Goal: Information Seeking & Learning: Learn about a topic

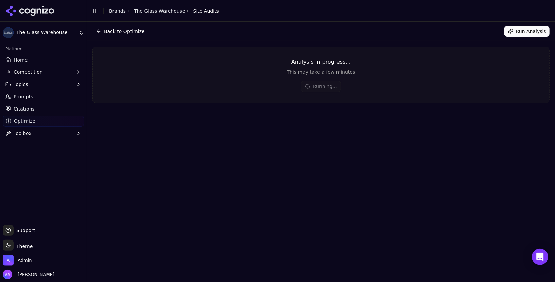
click at [232, 58] on div "Analysis in progress..." at bounding box center [321, 62] width 456 height 8
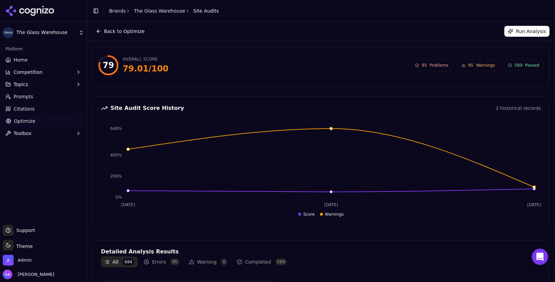
click at [476, 61] on span "95 Warnings" at bounding box center [478, 65] width 42 height 12
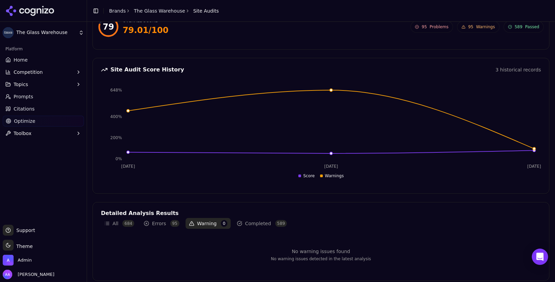
scroll to position [41, 0]
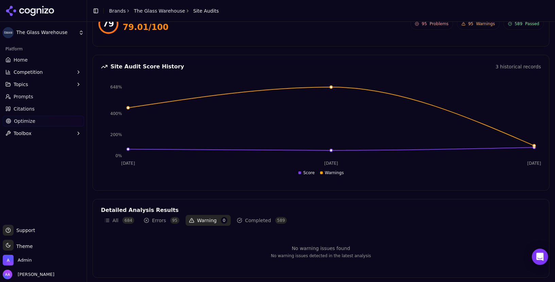
click at [155, 220] on button "Errors 95" at bounding box center [161, 220] width 42 height 11
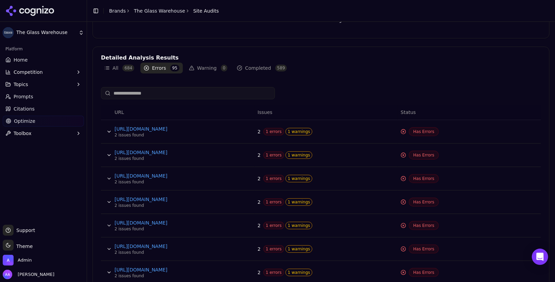
scroll to position [215, 0]
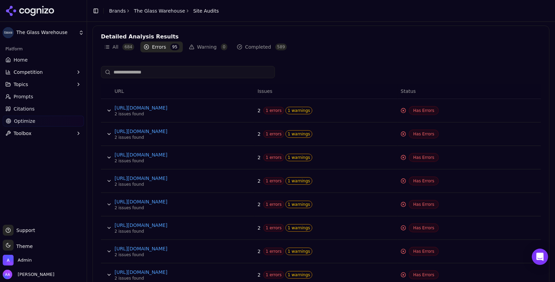
click at [106, 158] on button "Data table" at bounding box center [109, 157] width 11 height 11
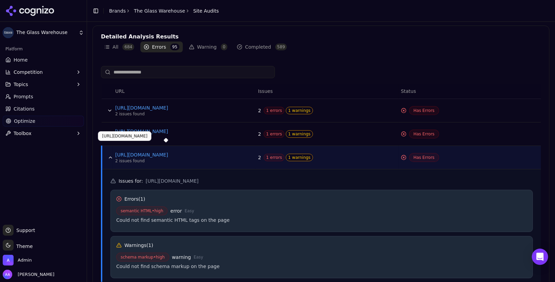
click at [112, 156] on button "Data table" at bounding box center [110, 157] width 11 height 11
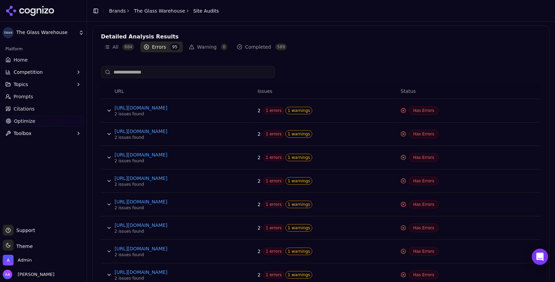
scroll to position [294, 0]
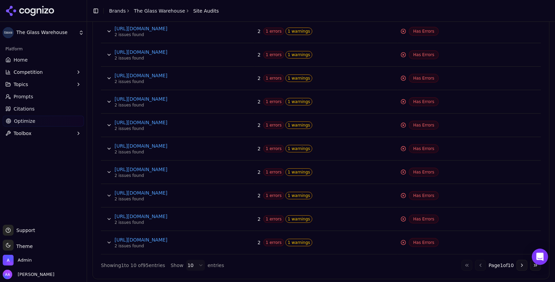
click at [518, 261] on button "Go to next page" at bounding box center [521, 264] width 11 height 11
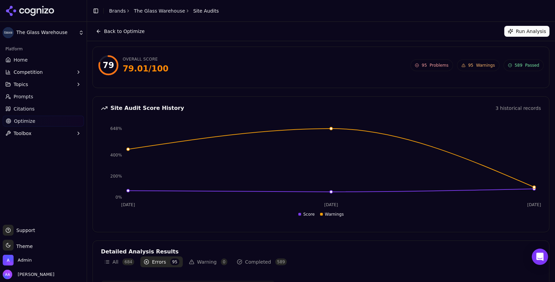
click at [477, 66] on span "Warnings" at bounding box center [485, 64] width 19 height 5
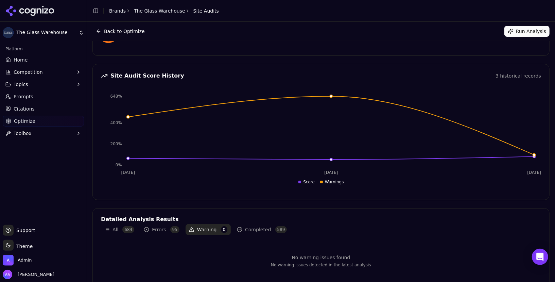
scroll to position [41, 0]
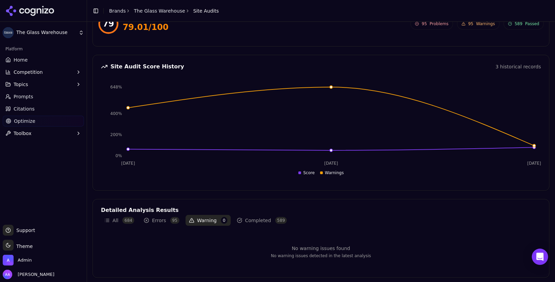
click at [155, 218] on button "Errors 95" at bounding box center [161, 220] width 42 height 11
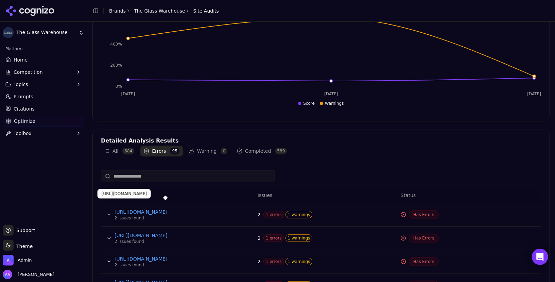
scroll to position [294, 0]
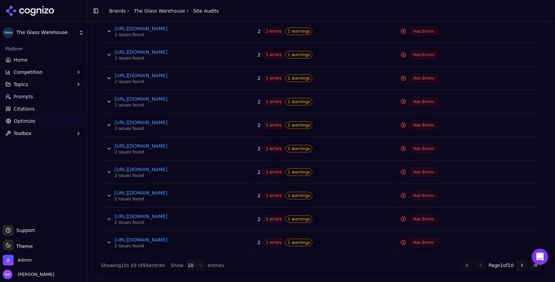
click at [519, 264] on button "Go to next page" at bounding box center [521, 264] width 11 height 11
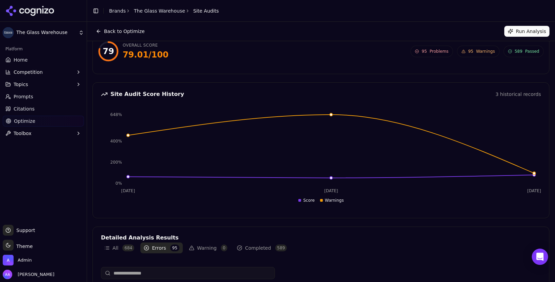
scroll to position [0, 0]
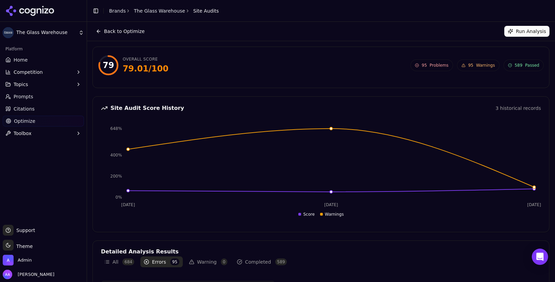
click at [386, 77] on div "79 Overall Score 79.01 / 100 95 Problems 95 Warnings 589 Passed 95 Problems 95 …" at bounding box center [320, 67] width 445 height 24
click at [19, 51] on div "Platform" at bounding box center [43, 48] width 81 height 11
click at [19, 60] on span "Home" at bounding box center [21, 59] width 14 height 7
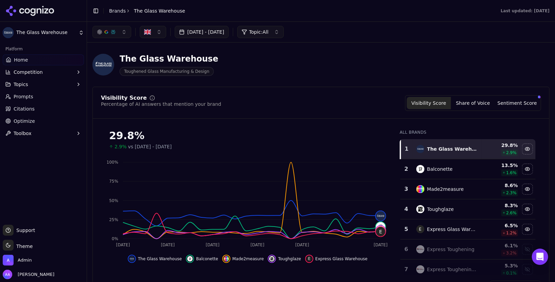
click at [258, 76] on div "The Glass Warehouse Toughened Glass Manufacturing & Design" at bounding box center [320, 64] width 457 height 33
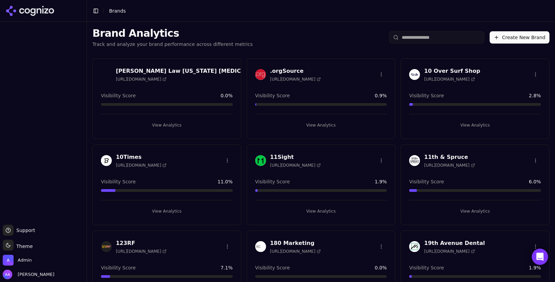
click at [410, 73] on img at bounding box center [414, 74] width 11 height 11
click at [416, 74] on img at bounding box center [414, 74] width 11 height 11
click at [424, 38] on input "search" at bounding box center [436, 37] width 95 height 12
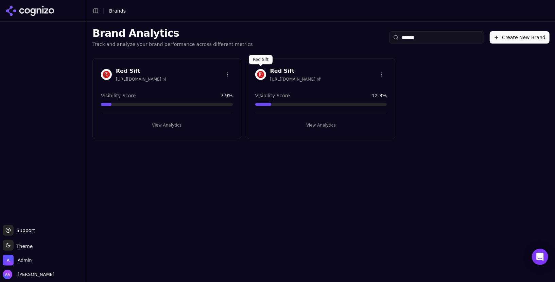
type input "*******"
click at [257, 72] on img at bounding box center [260, 74] width 11 height 11
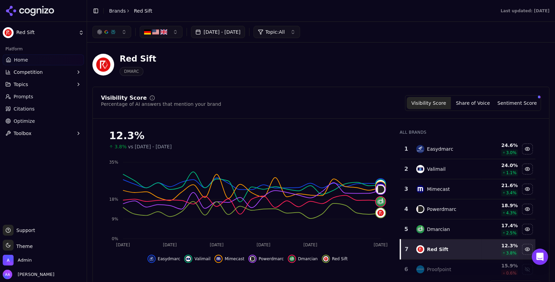
click at [25, 96] on span "Prompts" at bounding box center [24, 96] width 20 height 7
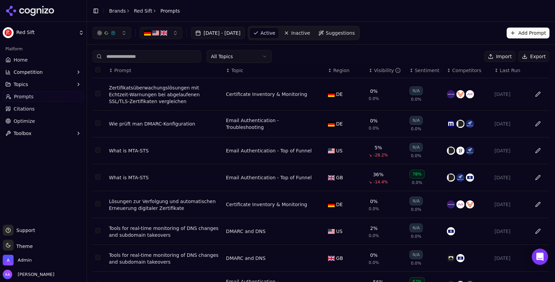
click at [509, 68] on span "Last Run" at bounding box center [510, 70] width 20 height 7
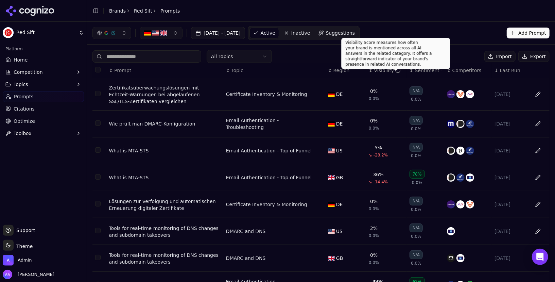
click at [422, 70] on div "Sentiment" at bounding box center [428, 70] width 26 height 7
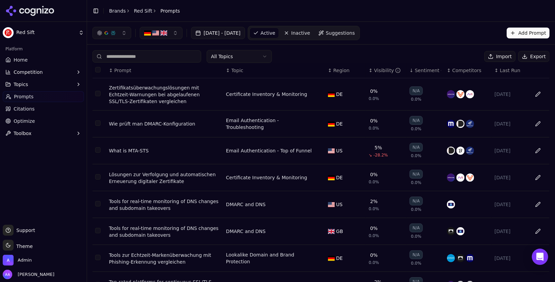
click at [380, 70] on div "Visibility" at bounding box center [387, 70] width 27 height 7
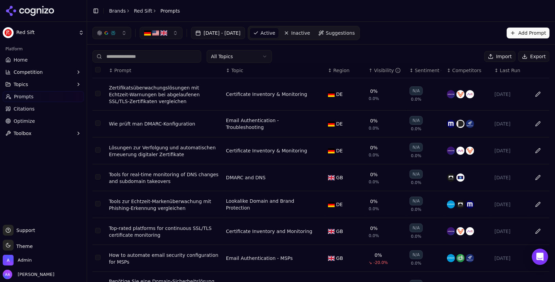
click at [380, 70] on div "Visibility" at bounding box center [387, 70] width 27 height 7
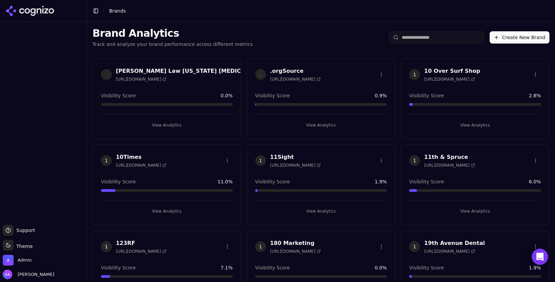
click at [425, 34] on input "search" at bounding box center [436, 37] width 95 height 12
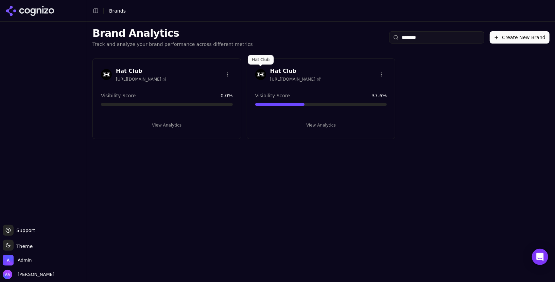
type input "********"
click at [260, 72] on img at bounding box center [260, 74] width 11 height 11
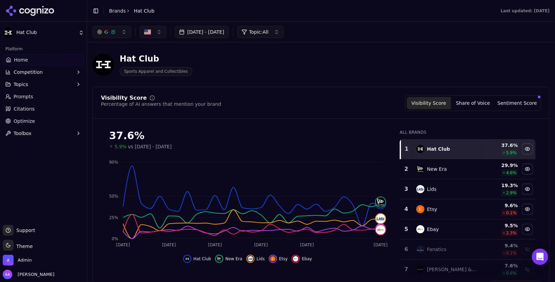
click at [33, 94] on link "Prompts" at bounding box center [43, 96] width 81 height 11
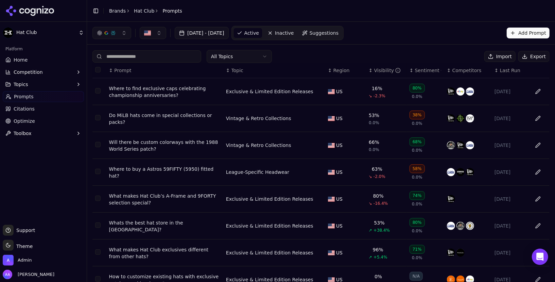
click at [161, 88] on div "Where to find exclusive caps celebrating championship anniversaries?" at bounding box center [164, 92] width 111 height 14
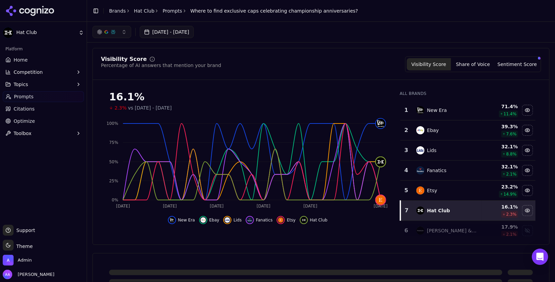
click at [42, 57] on link "Home" at bounding box center [43, 59] width 81 height 11
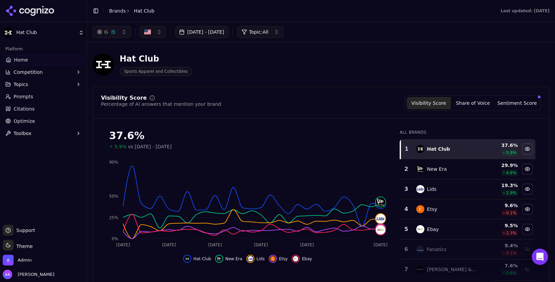
click at [29, 91] on ul "Home Competition Topics Prompts Citations Optimize Toolbox" at bounding box center [43, 96] width 81 height 84
click at [29, 93] on span "Prompts" at bounding box center [24, 96] width 20 height 7
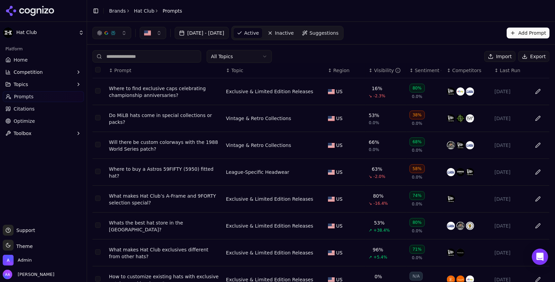
click at [505, 71] on span "Last Run" at bounding box center [510, 70] width 20 height 7
click at [154, 148] on div "Will there be custom colorways with the 1988 World Series patch?" at bounding box center [164, 146] width 111 height 14
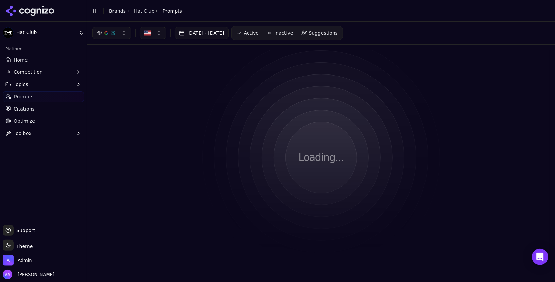
click at [216, 34] on button "Jul 21, 2025 - Aug 20, 2025" at bounding box center [202, 33] width 54 height 12
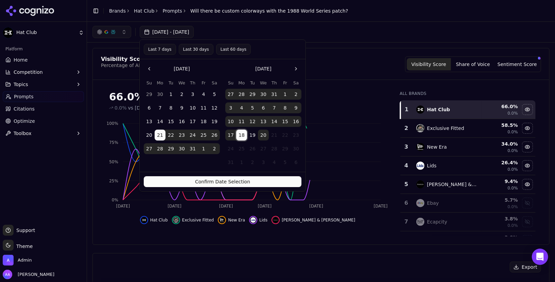
click at [243, 133] on button "18" at bounding box center [241, 134] width 11 height 11
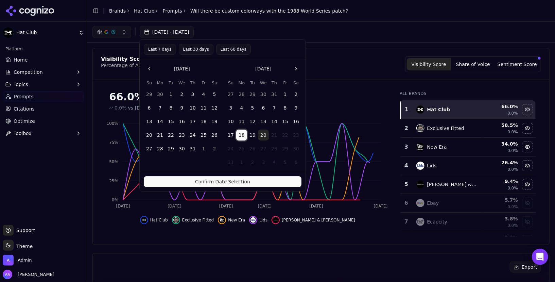
click at [262, 133] on button "20" at bounding box center [263, 134] width 11 height 11
click at [258, 180] on button "Confirm Date Selection" at bounding box center [223, 181] width 158 height 11
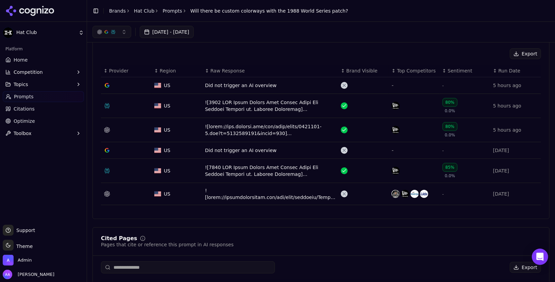
scroll to position [152, 0]
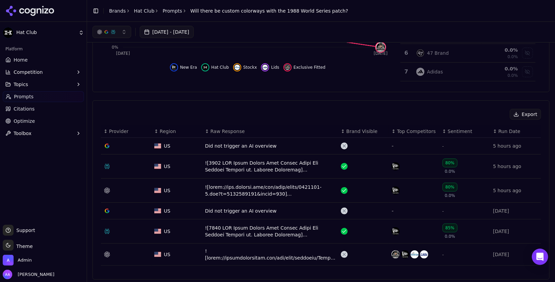
click at [190, 28] on button "Aug 18, 2025 - Aug 20, 2025" at bounding box center [167, 32] width 54 height 12
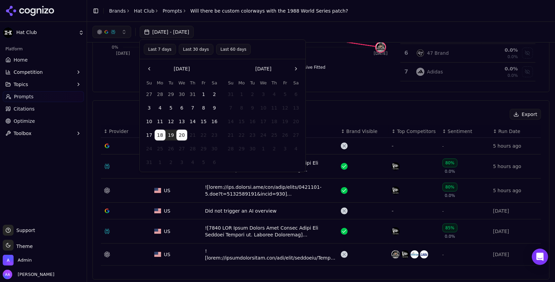
click at [201, 48] on button "Last 30 days" at bounding box center [196, 49] width 35 height 11
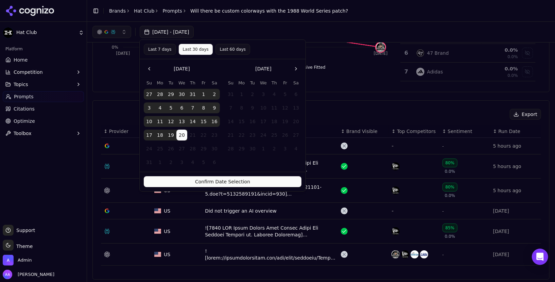
click at [247, 180] on button "Confirm Date Selection" at bounding box center [223, 181] width 158 height 11
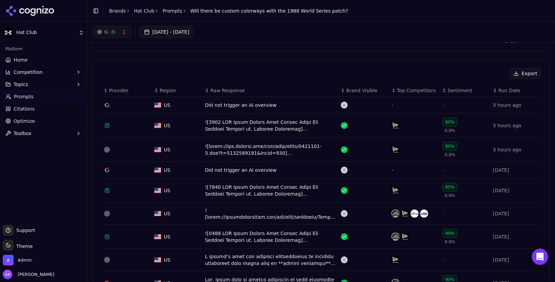
scroll to position [0, 0]
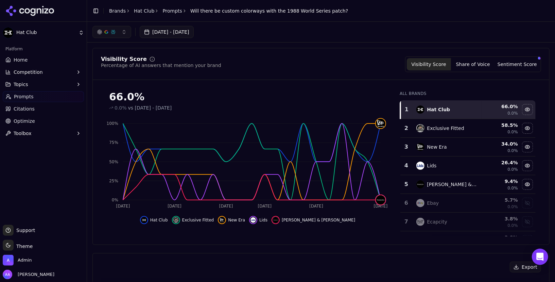
click at [112, 27] on button "button" at bounding box center [111, 32] width 39 height 12
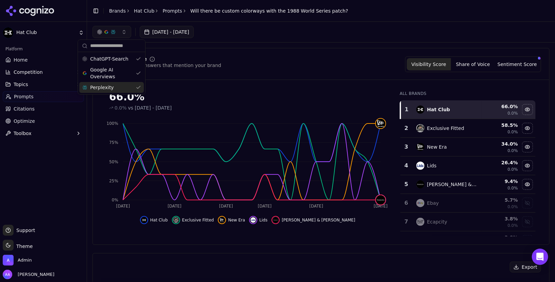
click at [113, 89] on div "Perplexity" at bounding box center [111, 87] width 65 height 11
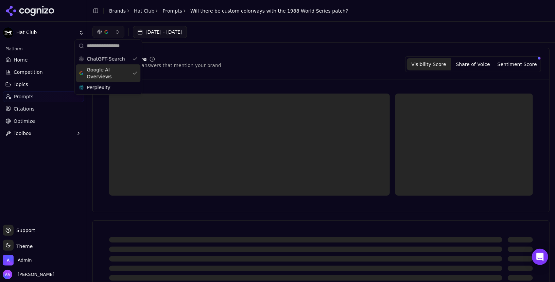
click at [115, 76] on span "Google AI Overviews" at bounding box center [108, 73] width 43 height 14
click at [110, 90] on div "Perplexity" at bounding box center [104, 87] width 65 height 11
click at [118, 61] on span "ChatGPT-Search" at bounding box center [106, 58] width 38 height 7
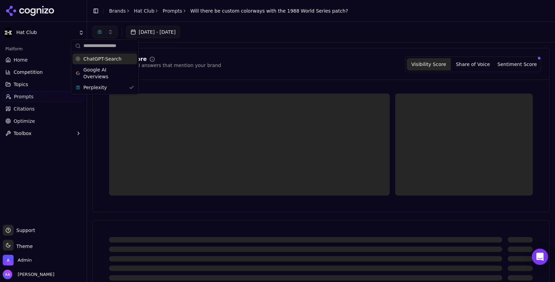
click at [281, 44] on div "Visibility Score Percentage of AI answers that mention your brand Visibility Sc…" at bounding box center [321, 244] width 468 height 405
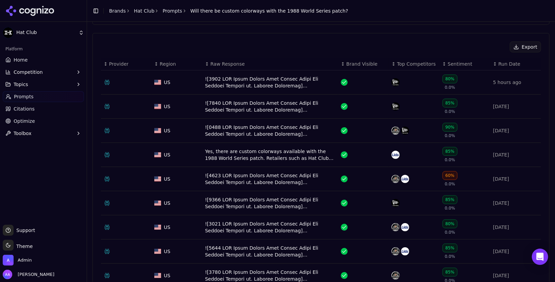
scroll to position [226, 0]
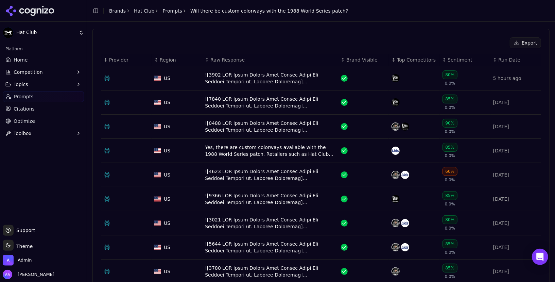
click at [251, 123] on div "Data table" at bounding box center [270, 127] width 130 height 14
click at [248, 73] on div "Data table" at bounding box center [270, 78] width 130 height 14
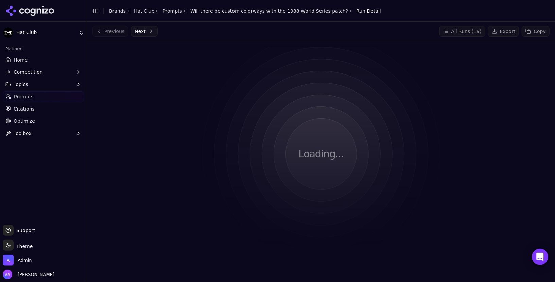
click at [194, 216] on div "Loading..." at bounding box center [320, 154] width 457 height 215
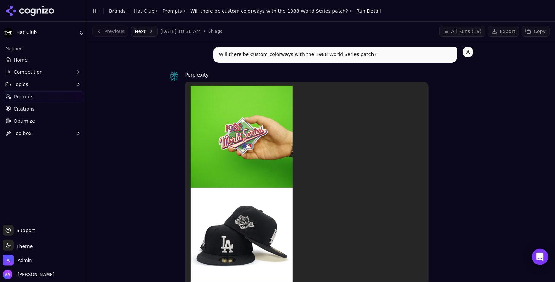
click at [474, 31] on button "All Runs ( 19 )" at bounding box center [462, 31] width 46 height 11
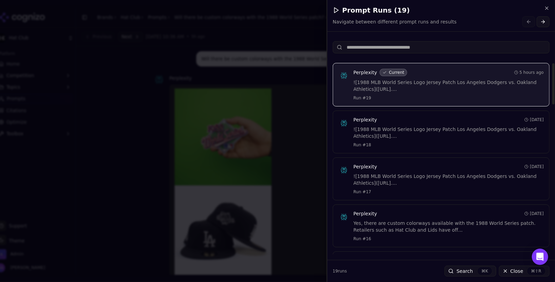
click at [430, 139] on div "Perplexity 1 day ago ![1988 MLB World Series Logo Jersey Patch Los Angeles Dodg…" at bounding box center [448, 131] width 190 height 31
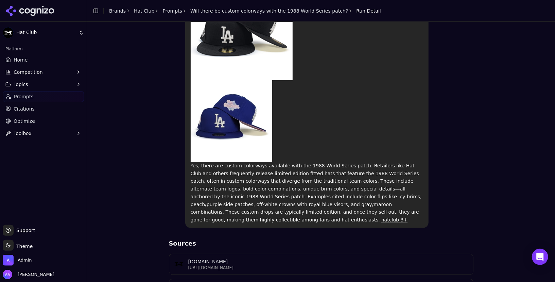
scroll to position [277, 0]
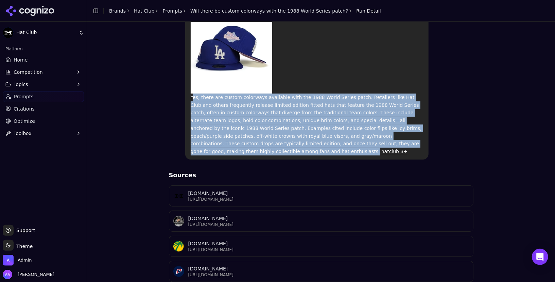
drag, startPoint x: 190, startPoint y: 96, endPoint x: 215, endPoint y: 151, distance: 60.2
copy p "Yes, there are custom colorways available with the 1988 World Series patch. Ret…"
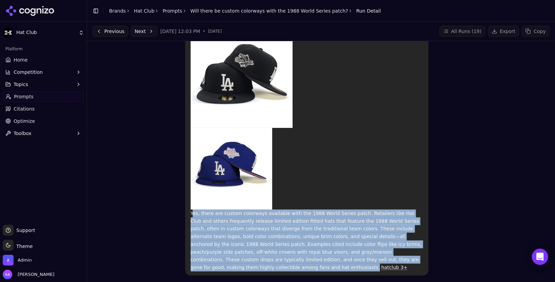
scroll to position [0, 0]
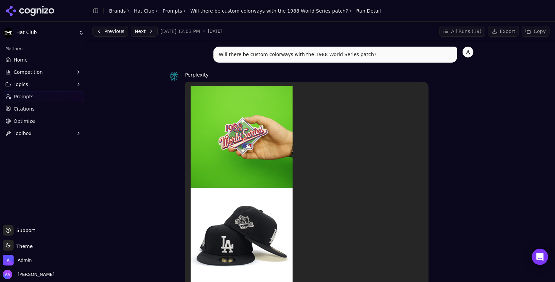
click at [466, 31] on button "All Runs ( 19 )" at bounding box center [462, 31] width 46 height 11
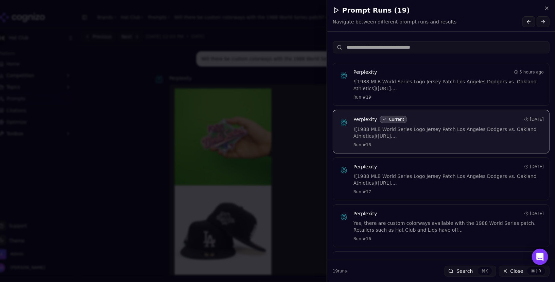
click at [414, 51] on input at bounding box center [440, 47] width 217 height 12
paste input "**********"
type input "**********"
click at [408, 83] on div "![1988 MLB World Series Logo Jersey Patch Los Angeles Dodgers vs. Oakland Athle…" at bounding box center [448, 85] width 190 height 14
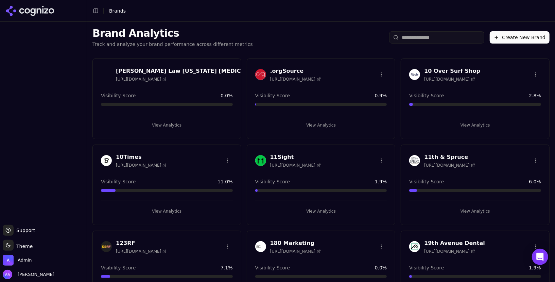
click at [430, 35] on input "search" at bounding box center [436, 37] width 95 height 12
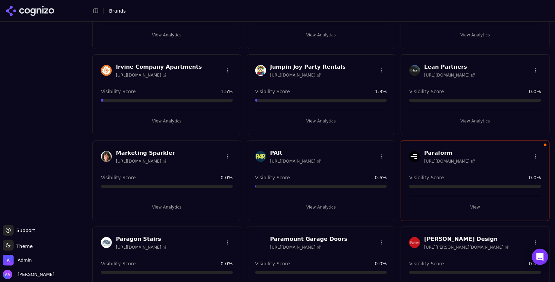
scroll to position [165, 0]
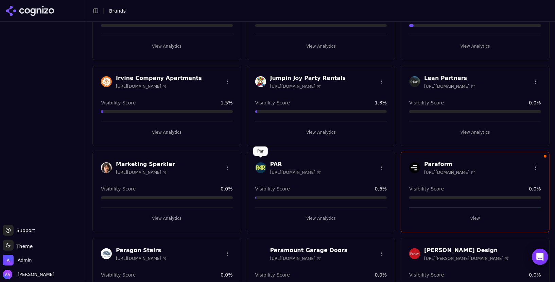
type input "***"
click at [260, 167] on img at bounding box center [260, 167] width 11 height 11
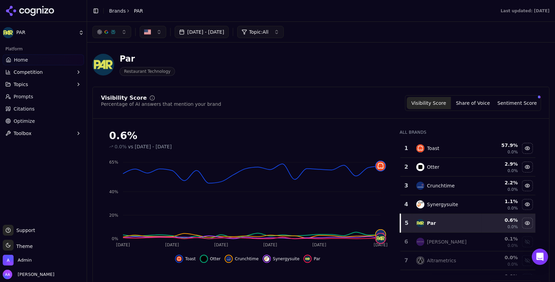
click at [447, 150] on div "Toast" at bounding box center [447, 148] width 62 height 8
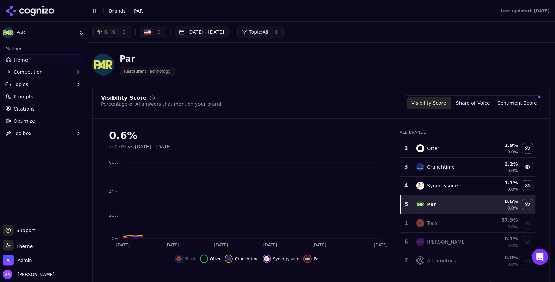
click at [446, 155] on td "Otter" at bounding box center [447, 148] width 70 height 19
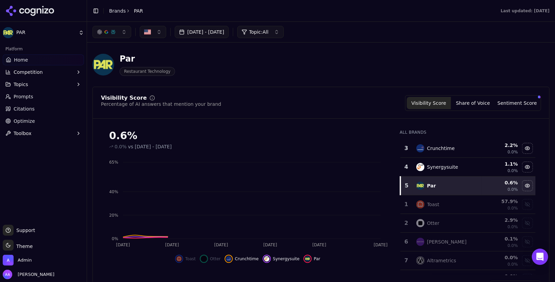
click at [447, 149] on div "Crunchtime" at bounding box center [441, 148] width 28 height 7
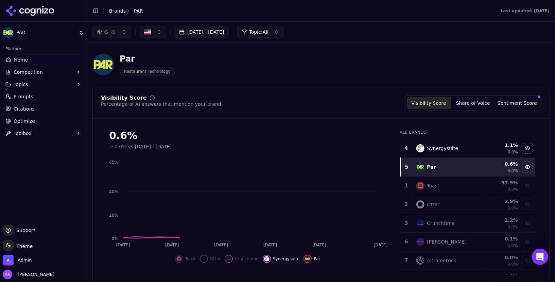
click at [445, 151] on div "Synergysuite" at bounding box center [447, 148] width 62 height 8
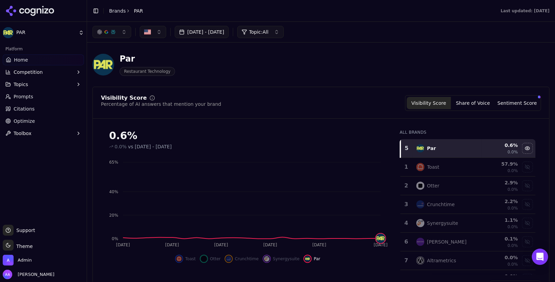
click at [32, 100] on link "Prompts" at bounding box center [43, 96] width 81 height 11
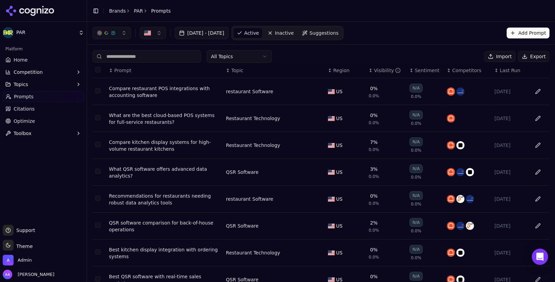
click at [262, 58] on html "PAR Platform Home Competition Topics Prompts Citations Optimize Toolbox Support…" at bounding box center [277, 141] width 555 height 282
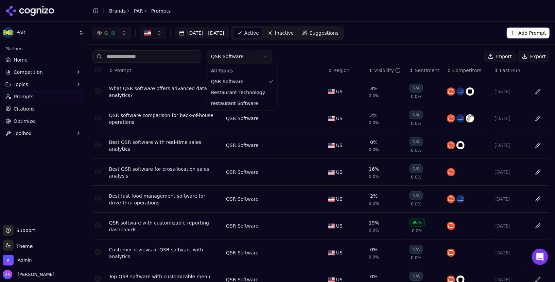
click at [254, 60] on html "PAR Platform Home Competition Topics Prompts Citations Optimize Toolbox Support…" at bounding box center [277, 141] width 555 height 282
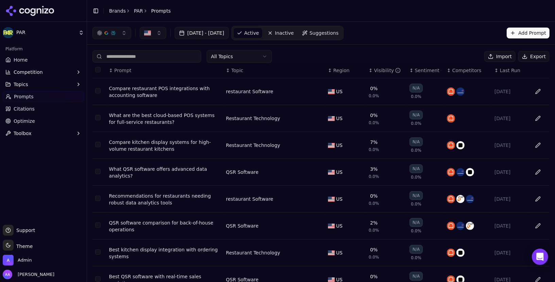
click at [394, 38] on div "Jul 21, 2025 - Aug 20, 2025 Active Inactive Suggestions Add Prompt" at bounding box center [320, 33] width 457 height 14
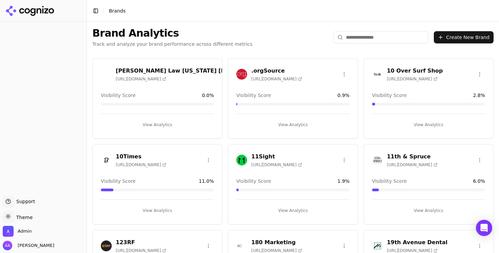
click at [21, 218] on html "Support Support Toggle theme Theme Admin Alp Aysan Toggle Sidebar Brands Brand …" at bounding box center [249, 126] width 499 height 253
click at [9, 217] on html "Support Support Toggle theme Theme Admin Alp Aysan Toggle Sidebar Brands Brand …" at bounding box center [249, 126] width 499 height 253
click at [8, 216] on html "Support Support Toggle theme Theme Admin Alp Aysan Toggle Sidebar Brands Brand …" at bounding box center [249, 126] width 499 height 253
click at [22, 189] on div "Dark" at bounding box center [24, 191] width 40 height 11
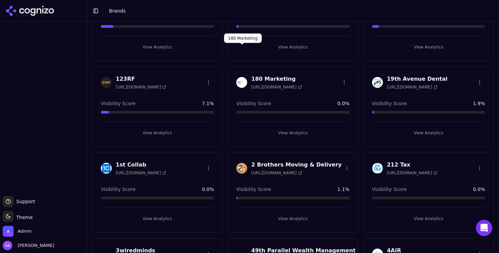
scroll to position [197, 0]
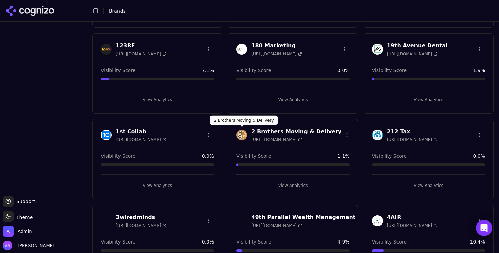
click at [241, 138] on img at bounding box center [241, 135] width 11 height 11
click at [104, 133] on html "Support Support Toggle theme Theme Admin Alp Aysan Toggle Sidebar Brands Share …" at bounding box center [249, 126] width 499 height 253
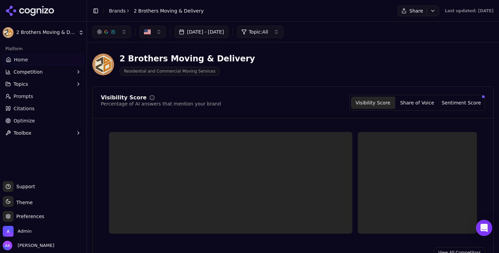
click at [52, 95] on link "Prompts" at bounding box center [43, 96] width 81 height 11
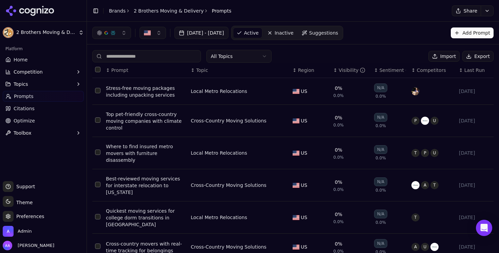
click at [88, 80] on button "Toggle Sidebar" at bounding box center [86, 126] width 5 height 253
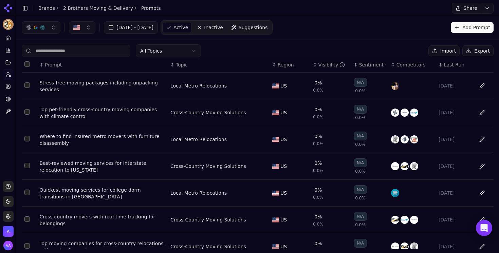
click at [16, 92] on button "Toggle Sidebar" at bounding box center [15, 126] width 5 height 253
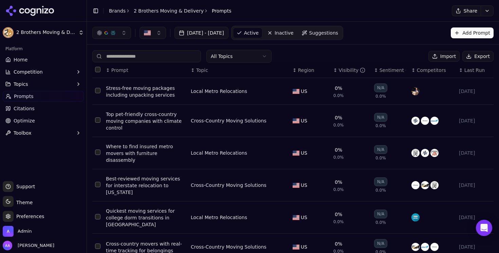
click at [43, 122] on link "Optimize" at bounding box center [43, 120] width 81 height 11
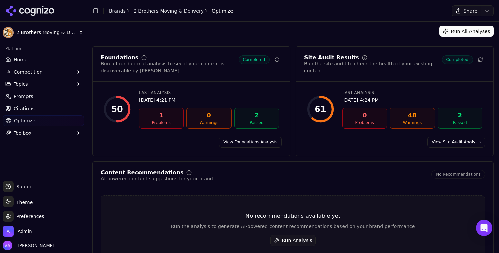
click at [450, 144] on link "View Site Audit Analysis" at bounding box center [457, 142] width 58 height 11
click at [52, 12] on html "2 Brothers Moving & Delivery Platform Home Competition Topics Prompts Citations…" at bounding box center [249, 126] width 499 height 253
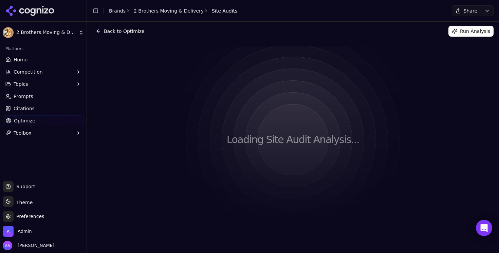
click at [46, 11] on icon at bounding box center [46, 10] width 4 height 5
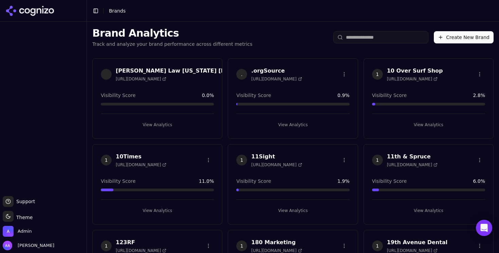
click at [381, 39] on input "search" at bounding box center [380, 37] width 95 height 12
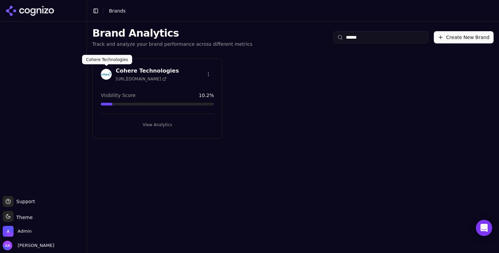
type input "******"
click at [109, 73] on img at bounding box center [106, 74] width 11 height 11
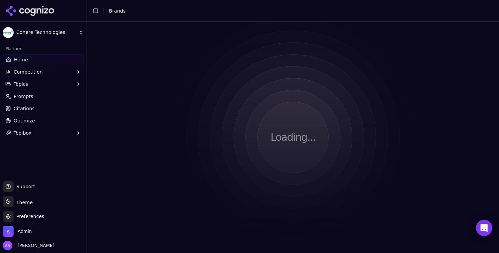
click at [33, 120] on span "Optimize" at bounding box center [24, 120] width 21 height 7
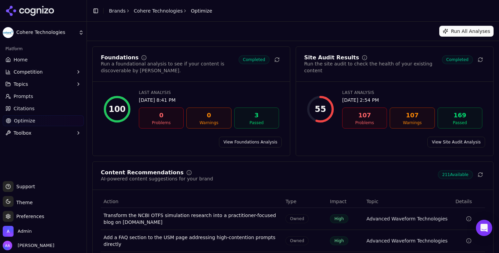
click at [452, 147] on link "View Site Audit Analysis" at bounding box center [457, 142] width 58 height 11
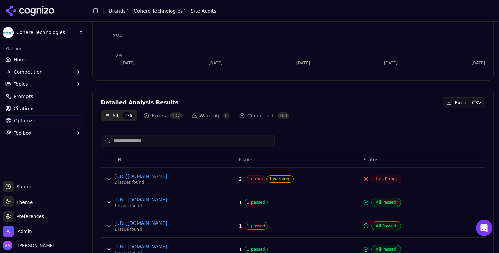
scroll to position [155, 0]
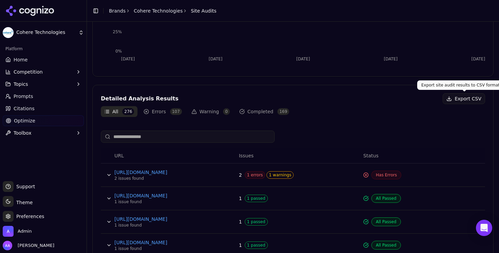
click at [465, 98] on button "Export CSV" at bounding box center [464, 98] width 42 height 11
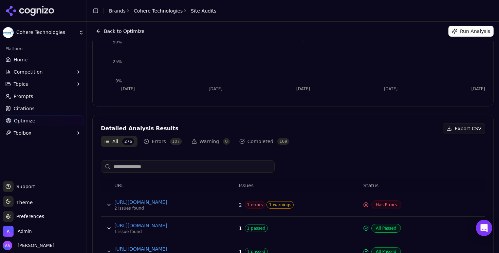
scroll to position [0, 0]
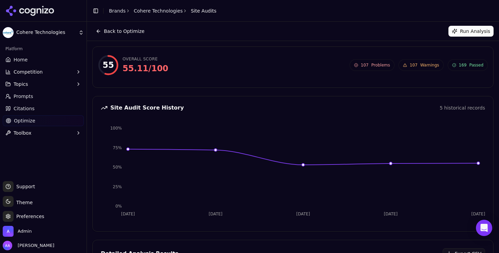
click at [116, 10] on link "Brands" at bounding box center [117, 10] width 17 height 5
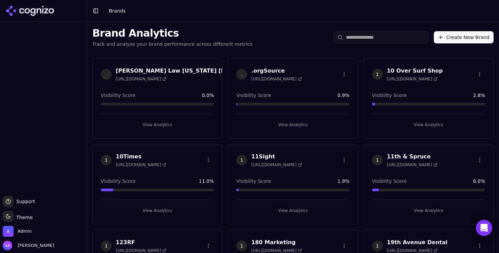
click at [393, 42] on html "Support Support Toggle theme Theme Admin Alp Aysan Toggle Sidebar Brands Brand …" at bounding box center [249, 126] width 499 height 253
click at [388, 38] on html "Support Support Toggle theme Theme Admin Alp Aysan Toggle Sidebar Brands Brand …" at bounding box center [249, 126] width 499 height 253
click at [379, 39] on input "search" at bounding box center [380, 37] width 95 height 12
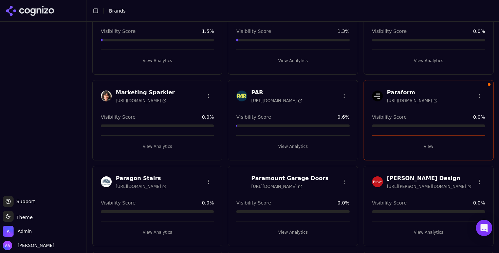
scroll to position [228, 0]
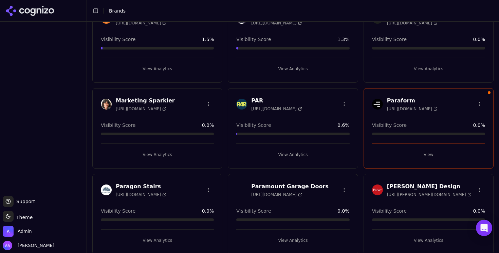
type input "***"
click at [241, 105] on img at bounding box center [241, 104] width 11 height 11
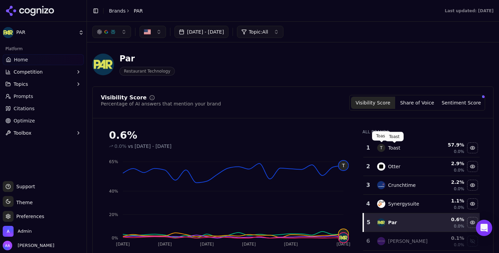
click at [389, 145] on div "Toast" at bounding box center [394, 148] width 12 height 7
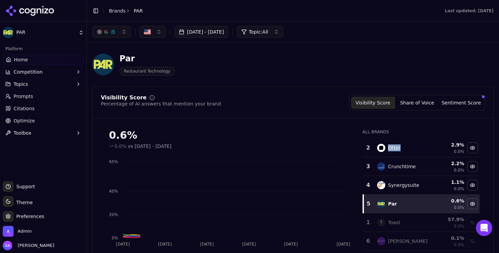
click at [389, 145] on div "Otter" at bounding box center [394, 148] width 12 height 7
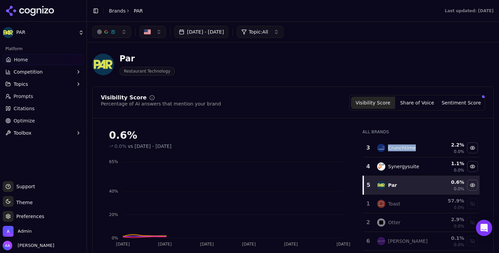
click at [389, 145] on div "Crunchtime" at bounding box center [402, 148] width 28 height 7
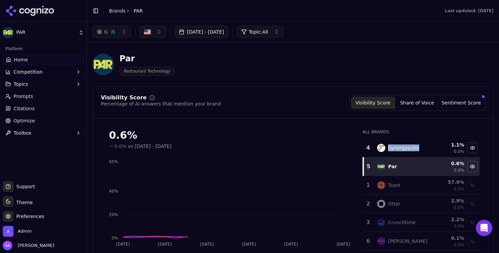
click at [389, 145] on div "Synergysuite" at bounding box center [403, 148] width 31 height 7
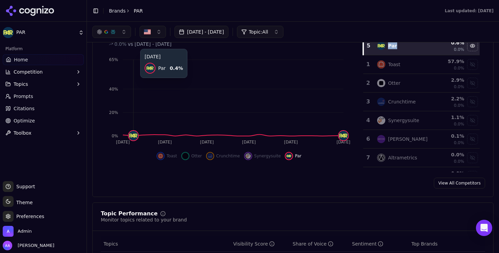
scroll to position [31, 0]
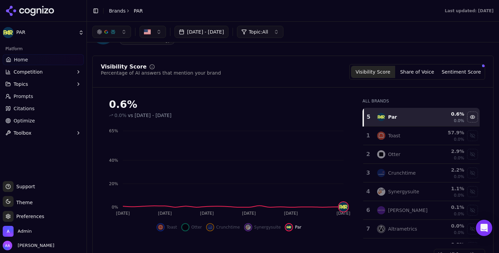
click at [111, 14] on li "Brands" at bounding box center [117, 10] width 17 height 7
click at [116, 12] on link "Brands" at bounding box center [117, 10] width 17 height 5
click at [117, 12] on html "PAR Platform Home Competition Topics Prompts Citations Optimize Toolbox Support…" at bounding box center [249, 126] width 499 height 253
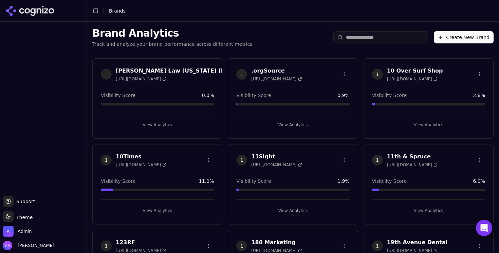
click at [208, 73] on html "Support Support Toggle theme Theme Admin Alp Aysan Toggle Sidebar Brands Brand …" at bounding box center [249, 126] width 499 height 253
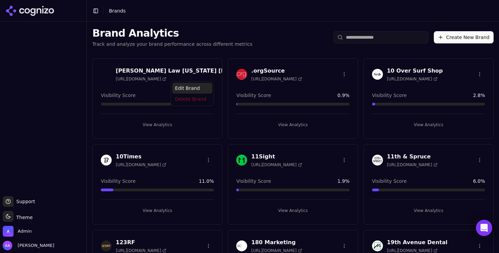
click at [194, 89] on div "Edit Brand" at bounding box center [193, 88] width 40 height 11
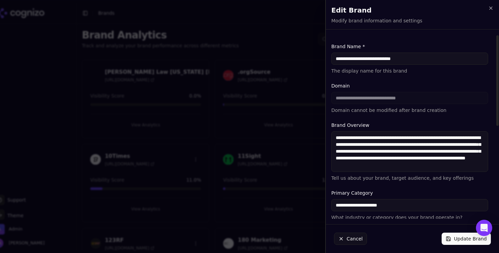
click at [385, 99] on div "**********" at bounding box center [409, 98] width 157 height 31
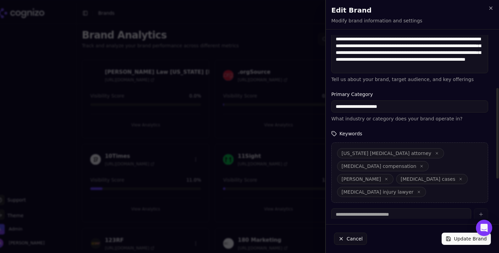
scroll to position [188, 0]
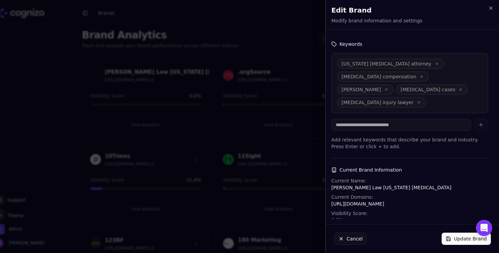
click at [354, 244] on button "Cancel" at bounding box center [350, 239] width 33 height 12
click at [354, 240] on div "19th Avenue Dental https://19thavedental.com" at bounding box center [411, 244] width 127 height 17
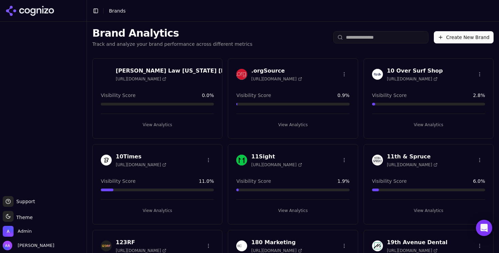
click at [266, 178] on div "Visibility Score 1.9 %" at bounding box center [292, 181] width 113 height 7
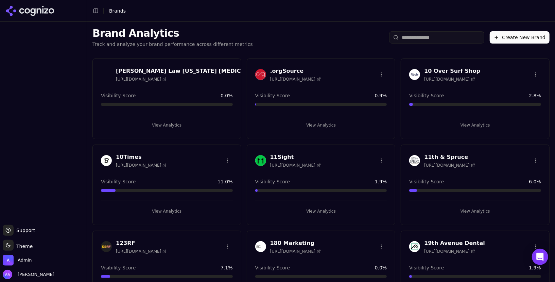
click at [420, 40] on input "search" at bounding box center [436, 37] width 95 height 12
click at [421, 37] on input "search" at bounding box center [436, 37] width 95 height 12
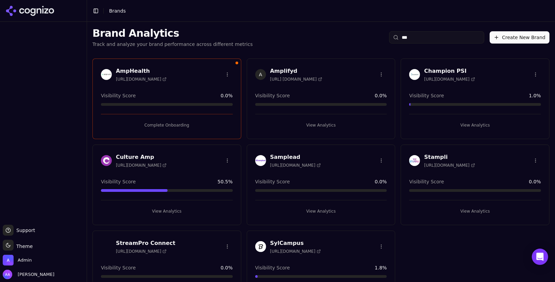
type input "****"
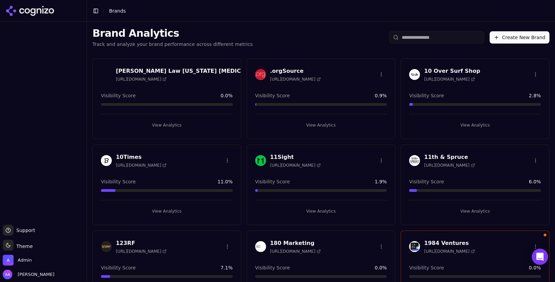
click at [412, 40] on input "search" at bounding box center [436, 37] width 95 height 12
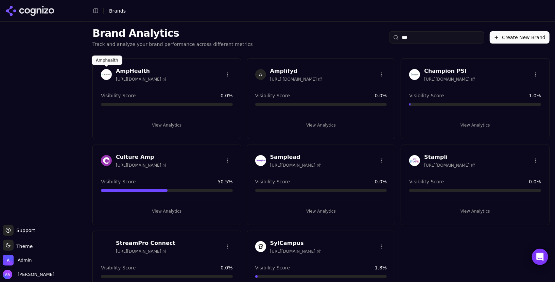
type input "***"
click at [111, 75] on img at bounding box center [106, 74] width 11 height 11
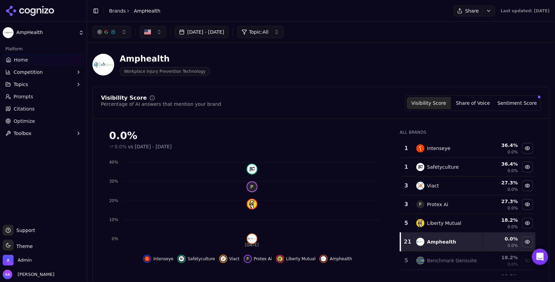
click at [36, 71] on span "Competition" at bounding box center [28, 72] width 29 height 7
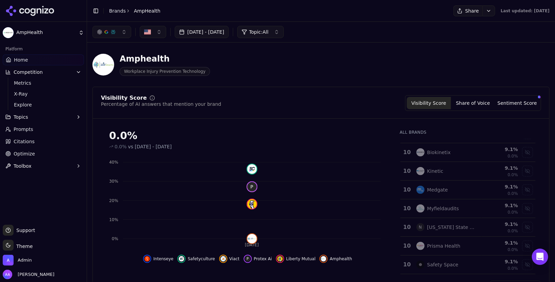
scroll to position [253, 0]
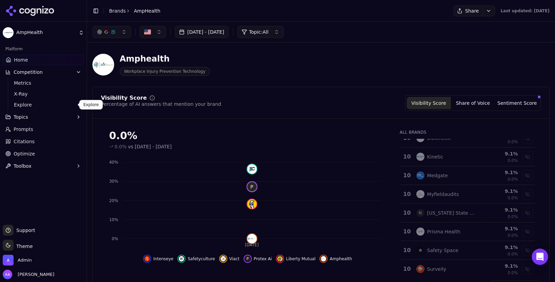
click at [24, 101] on span "Explore" at bounding box center [43, 104] width 59 height 7
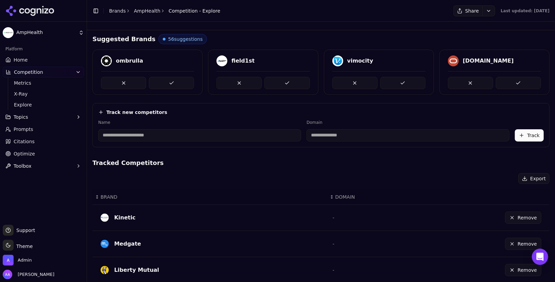
scroll to position [13, 0]
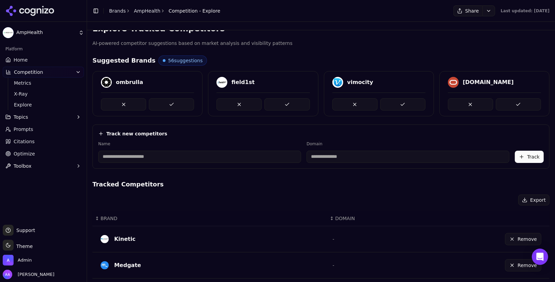
click at [20, 58] on span "Home" at bounding box center [21, 59] width 14 height 7
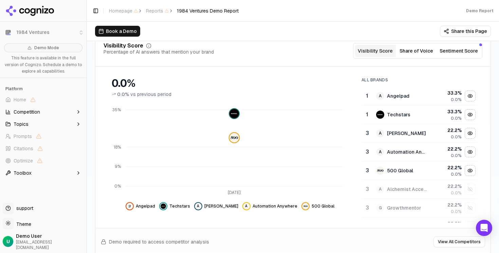
scroll to position [86, 0]
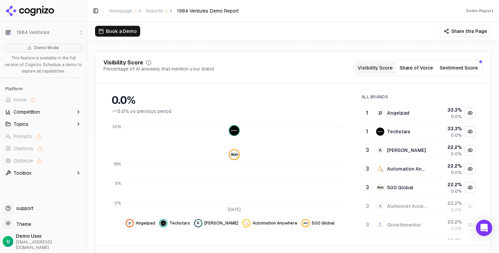
click at [285, 38] on div "Book a Demo Share this Page" at bounding box center [293, 31] width 412 height 19
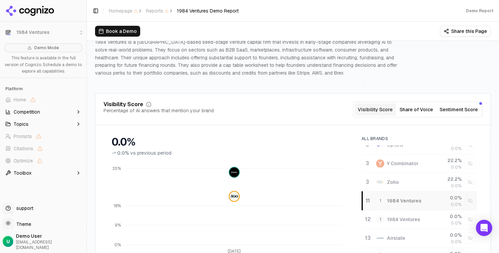
scroll to position [0, 0]
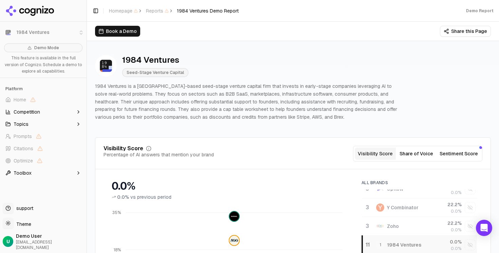
click at [234, 83] on p "1984 Ventures is a [GEOGRAPHIC_DATA]-based seed-stage venture capital firm that…" at bounding box center [247, 102] width 304 height 39
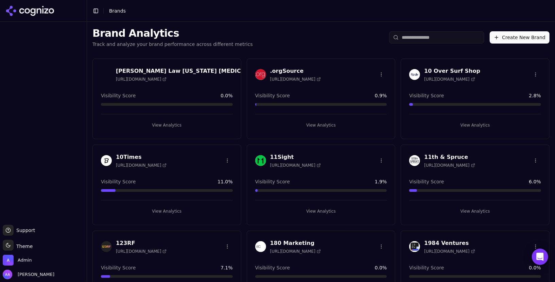
click at [420, 35] on input "search" at bounding box center [436, 37] width 95 height 12
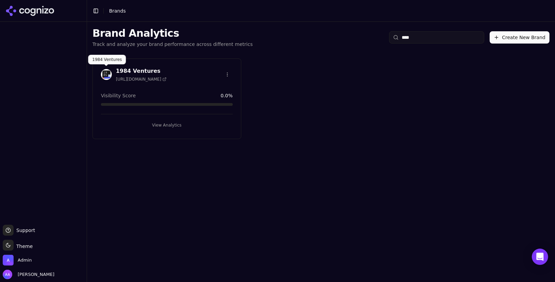
type input "****"
click at [112, 76] on div "1984 Ventures [URL][DOMAIN_NAME]" at bounding box center [134, 74] width 66 height 15
click at [110, 76] on img at bounding box center [106, 74] width 11 height 11
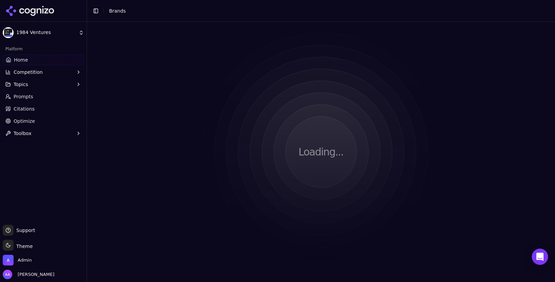
click at [61, 74] on button "Competition" at bounding box center [43, 72] width 81 height 11
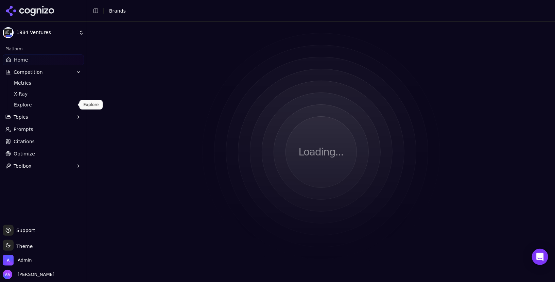
click at [46, 104] on span "Explore" at bounding box center [43, 104] width 59 height 7
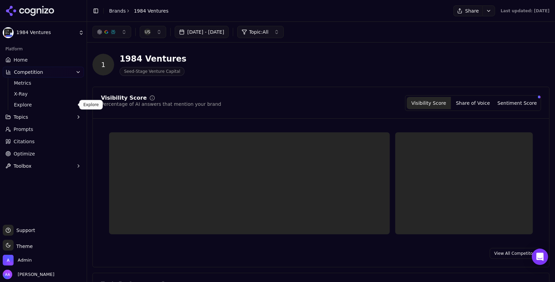
click at [46, 102] on span "Explore" at bounding box center [43, 104] width 59 height 7
click at [29, 102] on span "Explore" at bounding box center [43, 104] width 59 height 7
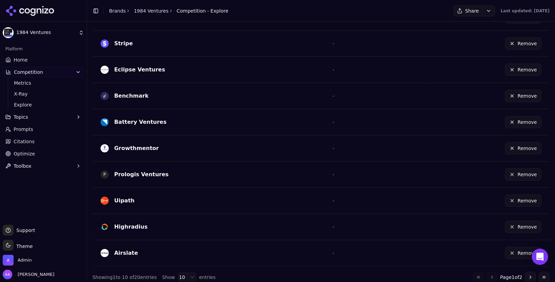
scroll to position [229, 0]
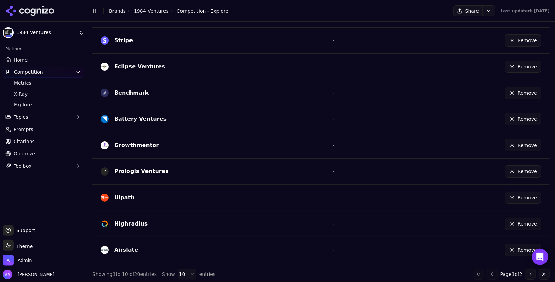
click at [529, 271] on button "Go to next page" at bounding box center [530, 273] width 11 height 11
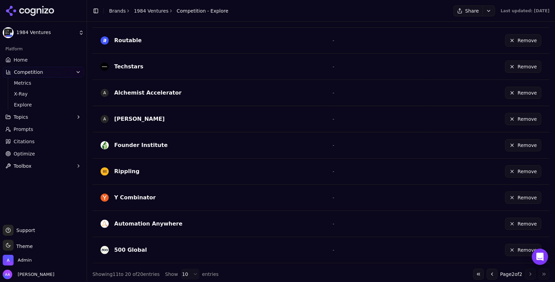
click at [518, 169] on button "Remove" at bounding box center [523, 171] width 36 height 12
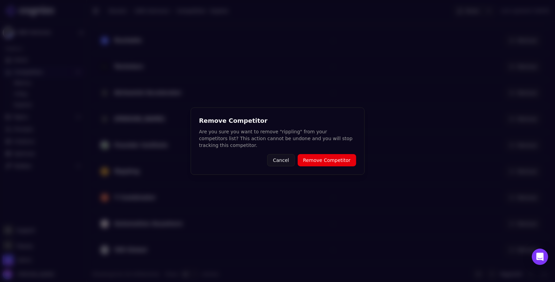
click at [316, 158] on button "Remove Competitor" at bounding box center [326, 160] width 58 height 12
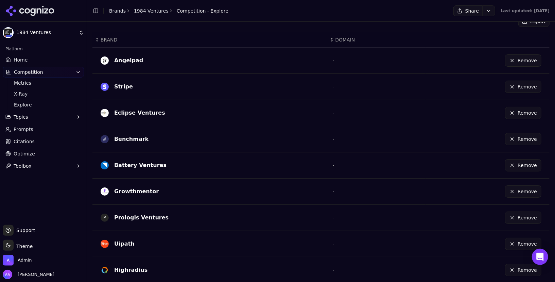
scroll to position [187, 0]
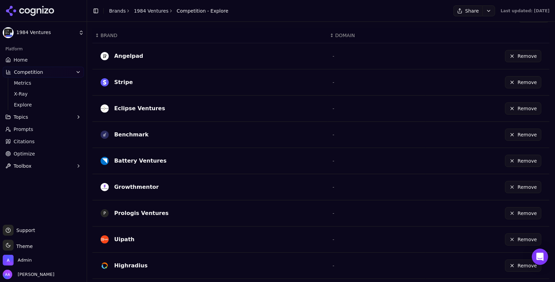
click at [514, 81] on button "Remove" at bounding box center [523, 82] width 36 height 12
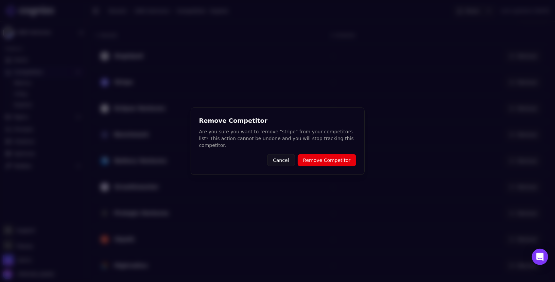
click at [335, 155] on button "Remove Competitor" at bounding box center [326, 160] width 58 height 12
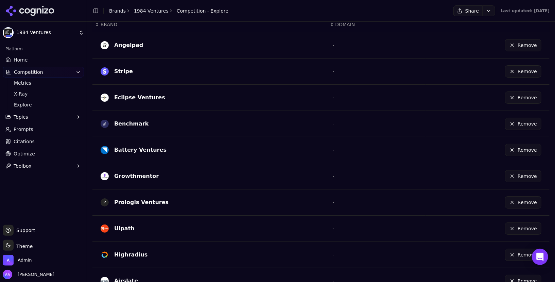
scroll to position [196, 0]
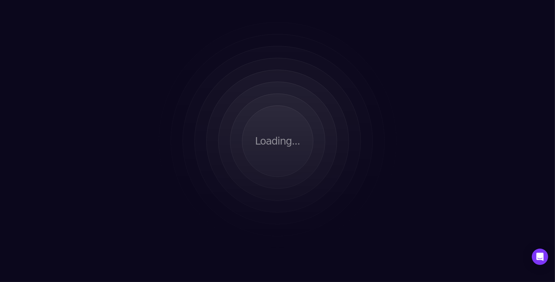
click at [222, 73] on div "Loading..." at bounding box center [277, 141] width 555 height 282
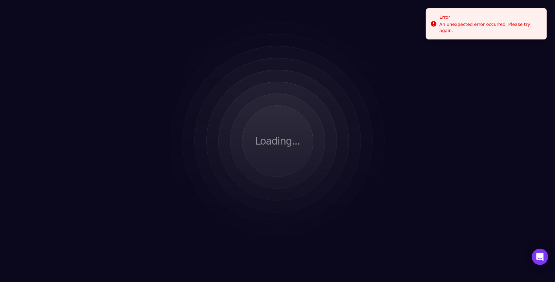
click at [451, 95] on div "Loading..." at bounding box center [277, 141] width 555 height 282
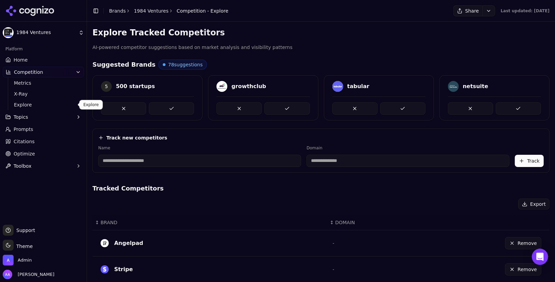
click at [31, 105] on span "Explore" at bounding box center [43, 104] width 59 height 7
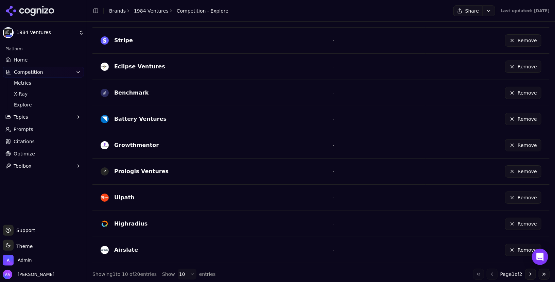
scroll to position [194, 0]
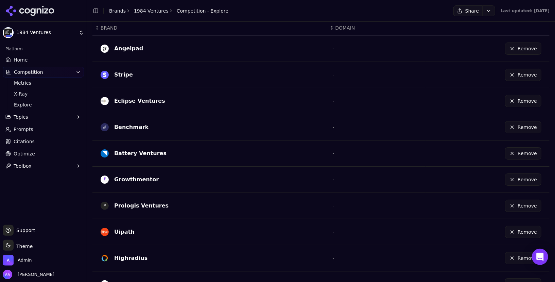
click at [524, 75] on button "Remove" at bounding box center [523, 75] width 36 height 12
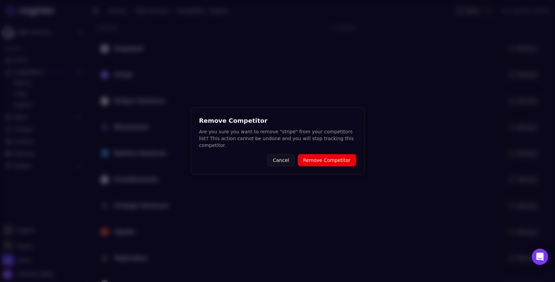
click at [326, 160] on button "Remove Competitor" at bounding box center [326, 160] width 58 height 12
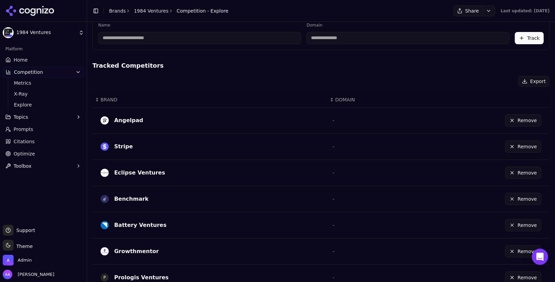
scroll to position [124, 0]
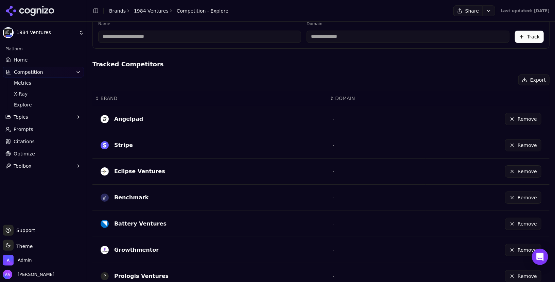
click at [526, 140] on button "Remove" at bounding box center [523, 145] width 36 height 12
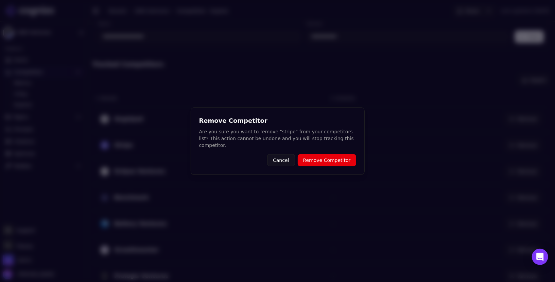
click at [324, 161] on button "Remove Competitor" at bounding box center [326, 160] width 58 height 12
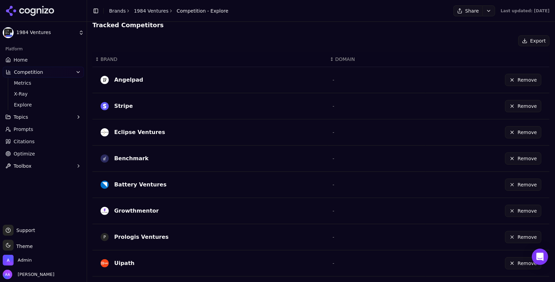
scroll to position [159, 0]
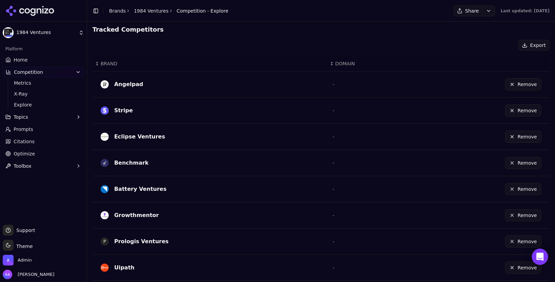
click at [527, 109] on button "Remove" at bounding box center [523, 110] width 36 height 12
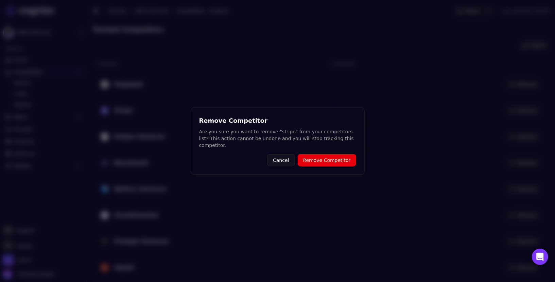
click at [345, 159] on button "Remove Competitor" at bounding box center [326, 160] width 58 height 12
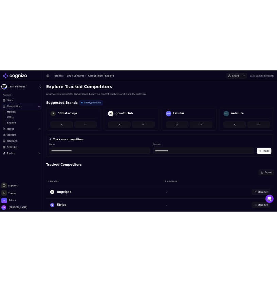
scroll to position [43, 0]
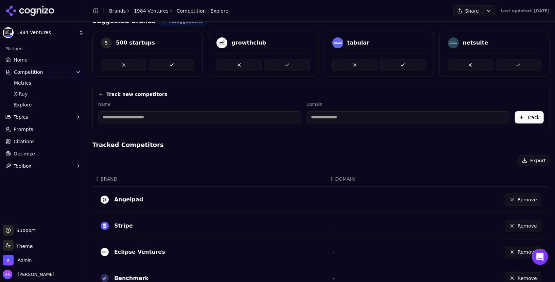
click at [249, 134] on div "Explore Tracked Competitors AI-powered competitor suggestions based on market a…" at bounding box center [320, 224] width 457 height 480
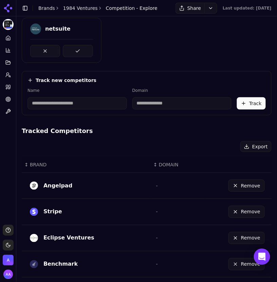
scroll to position [106, 0]
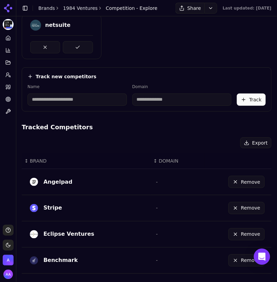
click at [245, 208] on button "Remove" at bounding box center [247, 208] width 36 height 12
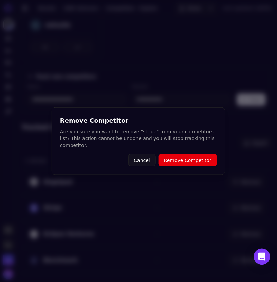
click at [187, 159] on button "Remove Competitor" at bounding box center [188, 160] width 58 height 12
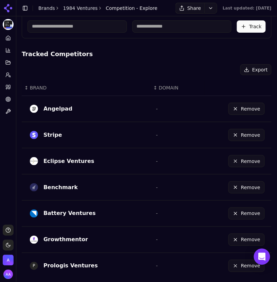
scroll to position [181, 0]
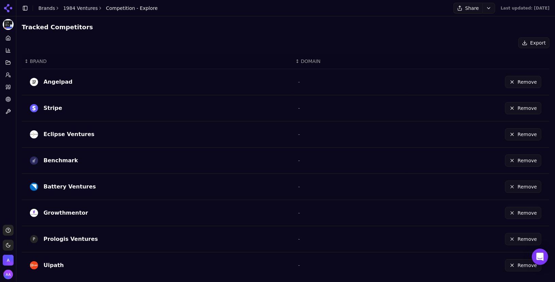
scroll to position [106, 0]
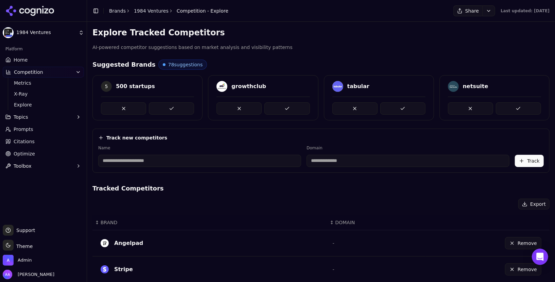
click at [308, 34] on h3 "Explore Tracked Competitors" at bounding box center [320, 32] width 457 height 11
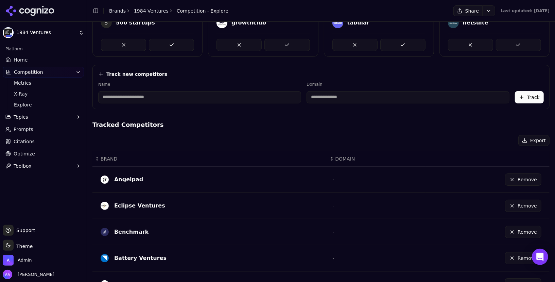
scroll to position [229, 0]
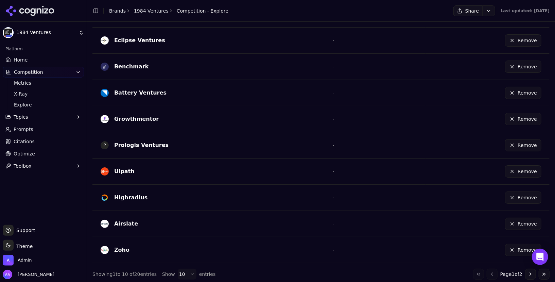
click at [533, 270] on button "Go to next page" at bounding box center [530, 273] width 11 height 11
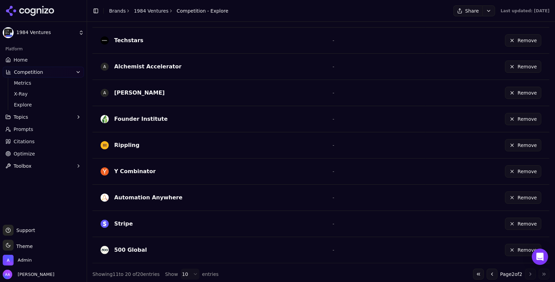
click at [522, 219] on button "Remove" at bounding box center [523, 223] width 36 height 12
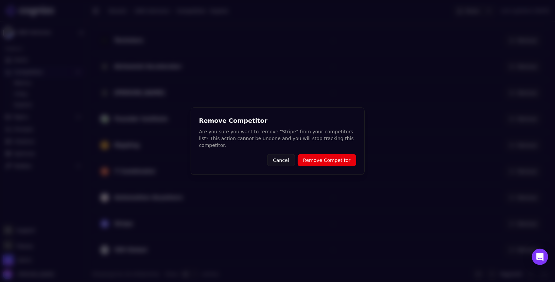
click at [331, 155] on button "Remove Competitor" at bounding box center [326, 160] width 58 height 12
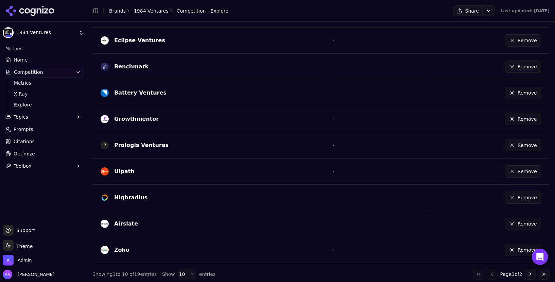
click at [527, 271] on button "Go to next page" at bounding box center [530, 273] width 11 height 11
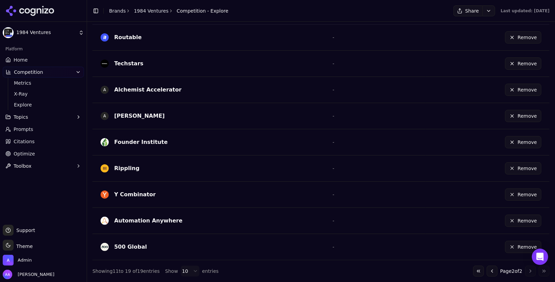
scroll to position [202, 0]
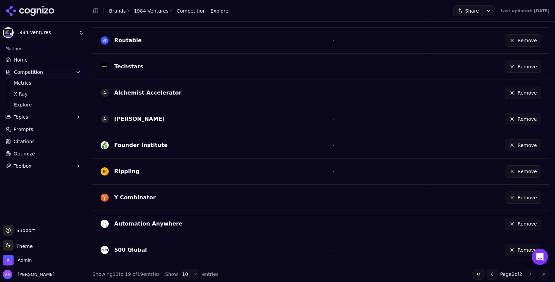
click at [492, 270] on button "Go to previous page" at bounding box center [491, 273] width 11 height 11
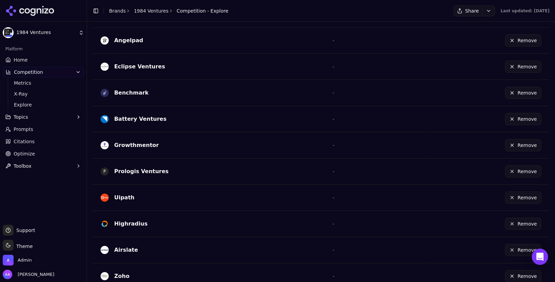
scroll to position [229, 0]
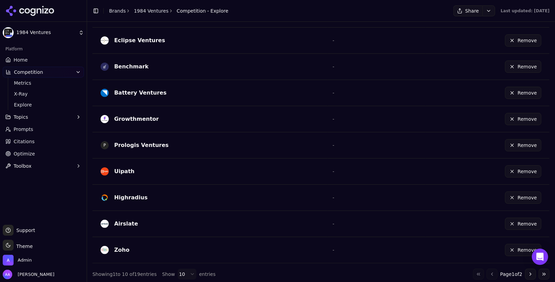
click at [515, 250] on button "Remove" at bounding box center [523, 249] width 36 height 12
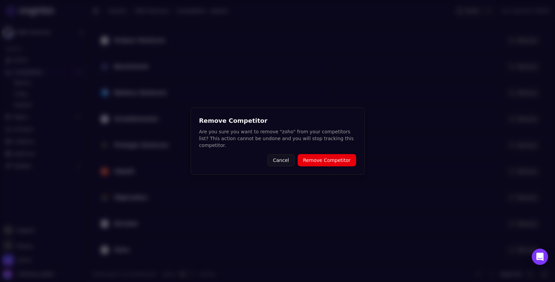
click at [316, 158] on button "Remove Competitor" at bounding box center [326, 160] width 58 height 12
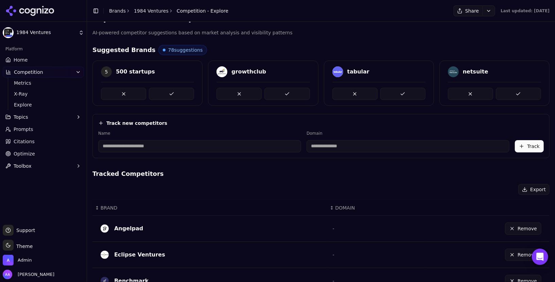
scroll to position [0, 0]
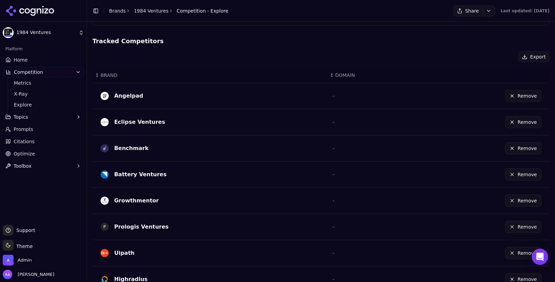
scroll to position [229, 0]
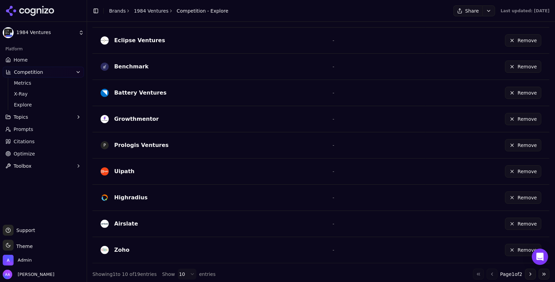
click at [519, 166] on button "Remove" at bounding box center [523, 171] width 36 height 12
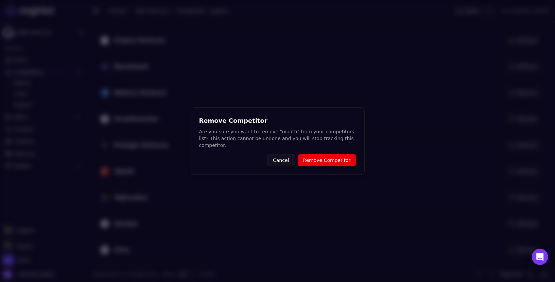
click at [327, 158] on button "Remove Competitor" at bounding box center [326, 160] width 58 height 12
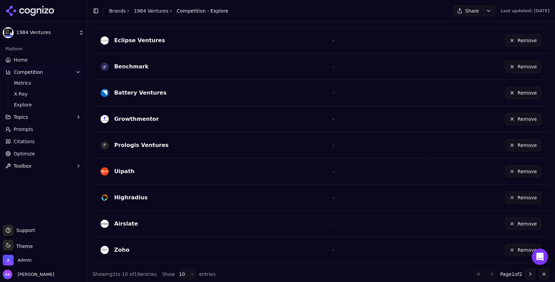
click at [526, 269] on button "Go to next page" at bounding box center [530, 273] width 11 height 11
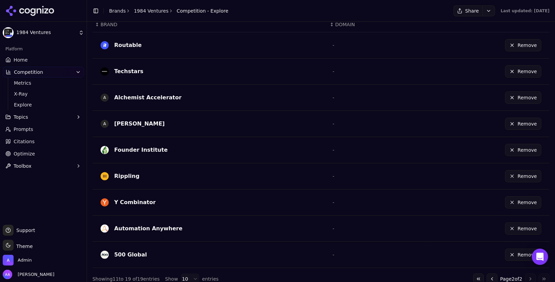
scroll to position [202, 0]
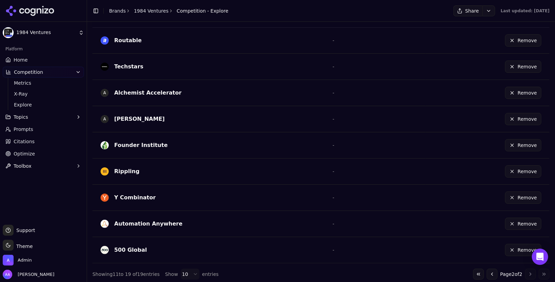
click at [490, 271] on button "Go to previous page" at bounding box center [491, 273] width 11 height 11
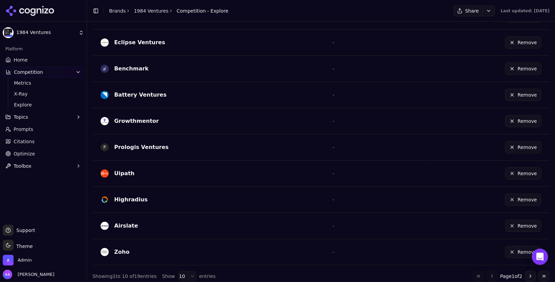
scroll to position [228, 0]
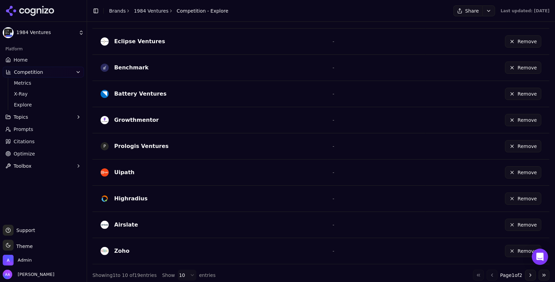
click at [519, 193] on button "Remove" at bounding box center [523, 198] width 36 height 12
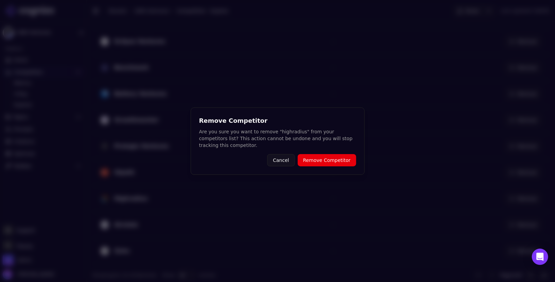
click at [315, 160] on button "Remove Competitor" at bounding box center [326, 160] width 58 height 12
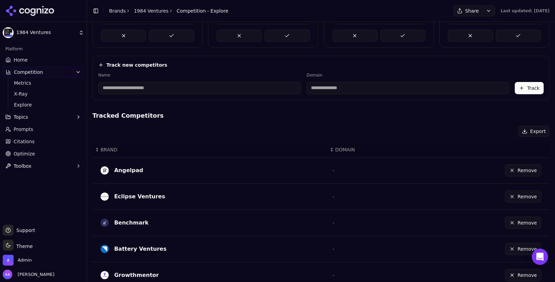
scroll to position [229, 0]
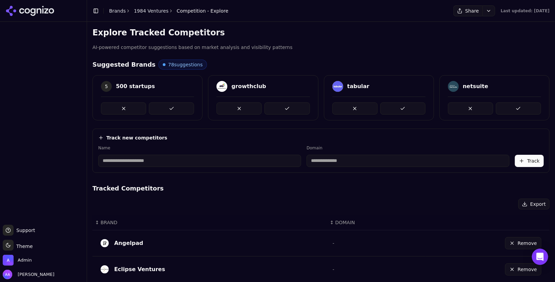
scroll to position [229, 0]
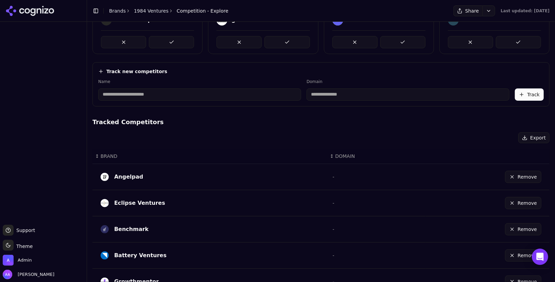
scroll to position [229, 0]
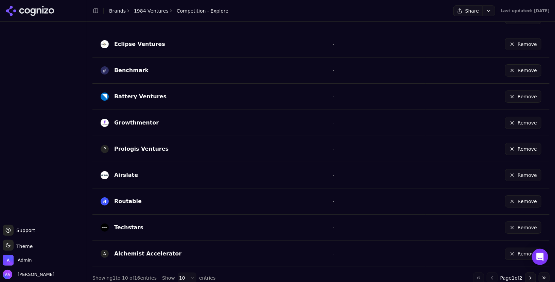
scroll to position [229, 0]
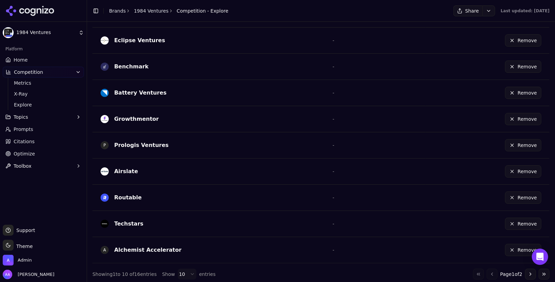
click at [530, 272] on button "Go to next page" at bounding box center [530, 273] width 11 height 11
click at [531, 272] on button "Go to next page" at bounding box center [530, 273] width 11 height 11
click at [532, 270] on button "Go to next page" at bounding box center [530, 273] width 11 height 11
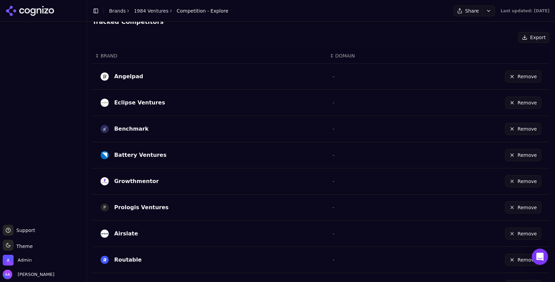
scroll to position [229, 0]
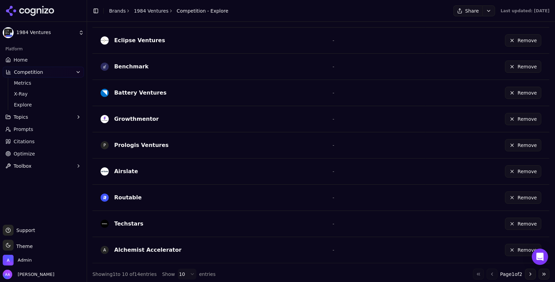
click at [528, 273] on button "Go to next page" at bounding box center [530, 273] width 11 height 11
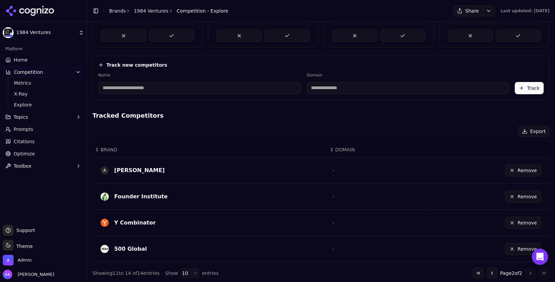
click at [34, 125] on link "Prompts" at bounding box center [43, 129] width 81 height 11
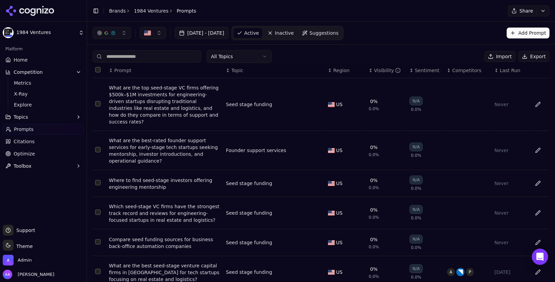
click at [342, 38] on link "Suggestions" at bounding box center [319, 33] width 43 height 11
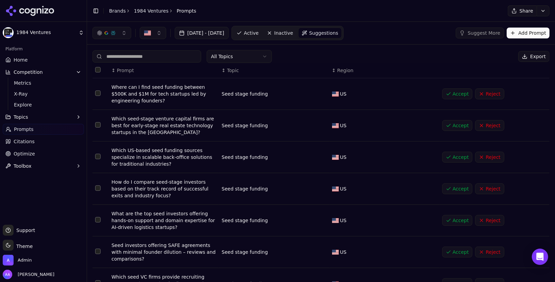
click at [241, 60] on html "1984 Ventures Platform Home Competition Metrics X-Ray Explore Topics Prompts Ci…" at bounding box center [277, 141] width 555 height 282
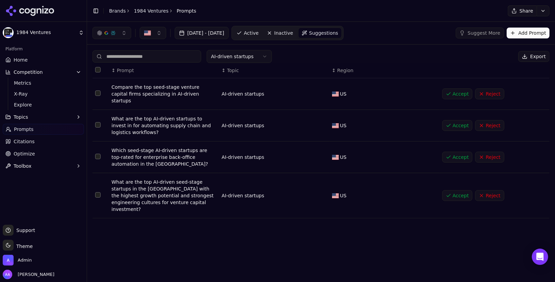
click at [98, 69] on button "Select all rows" at bounding box center [97, 69] width 5 height 5
click at [456, 56] on button "Accept ( 4 )" at bounding box center [454, 56] width 40 height 11
click at [383, 30] on div "Jul 21, 2025 - Aug 20, 2025 Active Inactive Suggestions Suggest More Add Prompt" at bounding box center [320, 33] width 457 height 14
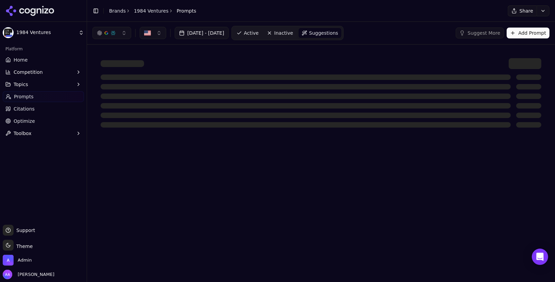
click at [31, 61] on link "Home" at bounding box center [43, 59] width 81 height 11
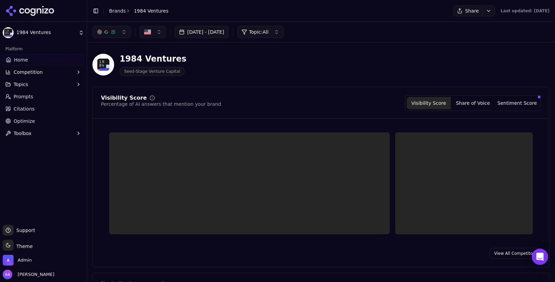
click at [31, 73] on span "Competition" at bounding box center [28, 72] width 29 height 7
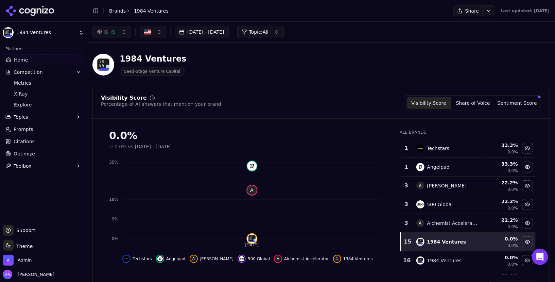
click at [40, 102] on span "Explore" at bounding box center [43, 104] width 59 height 7
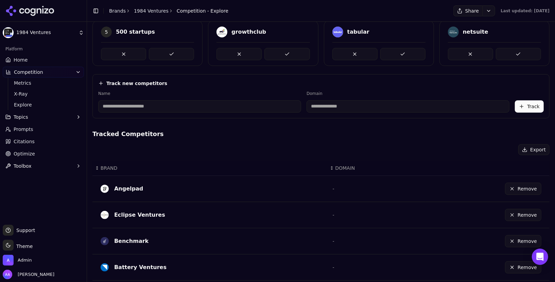
scroll to position [65, 0]
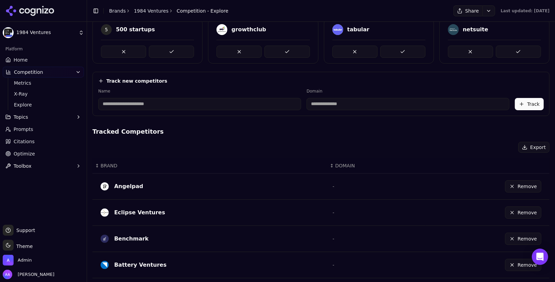
click at [525, 183] on button "Remove" at bounding box center [523, 186] width 36 height 12
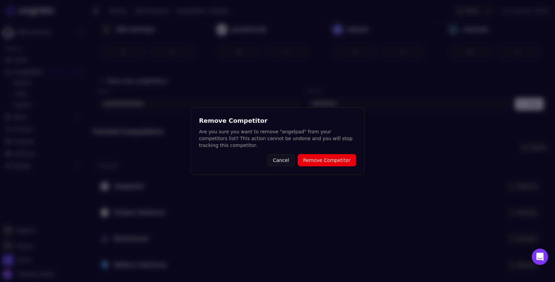
click at [326, 158] on button "Remove Competitor" at bounding box center [326, 160] width 58 height 12
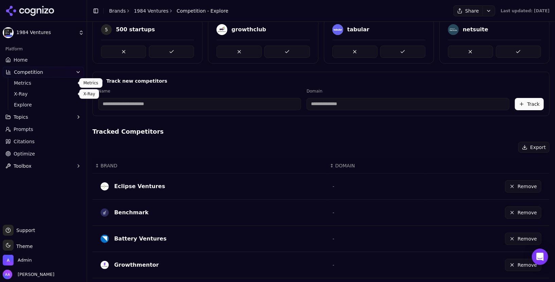
click at [39, 58] on link "Home" at bounding box center [43, 59] width 81 height 11
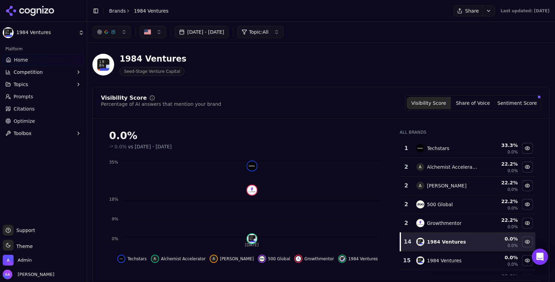
click at [29, 97] on span "Prompts" at bounding box center [24, 96] width 20 height 7
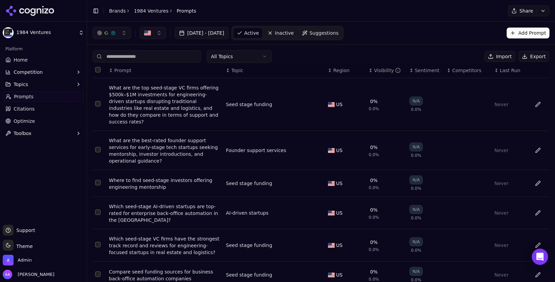
click at [339, 34] on span "Suggestions" at bounding box center [323, 33] width 29 height 7
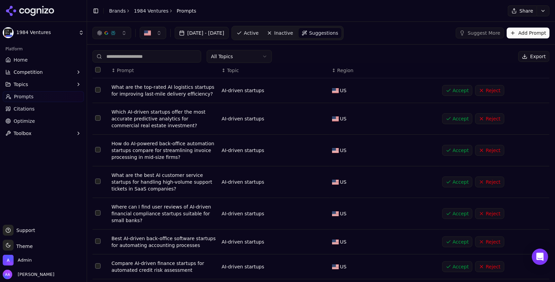
click at [247, 57] on html "1984 Ventures Platform Home Competition Topics Prompts Citations Optimize Toolb…" at bounding box center [277, 141] width 555 height 282
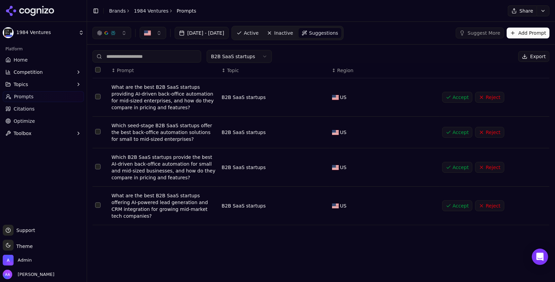
click at [236, 63] on th "↕ Topic" at bounding box center [274, 70] width 110 height 15
click at [237, 57] on html "1984 Ventures Platform Home Competition Topics Prompts Citations Optimize Toolb…" at bounding box center [277, 141] width 555 height 282
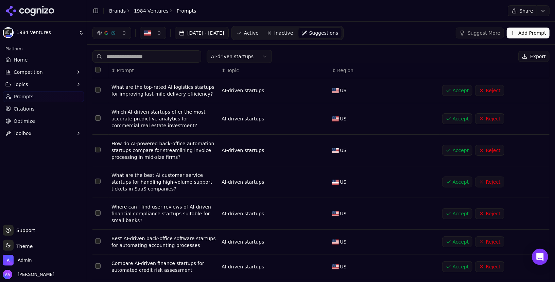
click at [98, 70] on button "Select all rows" at bounding box center [97, 69] width 5 height 5
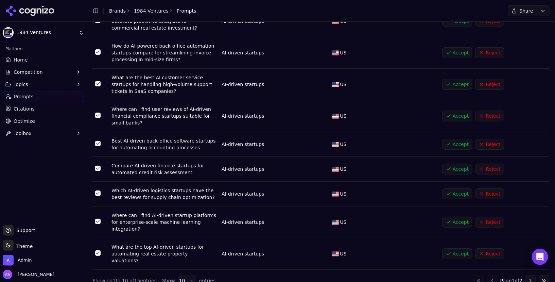
click at [180, 271] on html "1984 Ventures Platform Home Competition Topics Prompts Citations Optimize Toolb…" at bounding box center [277, 141] width 555 height 282
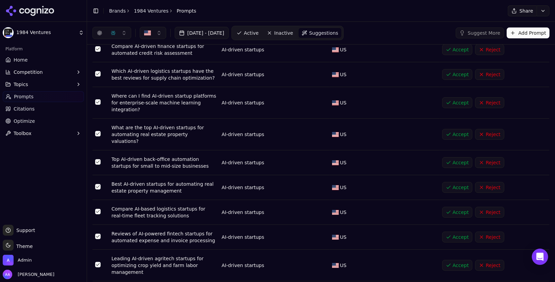
scroll to position [0, 0]
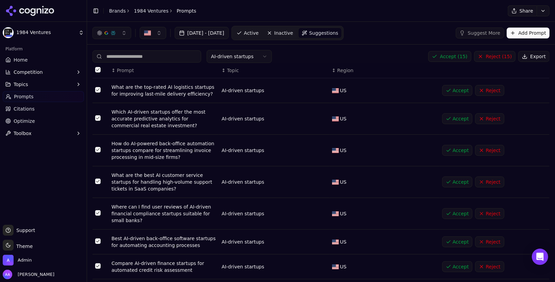
click at [453, 55] on button "Accept ( 15 )" at bounding box center [449, 56] width 43 height 11
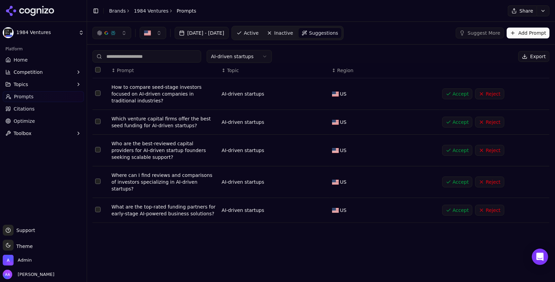
click at [98, 70] on button "Select all rows" at bounding box center [97, 69] width 5 height 5
click at [454, 61] on button "Accept ( 5 )" at bounding box center [454, 56] width 40 height 11
click at [97, 70] on button "Select all rows" at bounding box center [97, 69] width 5 height 5
click at [456, 56] on button "Accept ( 5 )" at bounding box center [454, 56] width 40 height 11
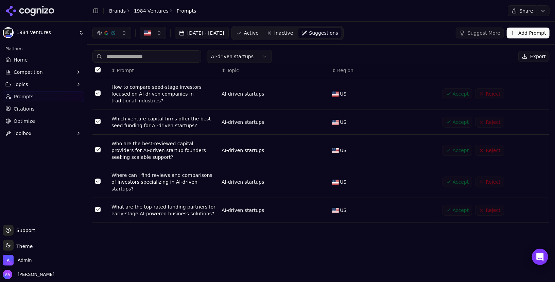
click at [258, 35] on span "Active" at bounding box center [251, 33] width 15 height 7
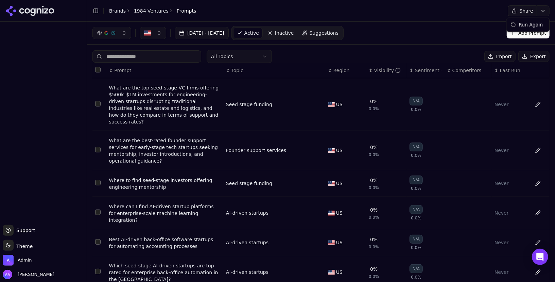
click at [547, 11] on html "Support Support Toggle theme Theme Admin Alp Aysan Toggle Sidebar Brands 1984 V…" at bounding box center [277, 141] width 555 height 282
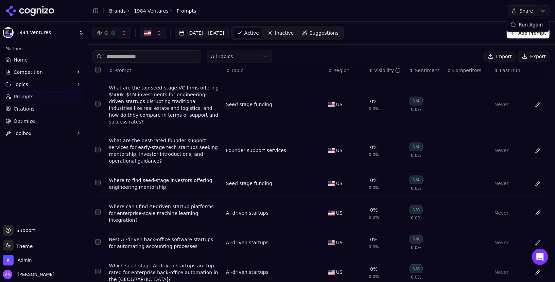
click at [485, 21] on html "1984 Ventures Platform Home Competition Topics Prompts Citations Optimize Toolb…" at bounding box center [277, 141] width 555 height 282
click at [24, 72] on span "Competition" at bounding box center [28, 72] width 29 height 7
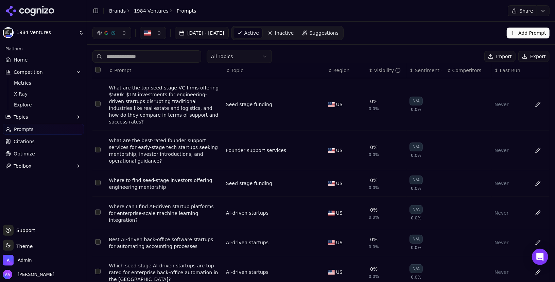
click at [28, 57] on link "Home" at bounding box center [43, 59] width 81 height 11
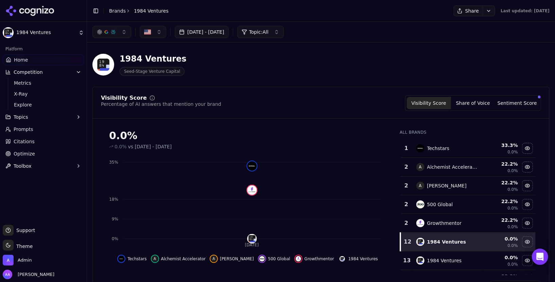
click at [117, 7] on div "Toggle Sidebar Brands 1984 Ventures" at bounding box center [130, 11] width 87 height 10
click at [117, 12] on link "Brands" at bounding box center [117, 10] width 17 height 5
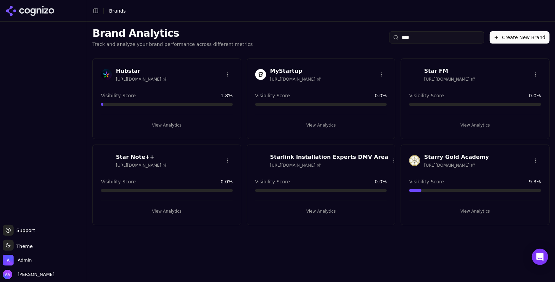
click at [434, 37] on input "****" at bounding box center [436, 37] width 95 height 12
type input "****"
click at [410, 76] on img at bounding box center [414, 74] width 11 height 11
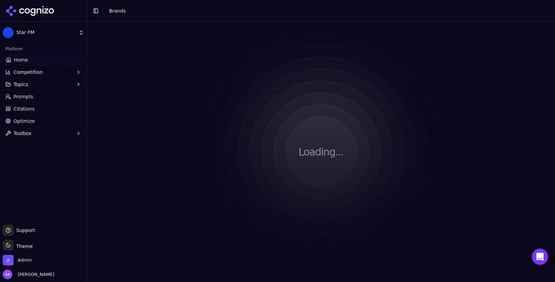
click at [43, 98] on link "Prompts" at bounding box center [43, 96] width 81 height 11
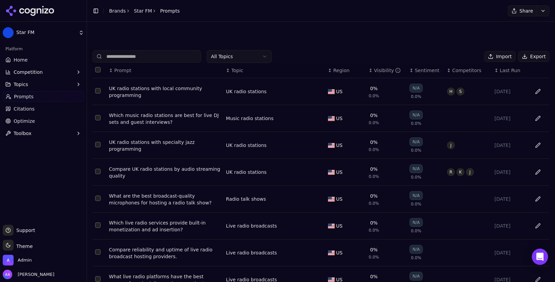
scroll to position [84, 0]
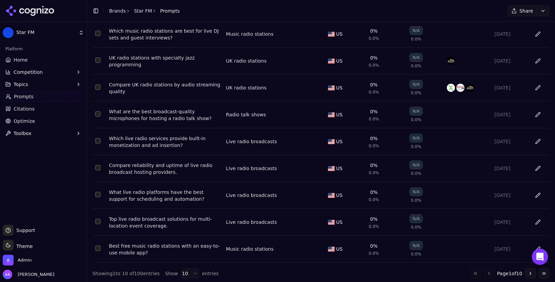
click at [140, 10] on link "Star FM" at bounding box center [143, 10] width 18 height 7
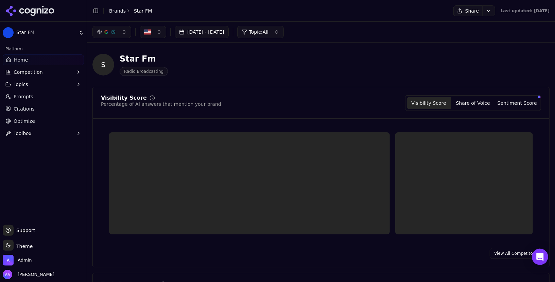
click at [119, 11] on link "Brands" at bounding box center [117, 10] width 17 height 5
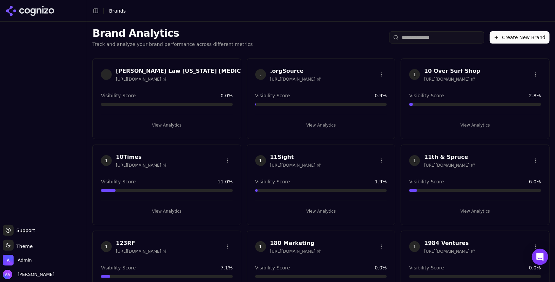
click at [437, 40] on input "search" at bounding box center [436, 37] width 95 height 12
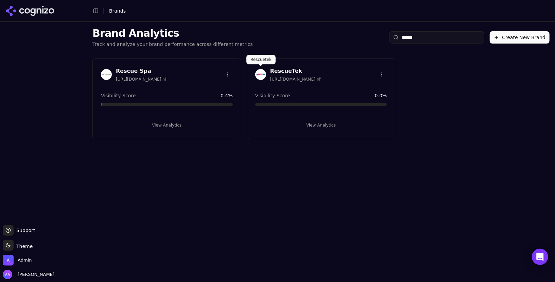
type input "******"
click at [259, 75] on img at bounding box center [260, 74] width 11 height 11
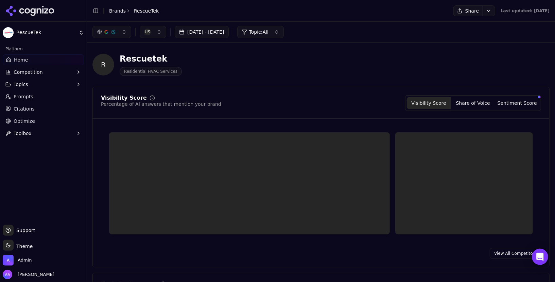
click at [46, 95] on link "Prompts" at bounding box center [43, 96] width 81 height 11
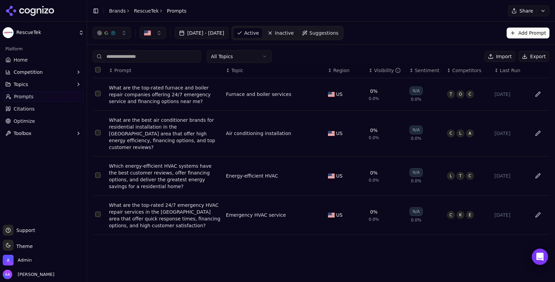
click at [339, 33] on span "Suggestions" at bounding box center [323, 33] width 29 height 7
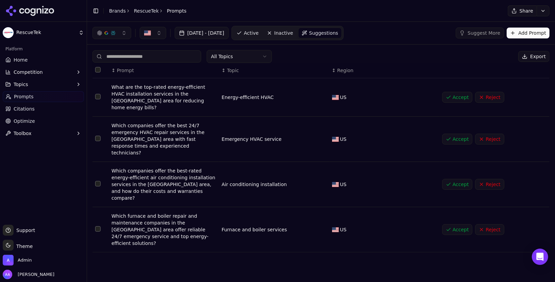
click at [237, 54] on html "RescueTek Platform Home Competition Topics Prompts Citations Optimize Toolbox S…" at bounding box center [277, 141] width 555 height 282
click at [312, 57] on html "RescueTek Platform Home Competition Topics Prompts Citations Optimize Toolbox S…" at bounding box center [277, 141] width 555 height 282
click at [96, 71] on button "Select all rows" at bounding box center [97, 69] width 5 height 5
click at [455, 57] on button "Accept ( 4 )" at bounding box center [454, 56] width 40 height 11
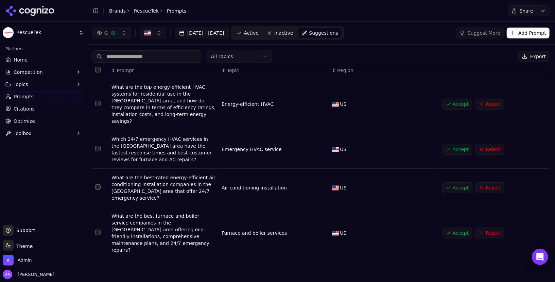
click at [100, 67] on button "Select all rows" at bounding box center [97, 69] width 5 height 5
click at [463, 52] on button "Accept ( 4 )" at bounding box center [454, 56] width 40 height 11
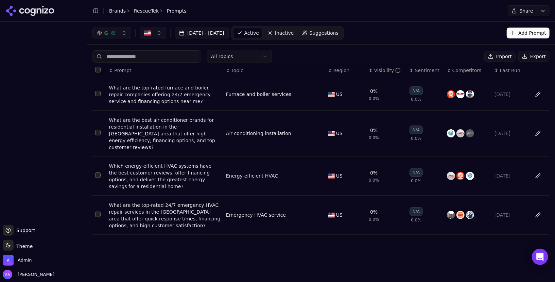
click at [120, 12] on link "Brands" at bounding box center [117, 10] width 17 height 5
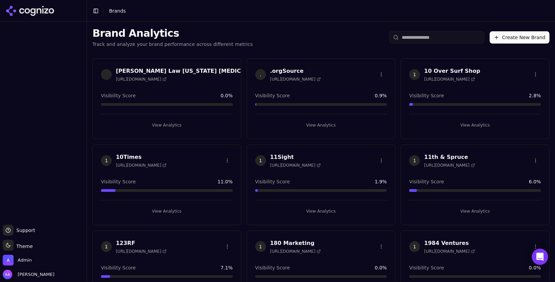
click at [440, 37] on input "search" at bounding box center [436, 37] width 95 height 12
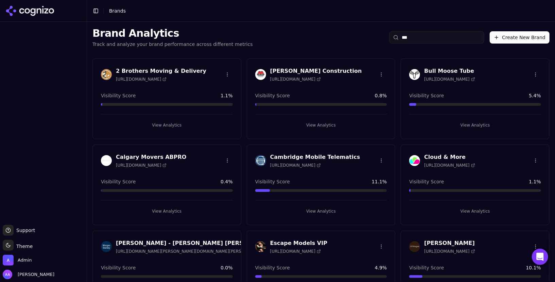
type input "*"
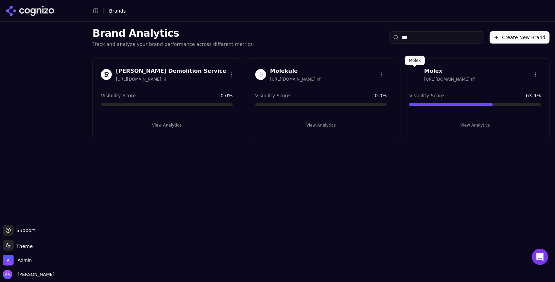
type input "***"
click at [409, 74] on img at bounding box center [414, 74] width 11 height 11
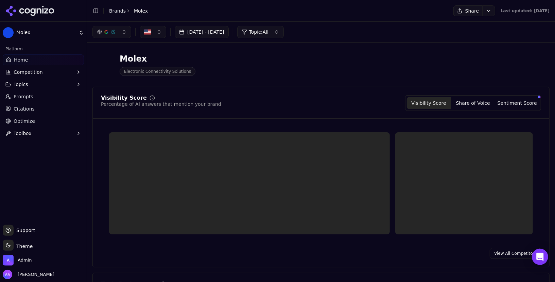
click at [38, 98] on link "Prompts" at bounding box center [43, 96] width 81 height 11
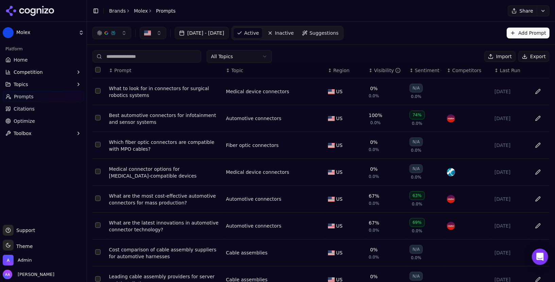
click at [399, 25] on div "Jul 21, 2025 - Aug 20, 2025 Active Inactive Suggestions Add Prompt" at bounding box center [321, 33] width 468 height 22
click at [113, 11] on link "Brands" at bounding box center [117, 10] width 17 height 5
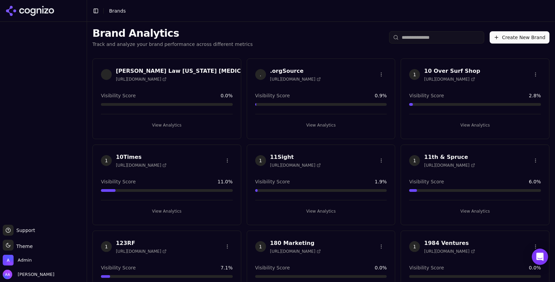
click at [421, 39] on input "search" at bounding box center [436, 37] width 95 height 12
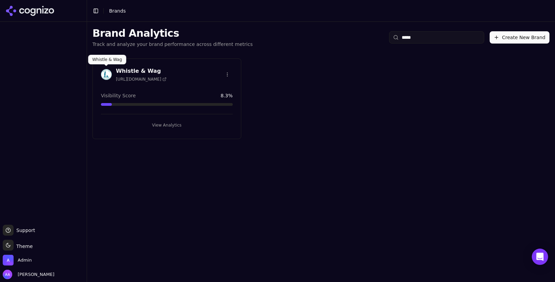
type input "*****"
click at [108, 72] on img at bounding box center [106, 74] width 11 height 11
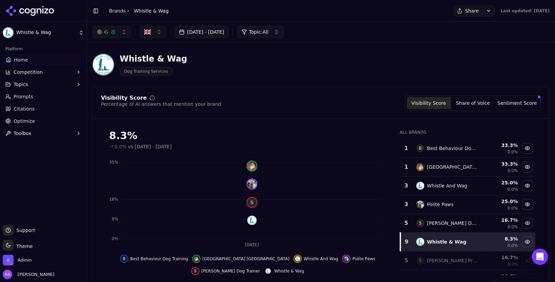
click at [34, 97] on link "Prompts" at bounding box center [43, 96] width 81 height 11
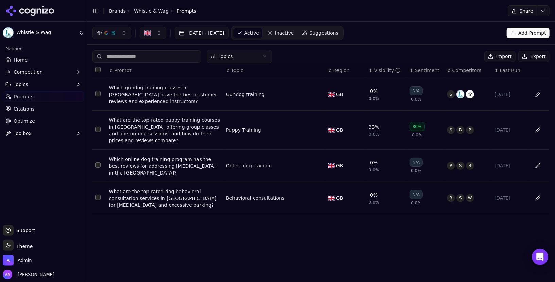
click at [339, 34] on span "Suggestions" at bounding box center [323, 33] width 29 height 7
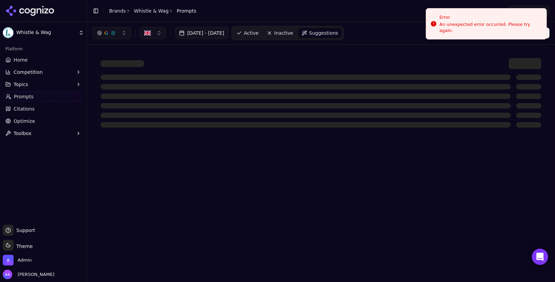
click at [246, 16] on div "Share" at bounding box center [379, 10] width 350 height 11
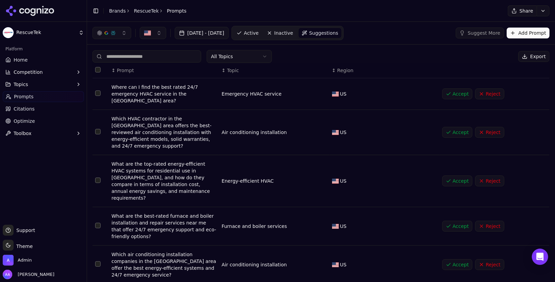
click at [97, 67] on button "Select all rows" at bounding box center [97, 69] width 5 height 5
type button "on"
click at [99, 67] on button "Select all rows" at bounding box center [97, 69] width 5 height 5
click at [462, 55] on button "Accept ( 8 )" at bounding box center [454, 56] width 40 height 11
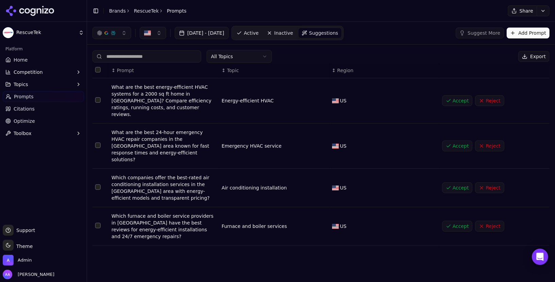
click at [100, 67] on button "Select all rows" at bounding box center [97, 69] width 5 height 5
click at [456, 58] on button "Accept ( 4 )" at bounding box center [454, 56] width 40 height 11
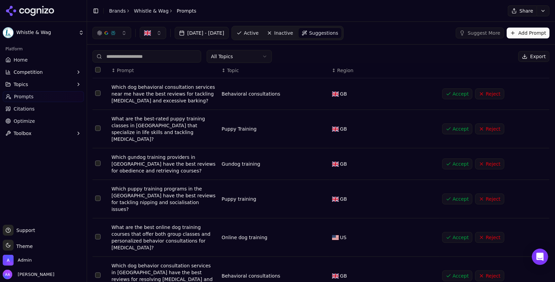
click at [258, 32] on span "Active" at bounding box center [251, 33] width 15 height 7
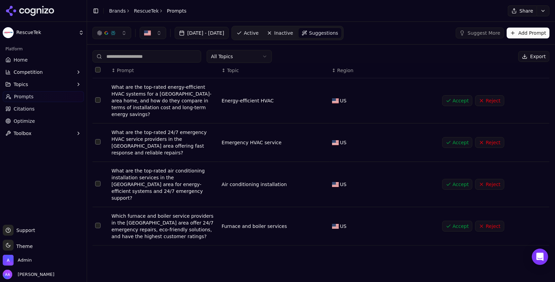
click at [99, 68] on button "Select all rows" at bounding box center [97, 69] width 5 height 5
click at [449, 58] on button "Accept ( 4 )" at bounding box center [454, 56] width 40 height 11
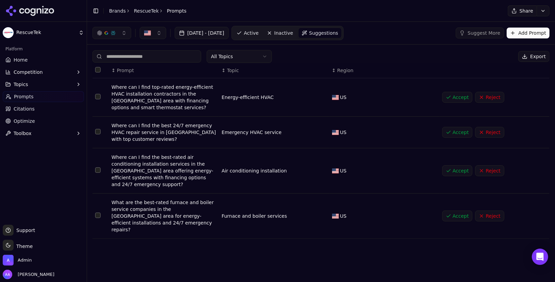
click at [98, 70] on button "Select all rows" at bounding box center [97, 69] width 5 height 5
click at [451, 57] on button "Accept ( 4 )" at bounding box center [454, 56] width 40 height 11
click at [395, 63] on th "↕ Region" at bounding box center [384, 70] width 110 height 15
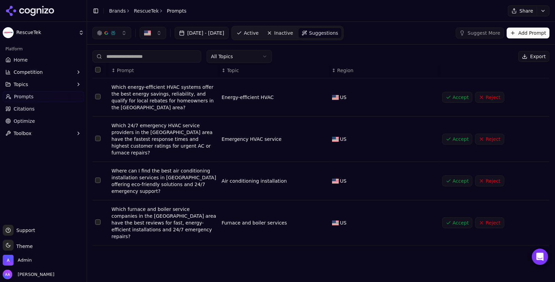
click at [96, 95] on button "Select row 1" at bounding box center [97, 96] width 5 height 5
click at [467, 54] on button "Accept ( 1 )" at bounding box center [454, 56] width 40 height 11
click at [442, 60] on div "All Topics Export" at bounding box center [320, 56] width 457 height 13
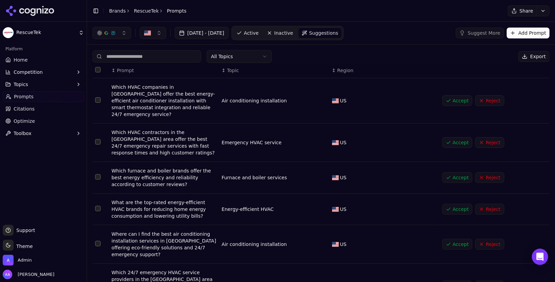
click at [103, 70] on th "Data table" at bounding box center [100, 70] width 16 height 15
click at [96, 69] on button "Select all rows" at bounding box center [97, 69] width 5 height 5
click at [457, 52] on button "Accept ( 7 )" at bounding box center [454, 56] width 40 height 11
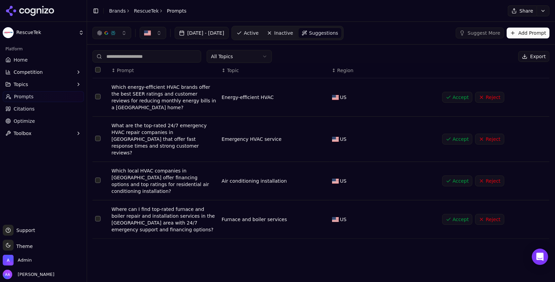
click at [100, 69] on button "Select all rows" at bounding box center [97, 69] width 5 height 5
click at [461, 54] on button "Accept ( 4 )" at bounding box center [454, 56] width 40 height 11
click at [391, 56] on div "All Topics Export" at bounding box center [320, 56] width 457 height 13
click at [258, 32] on span "Active" at bounding box center [251, 33] width 15 height 7
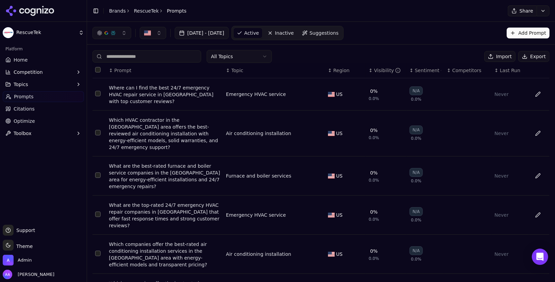
click at [339, 33] on span "Suggestions" at bounding box center [323, 33] width 29 height 7
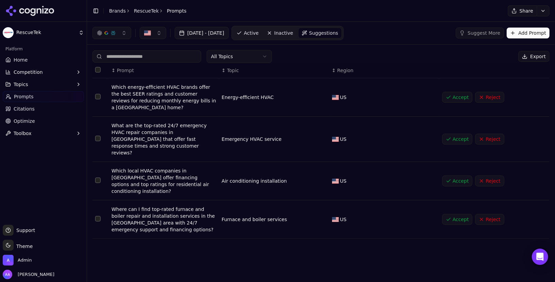
click at [100, 71] on button "Select all rows" at bounding box center [97, 69] width 5 height 5
click at [455, 52] on button "Accept ( 4 )" at bounding box center [454, 56] width 40 height 11
click at [258, 35] on span "Active" at bounding box center [251, 33] width 15 height 7
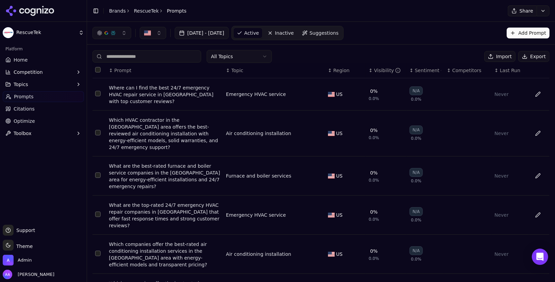
click at [339, 31] on span "Suggestions" at bounding box center [323, 33] width 29 height 7
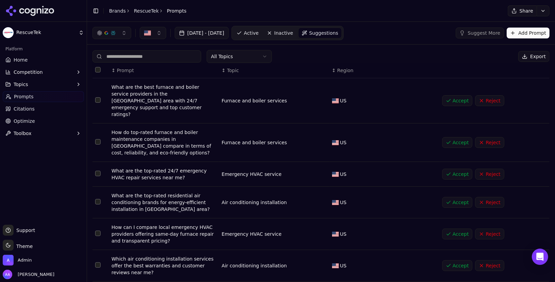
click at [98, 69] on button "Select all rows" at bounding box center [97, 69] width 5 height 5
click at [462, 56] on button "Accept ( 16 )" at bounding box center [449, 56] width 43 height 11
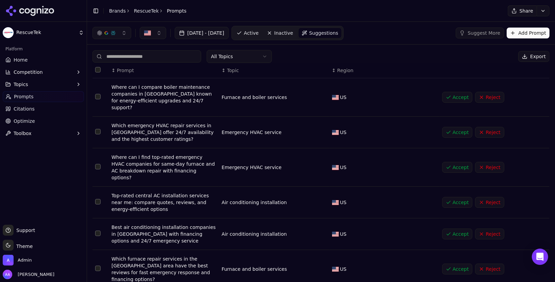
click at [258, 33] on span "Active" at bounding box center [251, 33] width 15 height 7
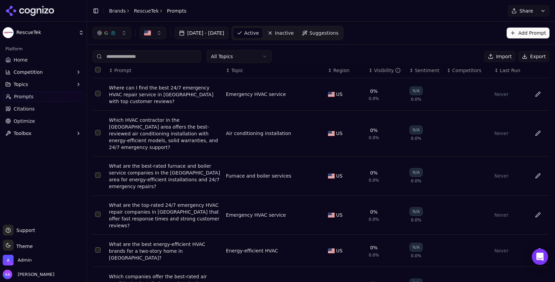
click at [543, 10] on html "RescueTek Platform Home Competition Topics Prompts Citations Optimize Toolbox S…" at bounding box center [277, 141] width 555 height 282
click at [526, 25] on div "Run Again" at bounding box center [527, 24] width 40 height 11
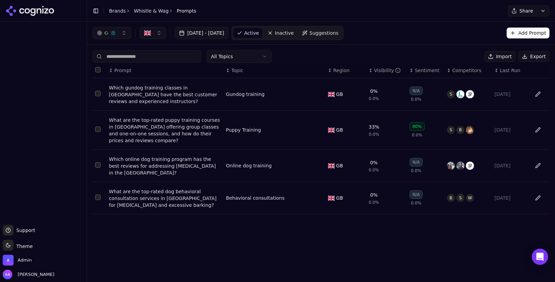
click at [339, 34] on span "Suggestions" at bounding box center [323, 33] width 29 height 7
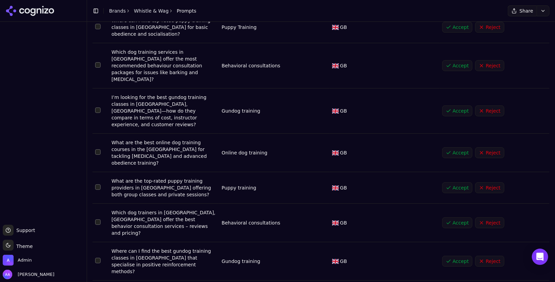
scroll to position [166, 0]
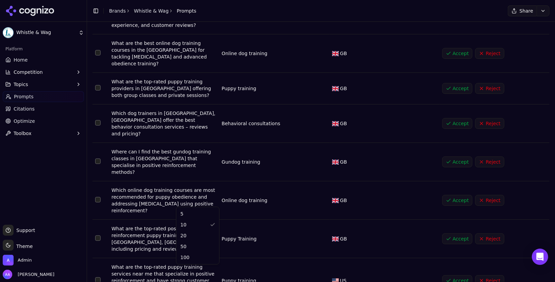
click at [183, 269] on html "Whistle & Wag Platform Home Competition Topics Prompts Citations Optimize Toolb…" at bounding box center [277, 141] width 555 height 282
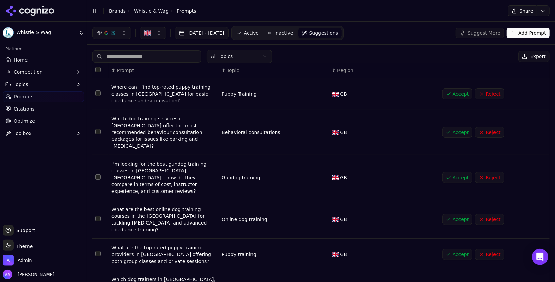
click at [98, 69] on button "Select all rows" at bounding box center [97, 69] width 5 height 5
click at [448, 53] on button "Accept ( 20 )" at bounding box center [449, 56] width 43 height 11
click at [258, 33] on span "Active" at bounding box center [251, 33] width 15 height 7
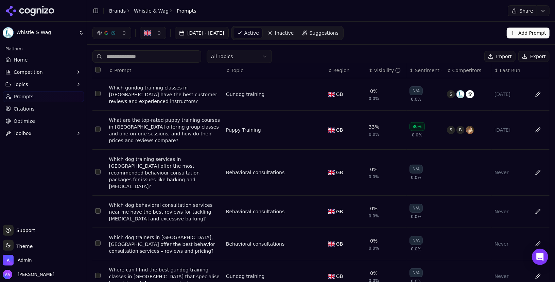
click at [339, 33] on span "Suggestions" at bounding box center [323, 33] width 29 height 7
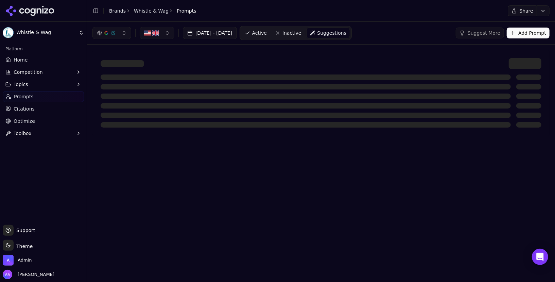
click at [160, 13] on link "Whistle & Wag" at bounding box center [151, 10] width 35 height 7
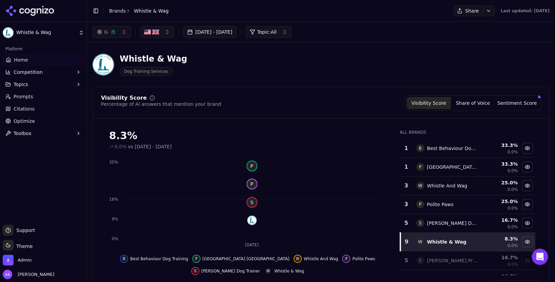
click at [121, 11] on link "Brands" at bounding box center [117, 10] width 17 height 5
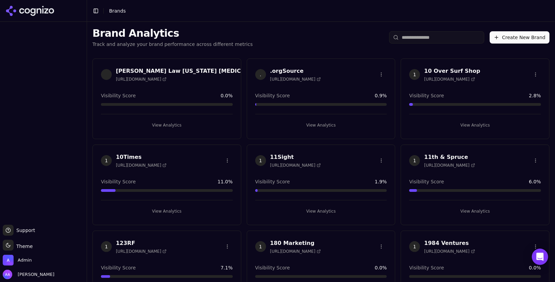
click at [425, 41] on input "search" at bounding box center [436, 37] width 95 height 12
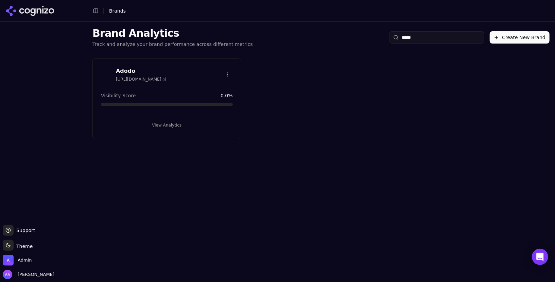
type input "*****"
click at [182, 125] on button "View Analytics" at bounding box center [167, 125] width 132 height 11
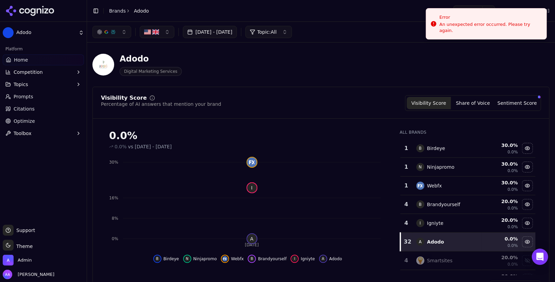
click at [32, 99] on span "Prompts" at bounding box center [24, 96] width 20 height 7
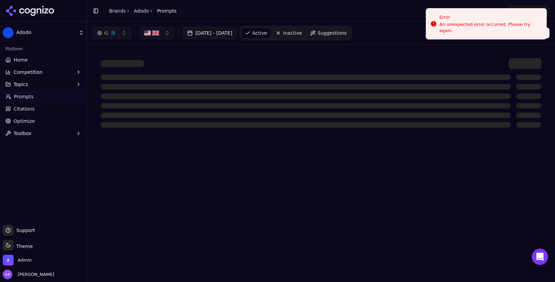
click at [347, 31] on span "Suggestions" at bounding box center [332, 33] width 29 height 7
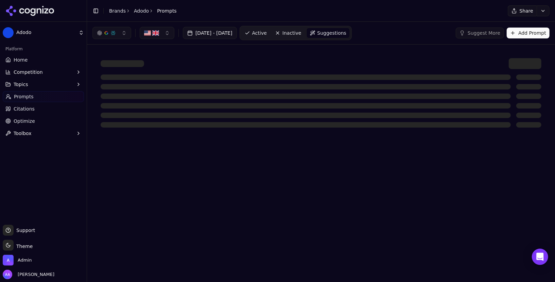
click at [154, 30] on img "button" at bounding box center [155, 33] width 7 height 7
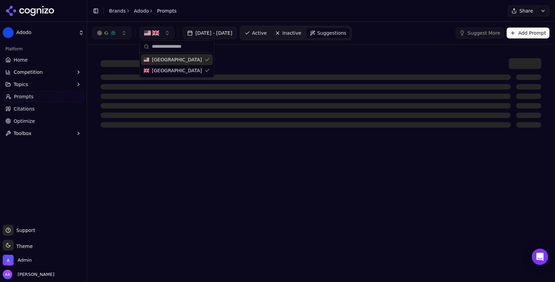
click at [154, 30] on img "button" at bounding box center [155, 33] width 7 height 7
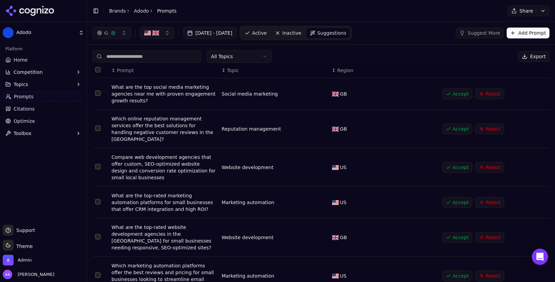
click at [342, 34] on span "Suggestions" at bounding box center [331, 33] width 29 height 7
click at [267, 34] on span "Active" at bounding box center [259, 33] width 15 height 7
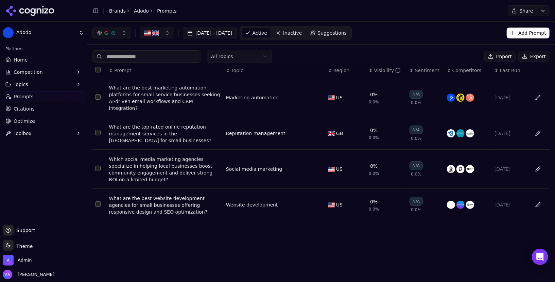
click at [347, 35] on span "Suggestions" at bounding box center [332, 33] width 29 height 7
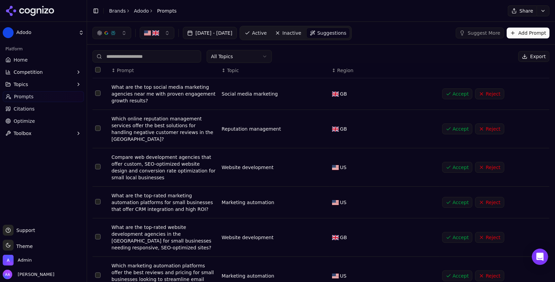
click at [95, 68] on th "Data table" at bounding box center [100, 70] width 16 height 15
click at [99, 68] on button "Select all rows" at bounding box center [97, 69] width 5 height 5
click at [458, 56] on button "Accept ( 8 )" at bounding box center [454, 56] width 40 height 11
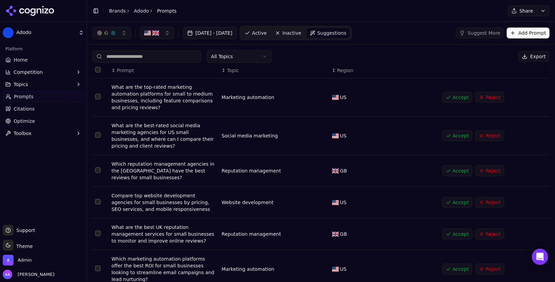
click at [267, 32] on span "Active" at bounding box center [259, 33] width 15 height 7
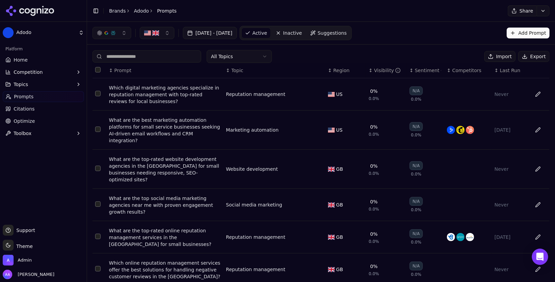
click at [347, 34] on span "Suggestions" at bounding box center [332, 33] width 29 height 7
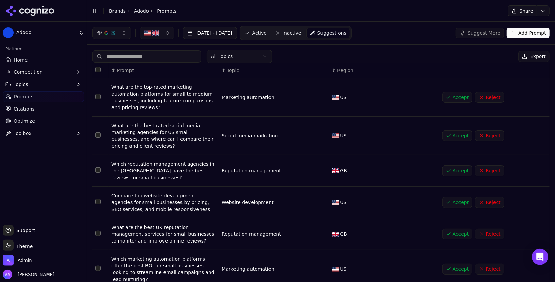
click at [97, 70] on button "Select all rows" at bounding box center [97, 69] width 5 height 5
click at [466, 56] on button "Accept ( 8 )" at bounding box center [454, 56] width 40 height 11
click at [270, 31] on link "Active" at bounding box center [255, 33] width 29 height 11
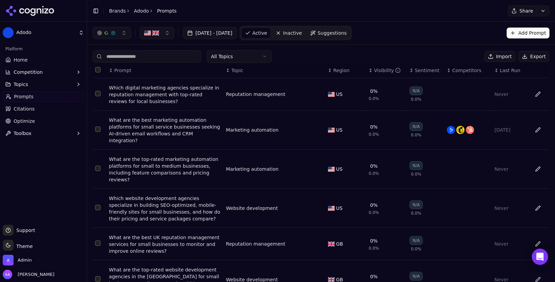
click at [344, 34] on span "Suggestions" at bounding box center [332, 33] width 29 height 7
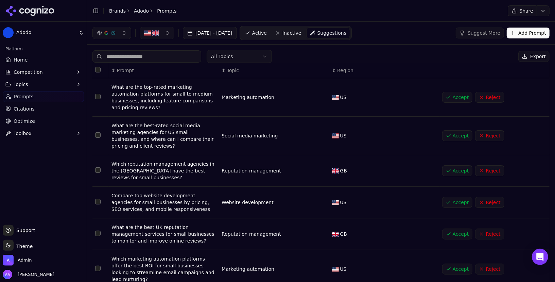
click at [101, 67] on th "Data table" at bounding box center [100, 70] width 16 height 15
click at [94, 68] on th "Data table" at bounding box center [100, 70] width 16 height 15
click at [97, 68] on button "Select all rows" at bounding box center [97, 69] width 5 height 5
click at [461, 56] on button "Accept ( 8 )" at bounding box center [454, 56] width 40 height 11
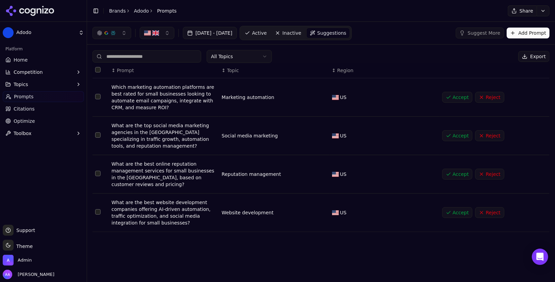
click at [98, 70] on button "Select all rows" at bounding box center [97, 69] width 5 height 5
click at [451, 58] on button "Accept ( 4 )" at bounding box center [454, 56] width 40 height 11
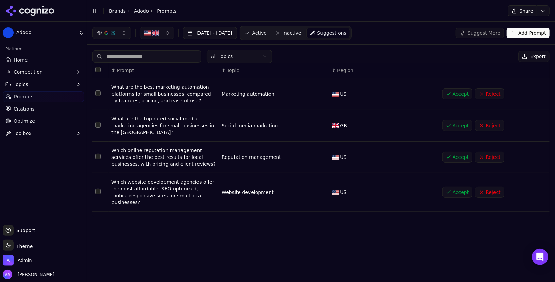
click at [267, 34] on span "Active" at bounding box center [259, 33] width 15 height 7
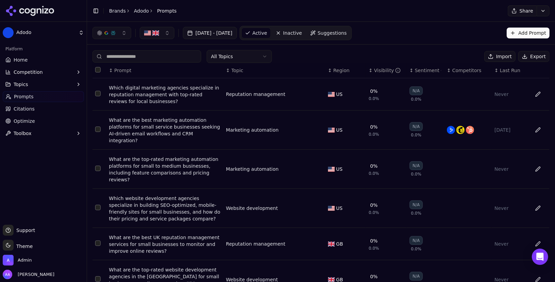
click at [341, 35] on span "Suggestions" at bounding box center [332, 33] width 29 height 7
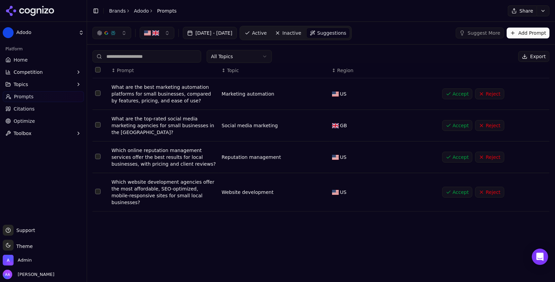
click at [98, 67] on button "Select all rows" at bounding box center [97, 69] width 5 height 5
click at [450, 55] on button "Accept ( 4 )" at bounding box center [454, 56] width 40 height 11
click at [97, 71] on button "Select all rows" at bounding box center [97, 69] width 5 height 5
click at [37, 58] on link "Home" at bounding box center [43, 59] width 81 height 11
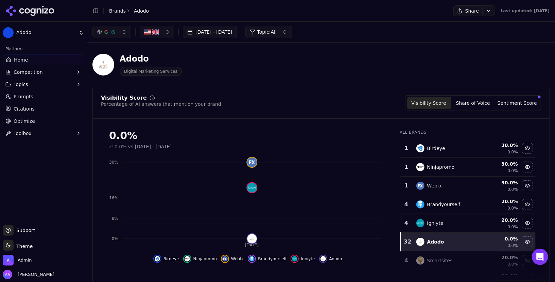
scroll to position [36, 0]
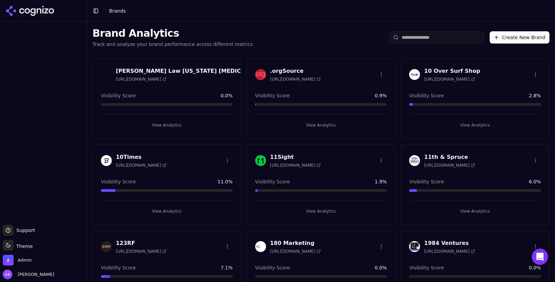
click at [433, 30] on div "Brand Analytics Track and analyze your brand performance across different metri…" at bounding box center [321, 37] width 468 height 31
click at [429, 36] on input "search" at bounding box center [436, 37] width 95 height 12
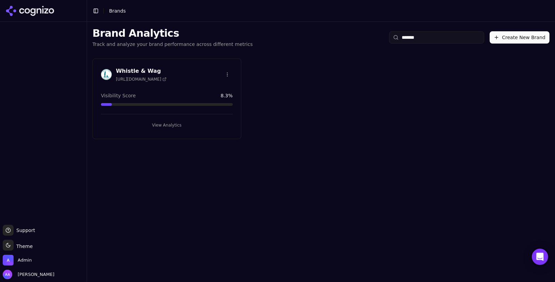
type input "*******"
click at [107, 75] on img at bounding box center [106, 74] width 11 height 11
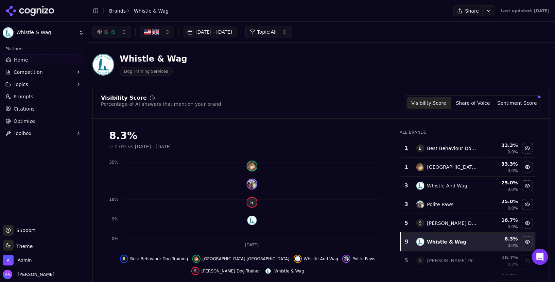
click at [39, 96] on link "Prompts" at bounding box center [43, 96] width 81 height 11
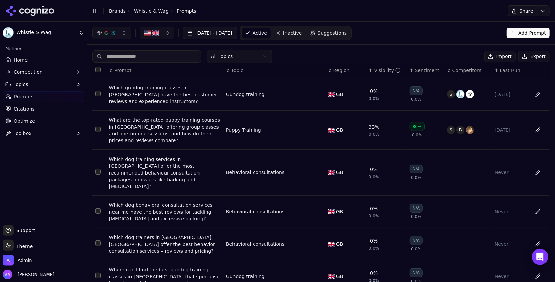
click at [348, 26] on nav "Active Inactive Suggestions" at bounding box center [295, 33] width 112 height 14
click at [347, 34] on span "Suggestions" at bounding box center [332, 33] width 29 height 7
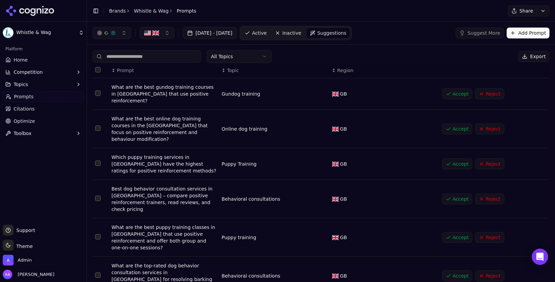
click at [149, 34] on img "button" at bounding box center [147, 33] width 7 height 7
click at [270, 29] on link "Active" at bounding box center [255, 33] width 29 height 11
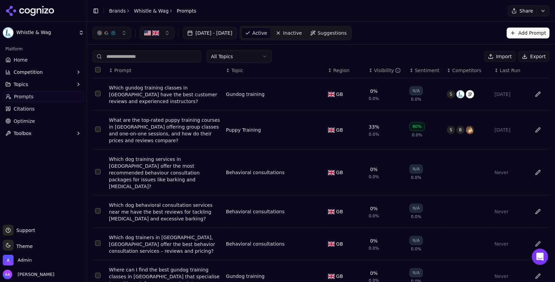
click at [347, 30] on span "Suggestions" at bounding box center [332, 33] width 29 height 7
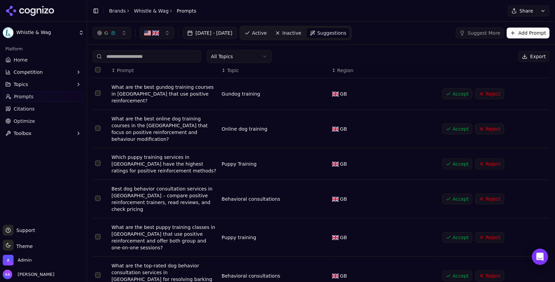
click at [97, 67] on button "Select all rows" at bounding box center [97, 69] width 5 height 5
click at [446, 57] on button "Accept ( 10 )" at bounding box center [449, 56] width 43 height 11
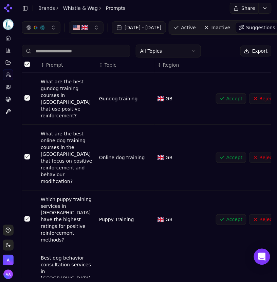
click at [196, 24] on span "Active" at bounding box center [188, 27] width 15 height 7
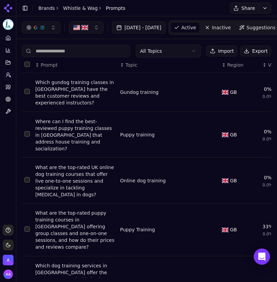
click at [261, 28] on link "Suggestions" at bounding box center [257, 27] width 43 height 11
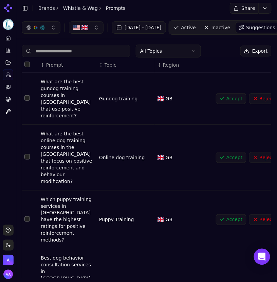
click at [26, 64] on button "Select all rows" at bounding box center [26, 63] width 5 height 5
click at [233, 48] on button "Accept ( 10 )" at bounding box center [227, 51] width 43 height 11
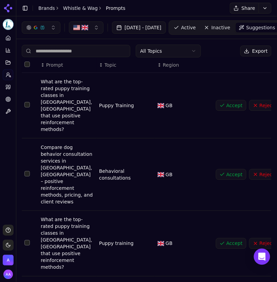
click at [196, 28] on span "Active" at bounding box center [188, 27] width 15 height 7
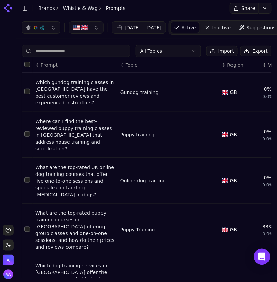
click at [264, 29] on link "Suggestions" at bounding box center [257, 27] width 43 height 11
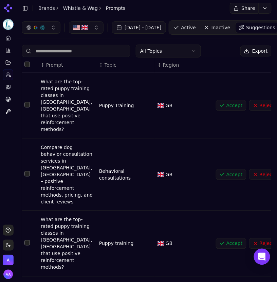
click at [27, 64] on button "Select all rows" at bounding box center [26, 63] width 5 height 5
click at [224, 52] on button "Accept ( 15 )" at bounding box center [227, 51] width 43 height 11
click at [231, 61] on th "Data table" at bounding box center [242, 64] width 58 height 15
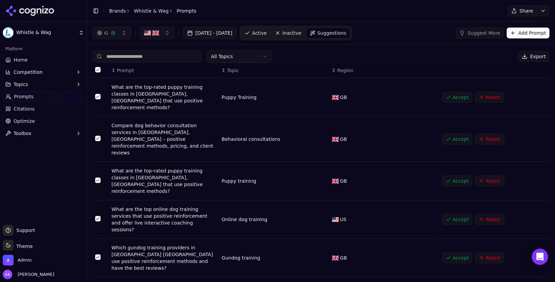
click at [277, 39] on nav "Active Inactive Suggestions" at bounding box center [295, 33] width 112 height 14
click at [267, 34] on span "Active" at bounding box center [259, 33] width 15 height 7
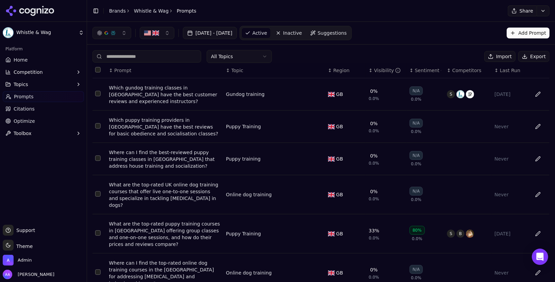
scroll to position [155, 0]
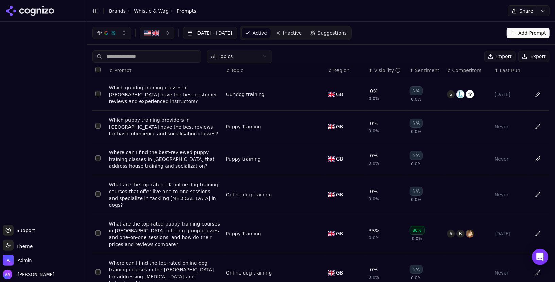
click at [156, 33] on img "button" at bounding box center [155, 33] width 7 height 7
click at [175, 70] on span "[GEOGRAPHIC_DATA]" at bounding box center [177, 70] width 50 height 7
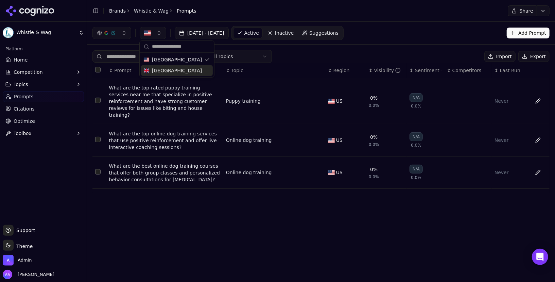
click at [179, 71] on span "[GEOGRAPHIC_DATA]" at bounding box center [177, 70] width 50 height 7
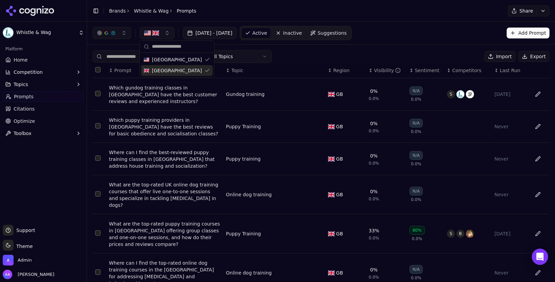
click at [340, 57] on div "All Topics Import Export" at bounding box center [320, 56] width 457 height 13
click at [546, 12] on html "Whistle & Wag Platform Home Competition Topics Prompts Citations Optimize Toolb…" at bounding box center [277, 141] width 555 height 282
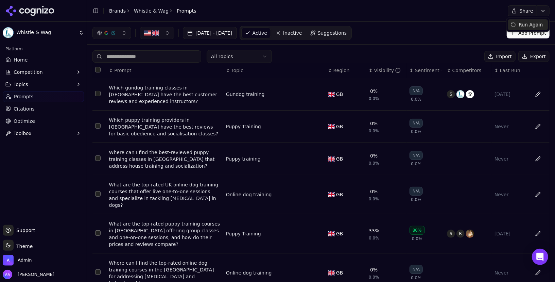
click at [531, 21] on div "Run Again" at bounding box center [527, 24] width 40 height 11
click at [442, 36] on div "[DATE] - [DATE] Active Inactive Suggestions Add Prompt" at bounding box center [320, 33] width 457 height 14
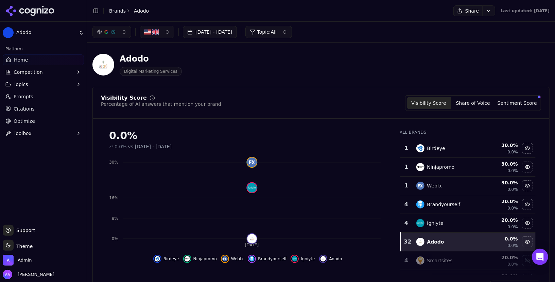
click at [120, 10] on link "Brands" at bounding box center [117, 10] width 17 height 5
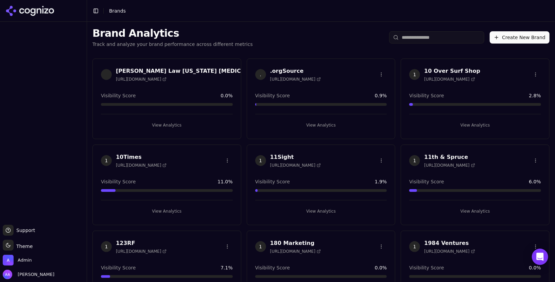
click at [61, 0] on html "Support Support Toggle theme Theme Admin Alp Aysan Toggle Sidebar Brands Brand …" at bounding box center [277, 141] width 555 height 282
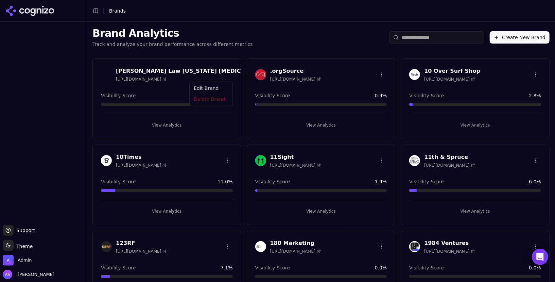
click at [418, 39] on html "Support Support Toggle theme Theme Admin Alp Aysan Toggle Sidebar Brands Brand …" at bounding box center [277, 141] width 555 height 282
click at [418, 39] on input "search" at bounding box center [436, 37] width 95 height 12
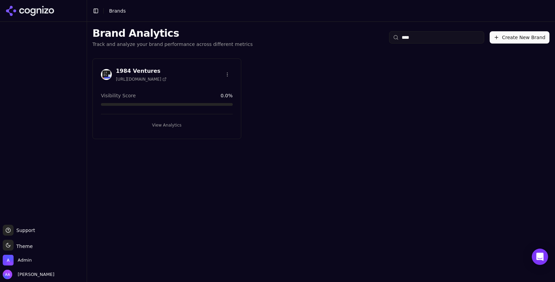
type input "****"
click at [105, 73] on img at bounding box center [106, 74] width 11 height 11
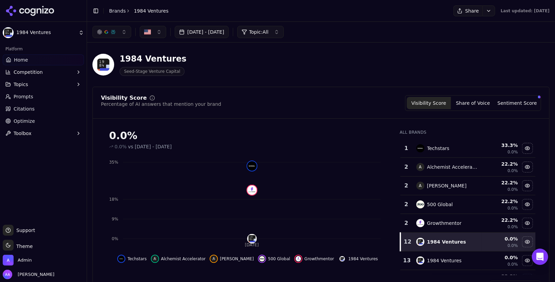
click at [39, 95] on link "Prompts" at bounding box center [43, 96] width 81 height 11
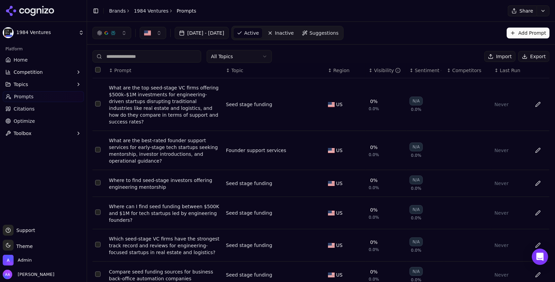
click at [543, 14] on html "1984 Ventures Platform Home Competition Topics Prompts Citations Optimize Toolb…" at bounding box center [277, 141] width 555 height 282
click at [525, 26] on div "Run Again" at bounding box center [527, 24] width 40 height 11
click at [37, 14] on icon at bounding box center [29, 11] width 49 height 10
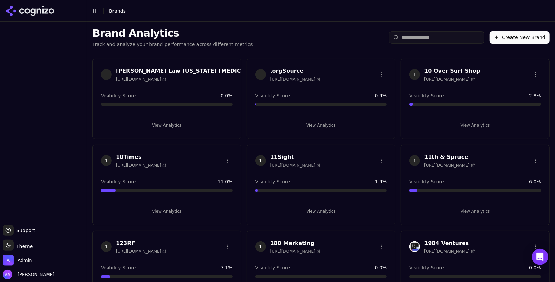
click at [424, 41] on input "search" at bounding box center [436, 37] width 95 height 12
click at [424, 39] on input "search" at bounding box center [436, 37] width 95 height 12
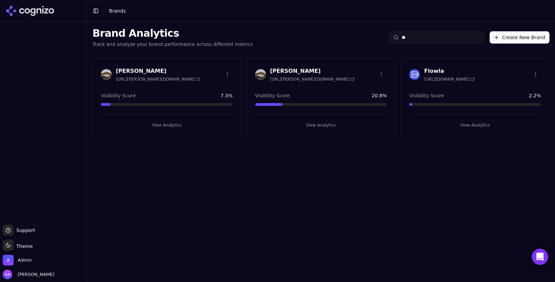
type input "*"
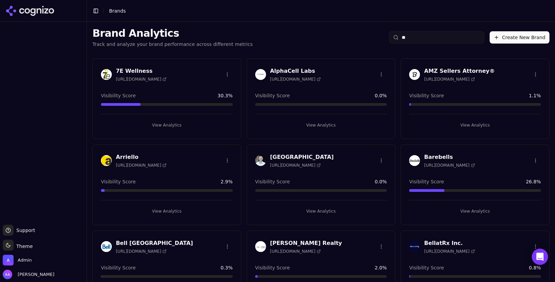
type input "*"
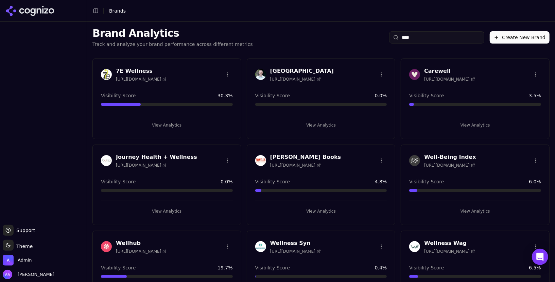
click at [411, 35] on input "****" at bounding box center [436, 37] width 95 height 12
click at [427, 38] on input "****" at bounding box center [436, 37] width 95 height 12
type input "****"
click at [106, 244] on img at bounding box center [106, 246] width 11 height 11
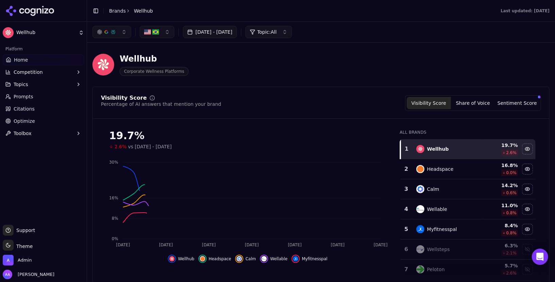
click at [112, 31] on div "button" at bounding box center [112, 31] width 5 height 5
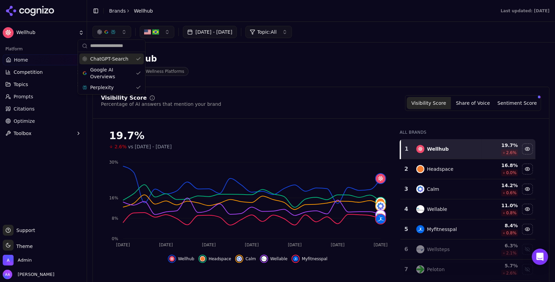
click at [115, 61] on span "ChatGPT-Search" at bounding box center [109, 58] width 38 height 7
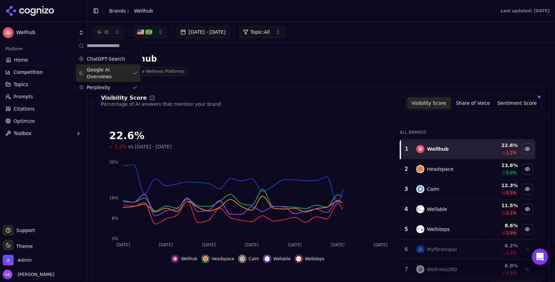
click at [113, 67] on span "Google AI Overviews" at bounding box center [108, 73] width 43 height 14
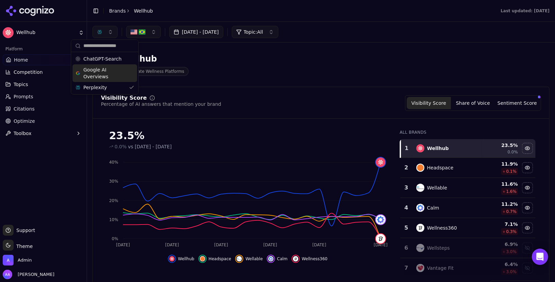
click at [31, 96] on span "Prompts" at bounding box center [24, 96] width 20 height 7
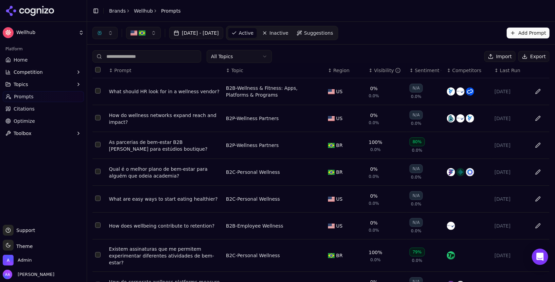
click at [510, 69] on span "Last Run" at bounding box center [510, 70] width 20 height 7
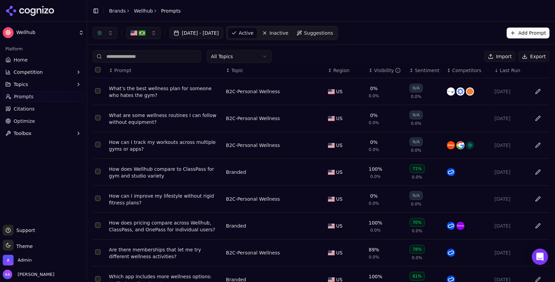
click at [510, 69] on span "Last Run" at bounding box center [510, 70] width 20 height 7
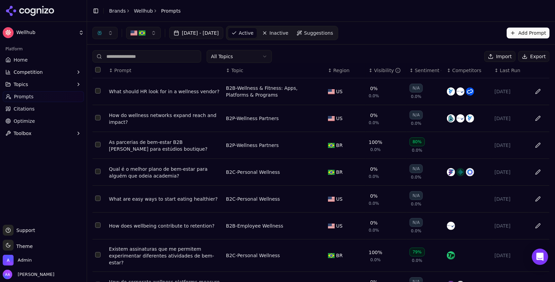
click at [106, 38] on button "button" at bounding box center [104, 33] width 25 height 12
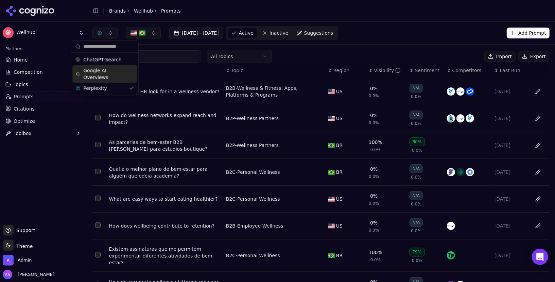
click at [106, 71] on span "Google AI Overviews" at bounding box center [104, 74] width 43 height 14
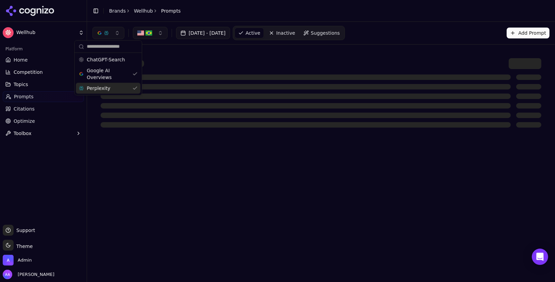
click at [108, 88] on span "Perplexity" at bounding box center [98, 88] width 23 height 7
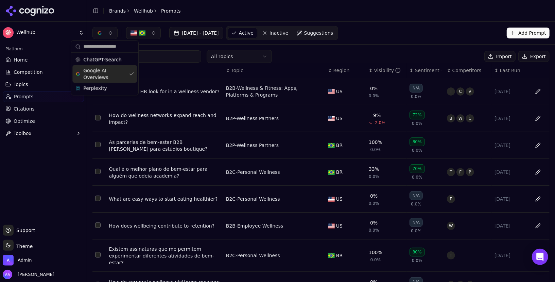
click at [500, 69] on span "Last Run" at bounding box center [510, 70] width 20 height 7
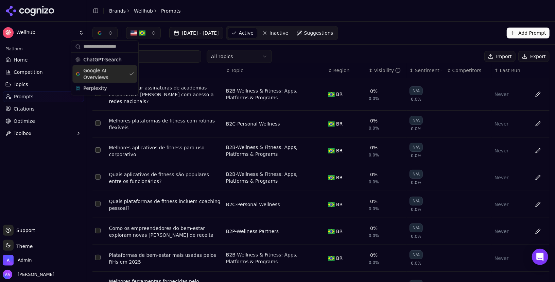
click at [500, 69] on span "Last Run" at bounding box center [510, 70] width 20 height 7
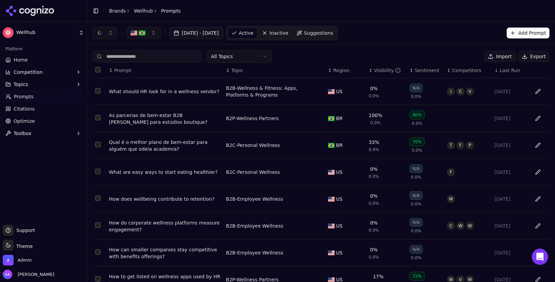
click at [500, 69] on span "Last Run" at bounding box center [510, 70] width 20 height 7
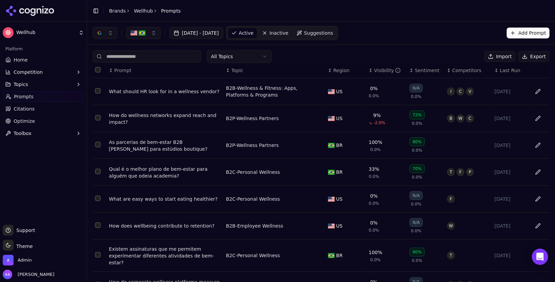
click at [500, 69] on span "Last Run" at bounding box center [510, 70] width 20 height 7
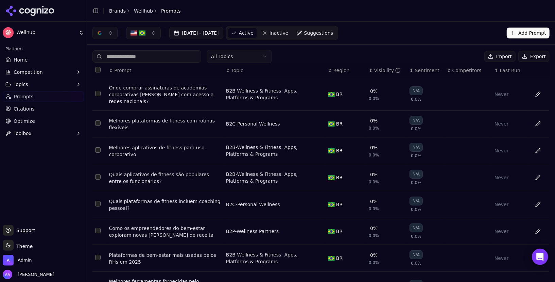
click at [144, 89] on div "Onde comprar assinaturas de academias corporativas em massa com acesso a redes …" at bounding box center [164, 94] width 111 height 20
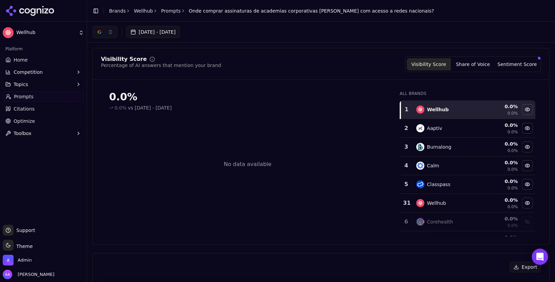
click at [104, 32] on button "button" at bounding box center [104, 32] width 25 height 12
click at [104, 56] on span "ChatGPT-Search" at bounding box center [102, 58] width 38 height 7
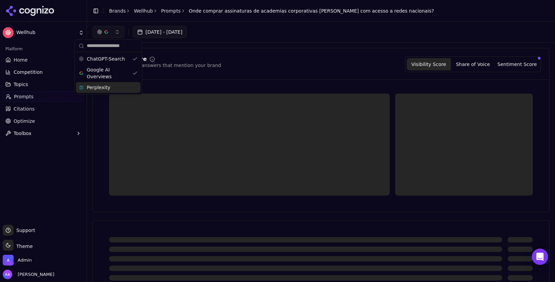
click at [121, 86] on div "Perplexity" at bounding box center [108, 87] width 65 height 11
click at [332, 56] on div "Visibility Score Percentage of AI answers that mention your brand Visibility Sc…" at bounding box center [320, 130] width 457 height 164
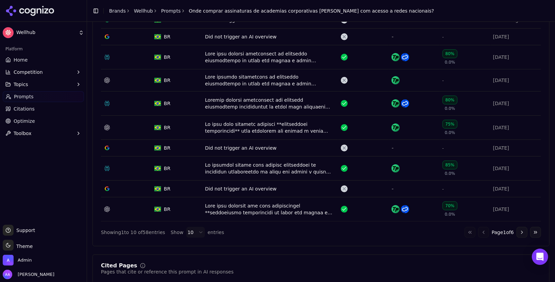
scroll to position [289, 0]
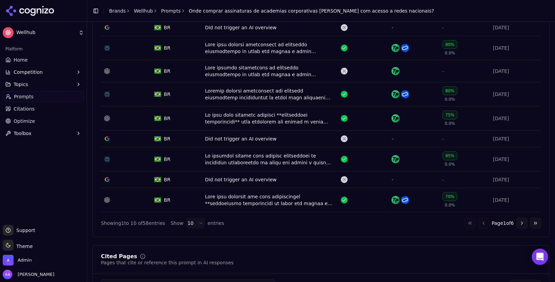
click at [518, 219] on button "Go to next page" at bounding box center [521, 222] width 11 height 11
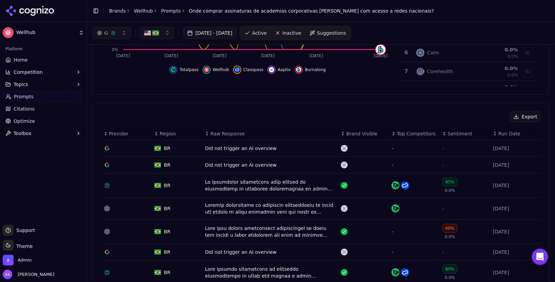
scroll to position [0, 0]
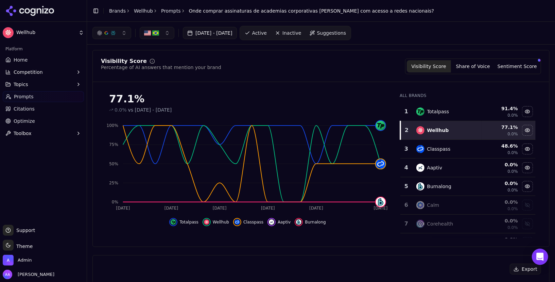
click at [106, 28] on button "button" at bounding box center [111, 33] width 39 height 12
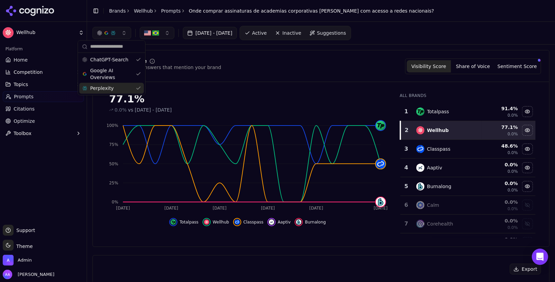
click at [123, 84] on div "Perplexity" at bounding box center [111, 88] width 65 height 11
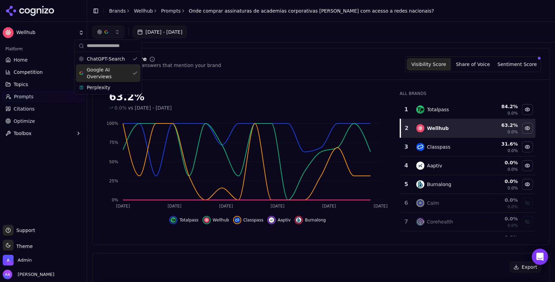
click at [119, 70] on span "Google AI Overviews" at bounding box center [108, 73] width 43 height 14
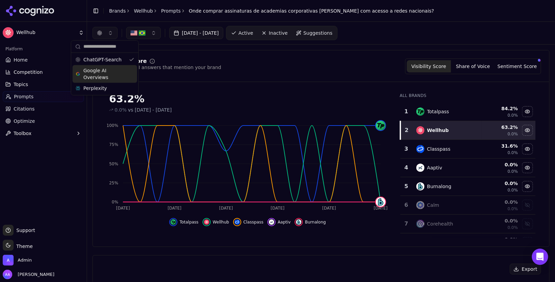
click at [164, 12] on link "Prompts" at bounding box center [171, 10] width 20 height 7
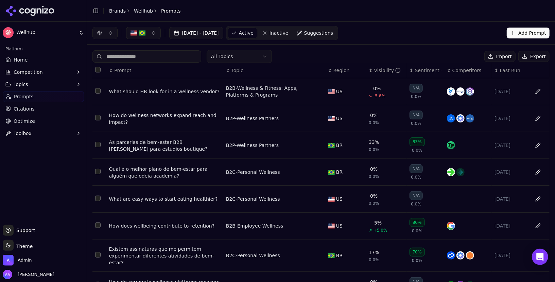
click at [501, 72] on span "Last Run" at bounding box center [510, 70] width 20 height 7
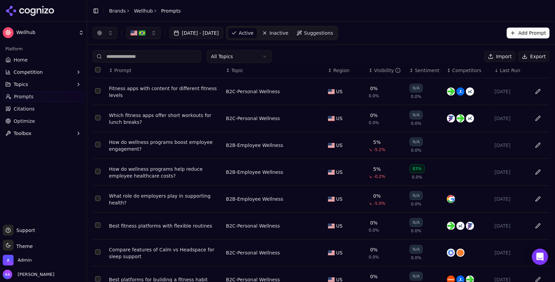
click at [501, 72] on span "Last Run" at bounding box center [510, 70] width 20 height 7
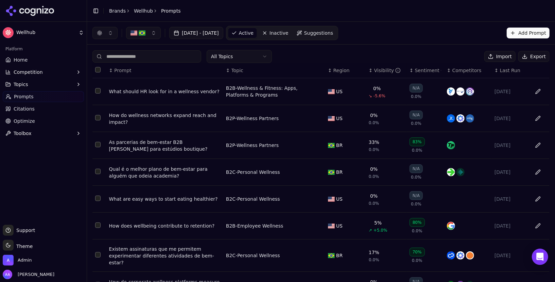
click at [30, 57] on link "Home" at bounding box center [43, 59] width 81 height 11
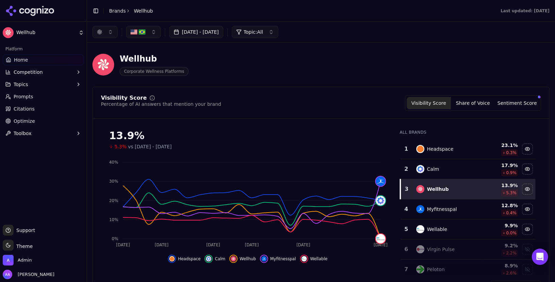
click at [28, 99] on span "Prompts" at bounding box center [24, 96] width 20 height 7
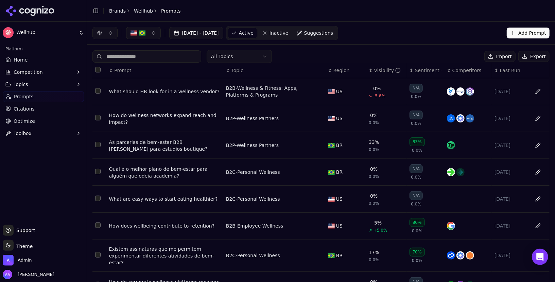
click at [500, 69] on span "Last Run" at bounding box center [510, 70] width 20 height 7
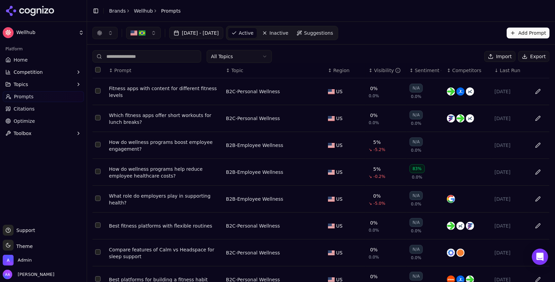
click at [158, 88] on div "Fitness apps with content for different fitness levels" at bounding box center [164, 92] width 111 height 14
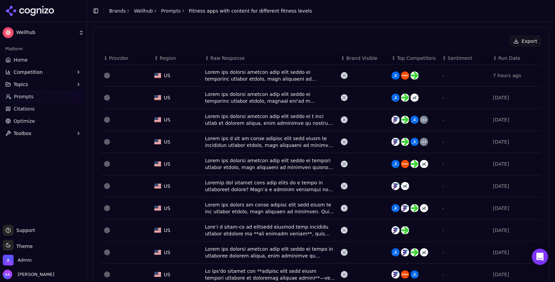
scroll to position [231, 0]
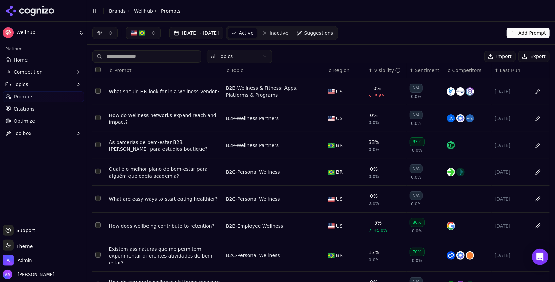
click at [137, 97] on td "What should HR look for in a wellness vendor?" at bounding box center [164, 91] width 117 height 27
click at [141, 93] on div "What should HR look for in a wellness vendor?" at bounding box center [164, 91] width 111 height 7
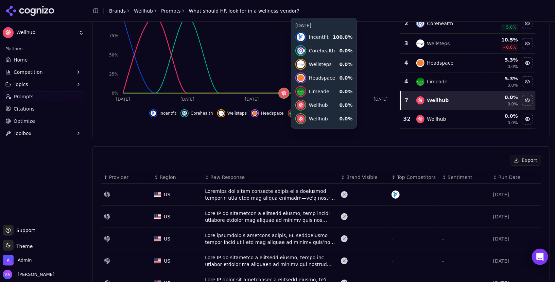
scroll to position [113, 0]
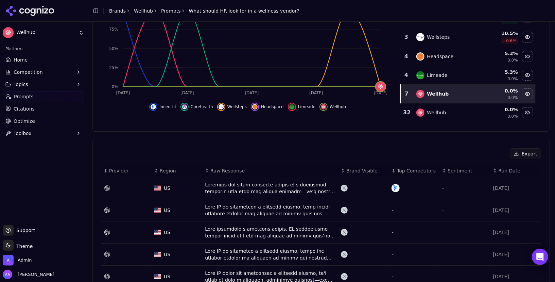
click at [20, 58] on span "Home" at bounding box center [21, 59] width 14 height 7
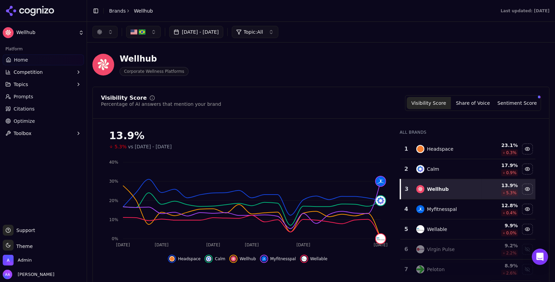
click at [115, 9] on link "Brands" at bounding box center [117, 10] width 17 height 5
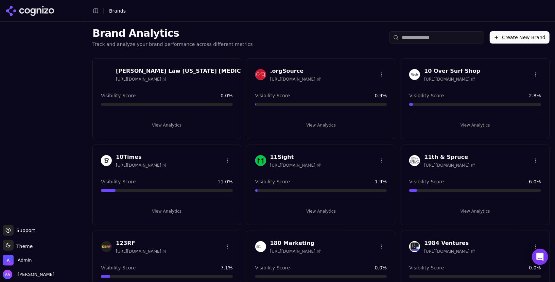
click at [433, 35] on input "search" at bounding box center [436, 37] width 95 height 12
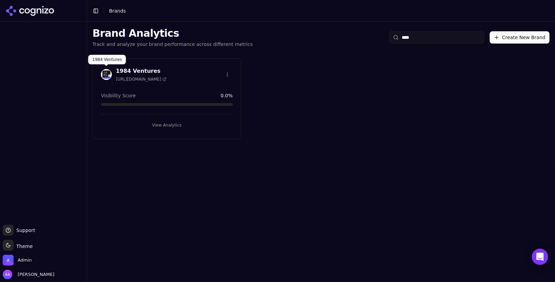
type input "****"
click at [103, 71] on img at bounding box center [106, 74] width 11 height 11
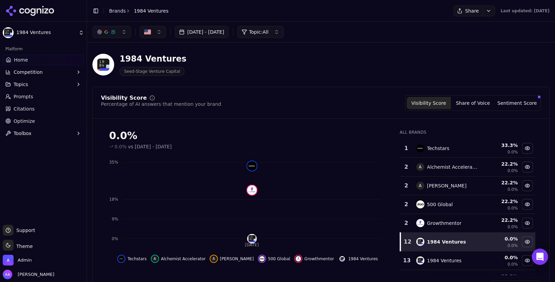
click at [199, 79] on div "1984 Ventures Seed-Stage Venture Capital" at bounding box center [320, 64] width 457 height 33
click at [14, 54] on link "Home" at bounding box center [43, 59] width 81 height 11
click at [117, 8] on link "Brands" at bounding box center [117, 10] width 17 height 5
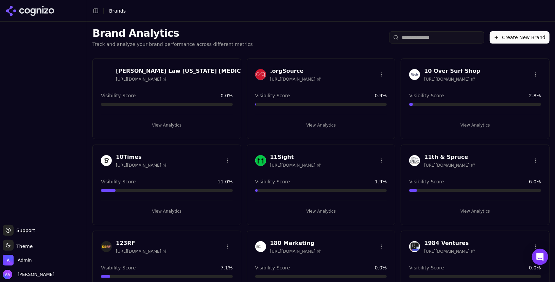
click at [432, 36] on input "search" at bounding box center [436, 37] width 95 height 12
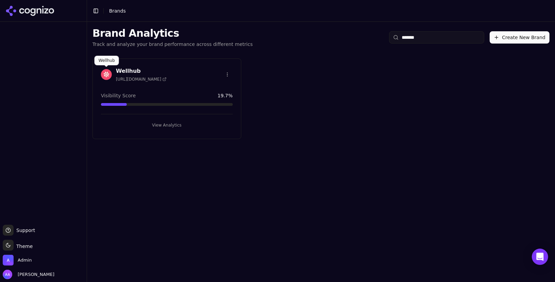
type input "*******"
click at [105, 71] on img at bounding box center [106, 74] width 11 height 11
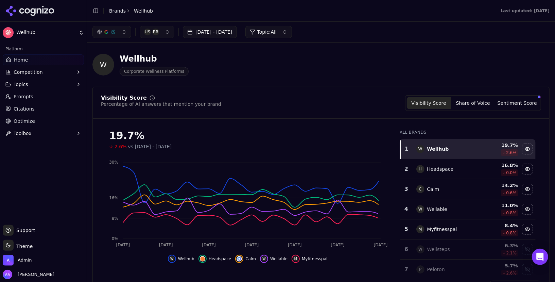
click at [44, 101] on link "Prompts" at bounding box center [43, 96] width 81 height 11
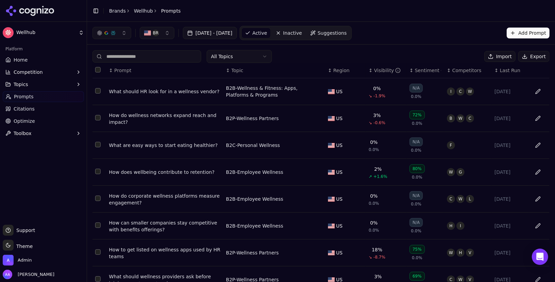
click at [503, 71] on span "Last Run" at bounding box center [510, 70] width 20 height 7
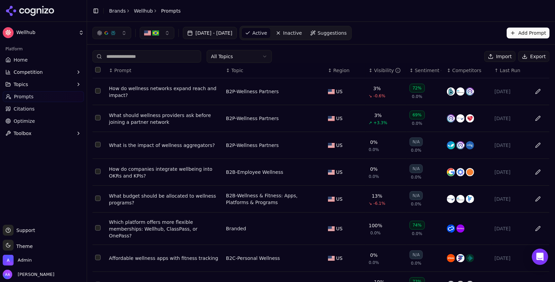
click at [135, 90] on div "How do wellness networks expand reach and impact?" at bounding box center [164, 92] width 111 height 14
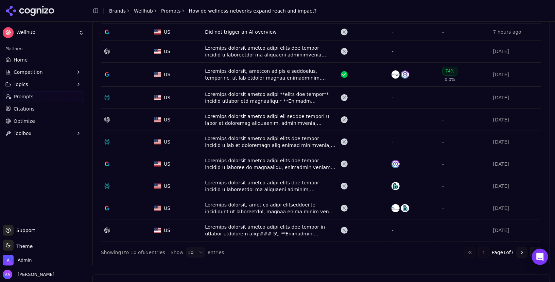
scroll to position [276, 0]
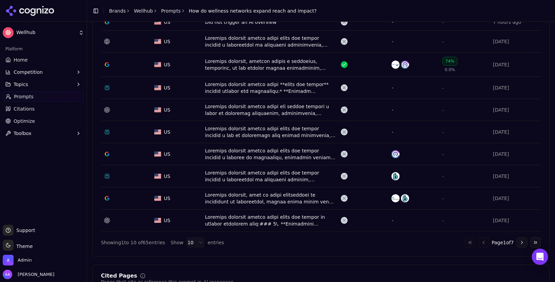
click at [524, 239] on button "Go to next page" at bounding box center [521, 242] width 11 height 11
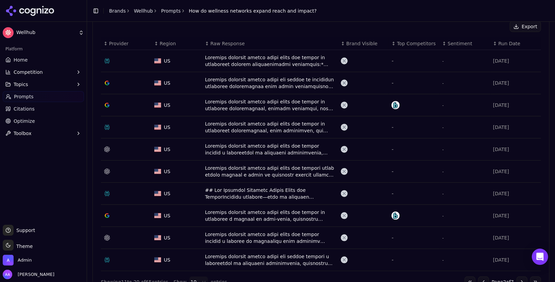
scroll to position [262, 0]
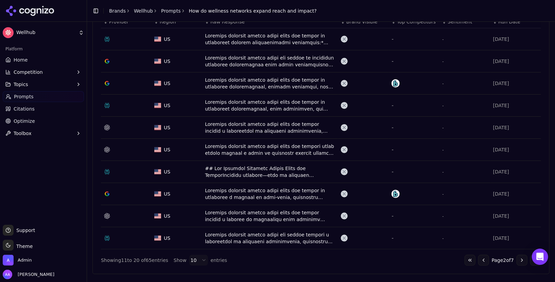
click at [484, 257] on button "Go to previous page" at bounding box center [483, 259] width 11 height 11
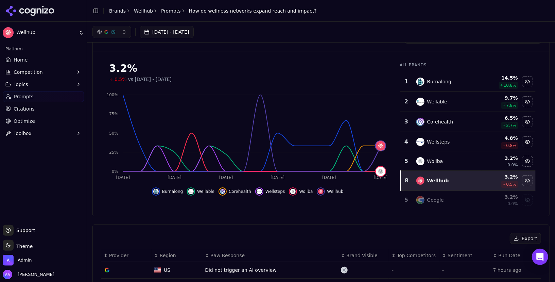
scroll to position [0, 0]
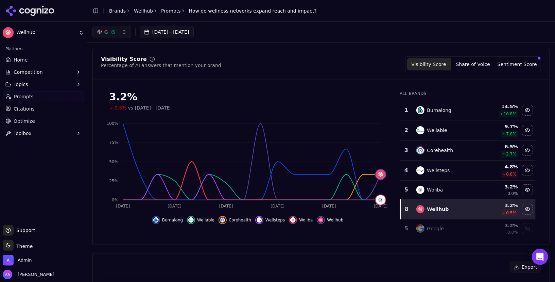
click at [168, 11] on link "Prompts" at bounding box center [171, 10] width 20 height 7
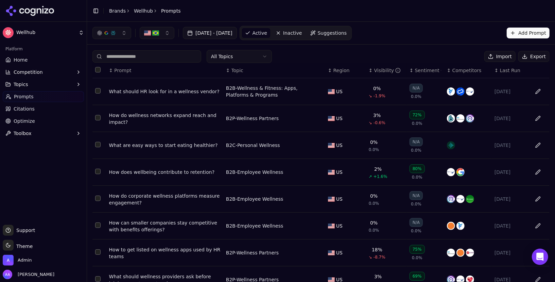
click at [141, 13] on link "Wellhub" at bounding box center [143, 10] width 19 height 7
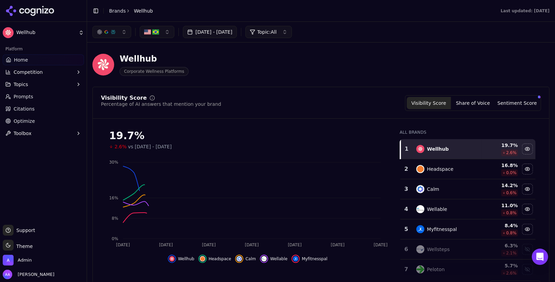
click at [121, 12] on html "Wellhub Platform Home Competition Topics Prompts Citations Optimize Toolbox Sup…" at bounding box center [277, 141] width 555 height 282
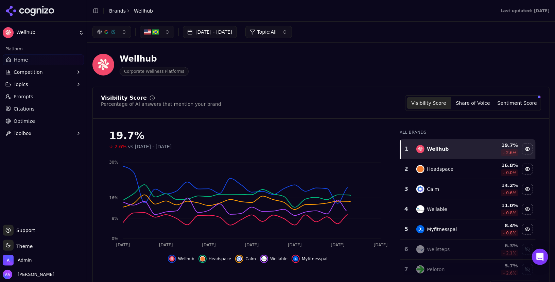
click at [121, 12] on link "Brands" at bounding box center [117, 10] width 17 height 5
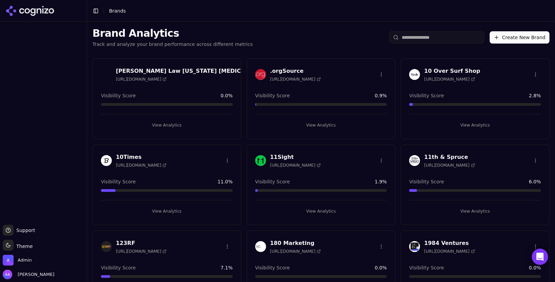
click at [440, 37] on input "search" at bounding box center [436, 37] width 95 height 12
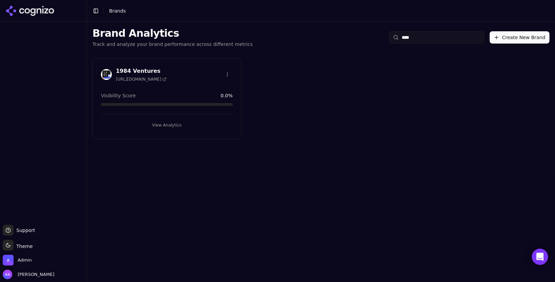
type input "****"
click at [108, 73] on img at bounding box center [106, 74] width 11 height 11
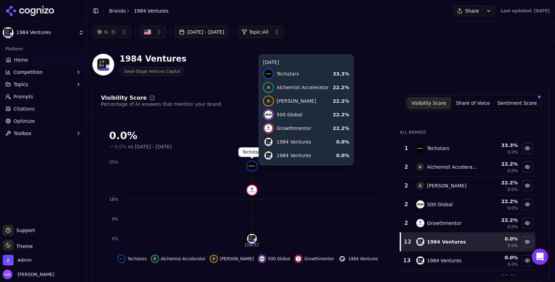
click at [256, 172] on icon "[DATE] 0% 9% 18% 35% A A A A" at bounding box center [247, 202] width 293 height 95
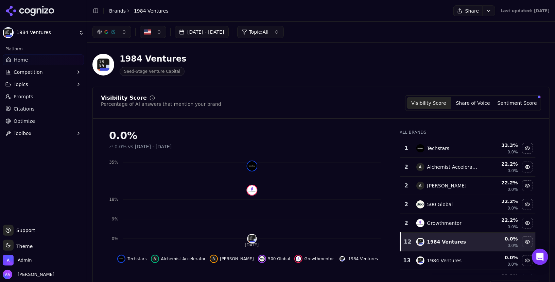
click at [123, 11] on link "Brands" at bounding box center [117, 10] width 17 height 5
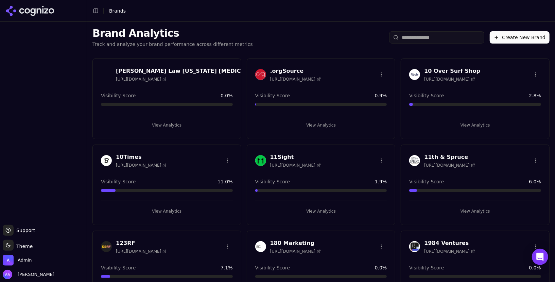
click at [410, 41] on input "search" at bounding box center [436, 37] width 95 height 12
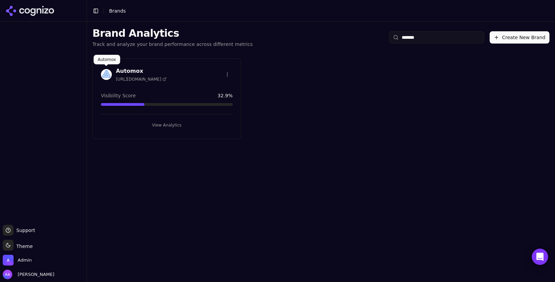
type input "*******"
click at [102, 76] on img at bounding box center [106, 74] width 11 height 11
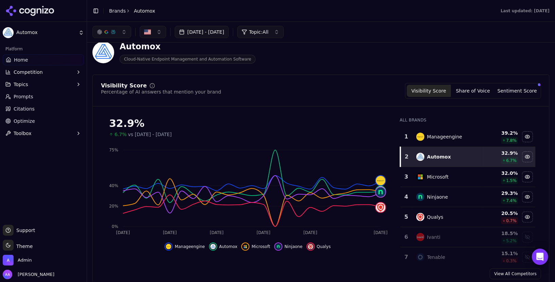
scroll to position [13, 0]
click at [15, 94] on span "Prompts" at bounding box center [24, 96] width 20 height 7
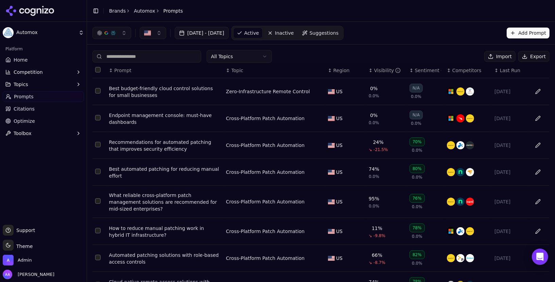
click at [140, 10] on link "Automox" at bounding box center [144, 10] width 21 height 7
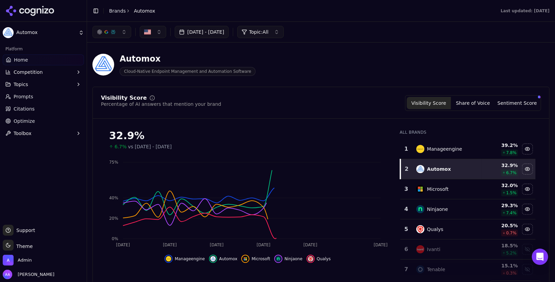
click at [114, 10] on link "Brands" at bounding box center [117, 10] width 17 height 5
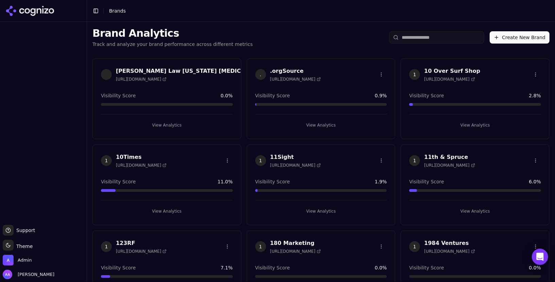
click at [420, 39] on input "search" at bounding box center [436, 37] width 95 height 12
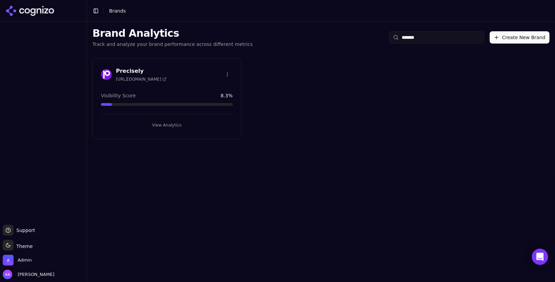
type input "*******"
click at [106, 74] on img at bounding box center [106, 74] width 11 height 11
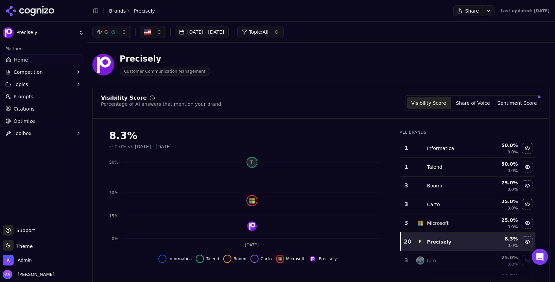
click at [37, 99] on link "Prompts" at bounding box center [43, 96] width 81 height 11
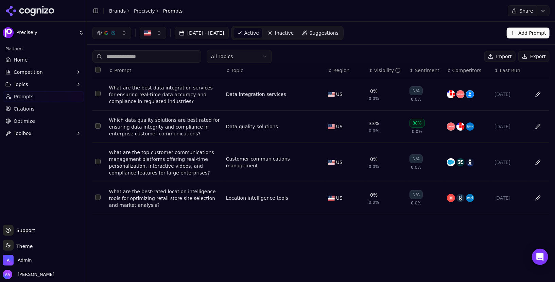
click at [339, 34] on span "Suggestions" at bounding box center [323, 33] width 29 height 7
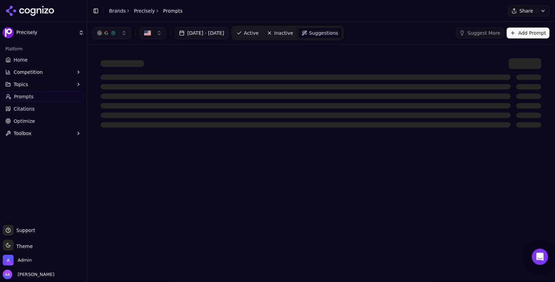
click at [412, 42] on html "Precisely Platform Home Competition Topics Prompts Citations Optimize Toolbox S…" at bounding box center [277, 141] width 555 height 282
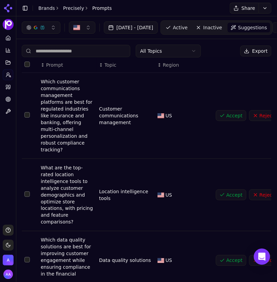
click at [204, 47] on div "All Topics Export" at bounding box center [147, 50] width 250 height 13
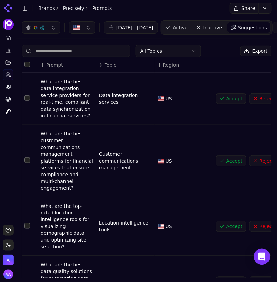
click at [174, 51] on html "Precisely Platform Home Competition Topics Prompts Citations Optimize Toolbox S…" at bounding box center [138, 141] width 277 height 282
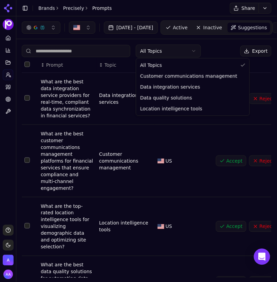
click at [226, 48] on html "Precisely Platform Home Competition Topics Prompts Citations Optimize Toolbox S…" at bounding box center [138, 141] width 277 height 282
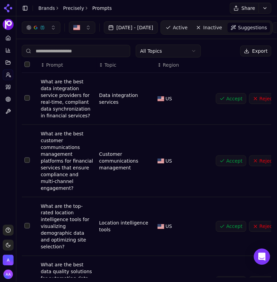
click at [28, 63] on button "Select all rows" at bounding box center [26, 63] width 5 height 5
click at [226, 52] on button "Accept ( 8 )" at bounding box center [226, 51] width 40 height 11
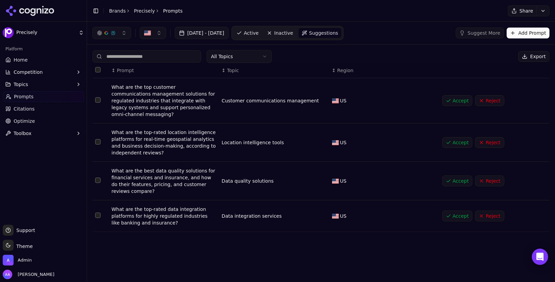
click at [100, 69] on button "Select all rows" at bounding box center [97, 69] width 5 height 5
click at [277, 58] on button "Accept ( 4 )" at bounding box center [454, 56] width 40 height 11
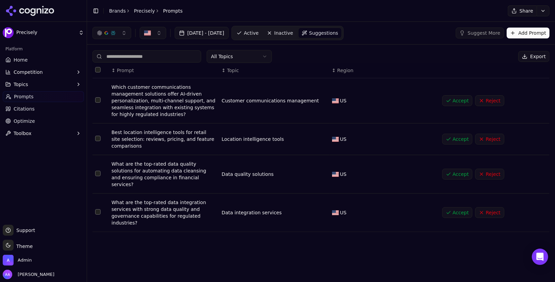
click at [265, 53] on html "Precisely Platform Home Competition Topics Prompts Citations Optimize Toolbox S…" at bounding box center [277, 141] width 555 height 282
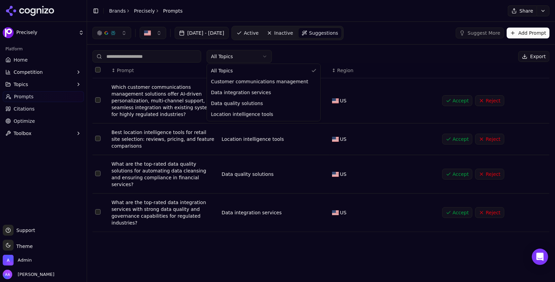
click at [262, 56] on html "Precisely Platform Home Competition Topics Prompts Citations Optimize Toolbox S…" at bounding box center [277, 141] width 555 height 282
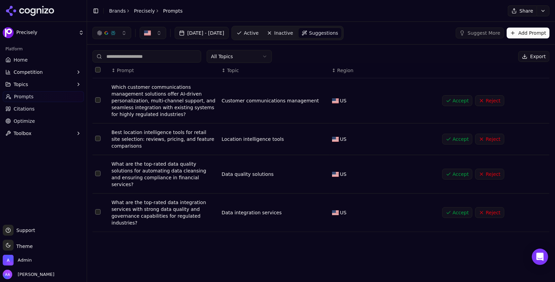
click at [161, 146] on div "Best location intelligence tools for retail site selection: reviews, pricing, a…" at bounding box center [163, 139] width 105 height 20
click at [100, 65] on th "Data table" at bounding box center [100, 70] width 16 height 15
click at [98, 70] on button "Select all rows" at bounding box center [97, 69] width 5 height 5
click at [237, 55] on html "Precisely Platform Home Competition Topics Prompts Citations Optimize Toolbox S…" at bounding box center [277, 141] width 555 height 282
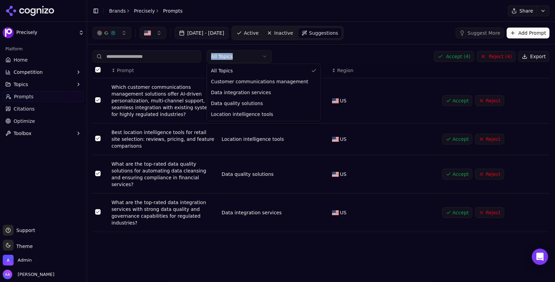
click at [237, 55] on html "Precisely Platform Home Competition Topics Prompts Citations Optimize Toolbox S…" at bounding box center [277, 141] width 555 height 282
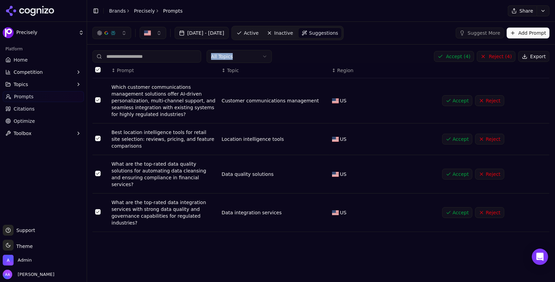
click at [277, 56] on button "Accept ( 4 )" at bounding box center [454, 56] width 40 height 11
click at [258, 35] on span "Active" at bounding box center [251, 33] width 15 height 7
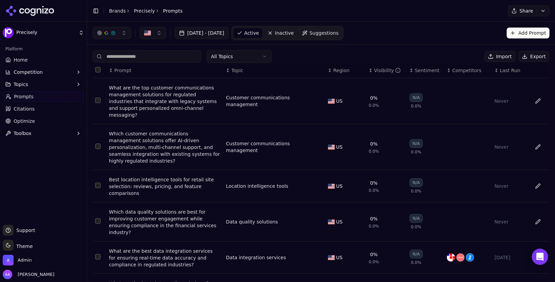
click at [277, 31] on span "Suggestions" at bounding box center [323, 33] width 29 height 7
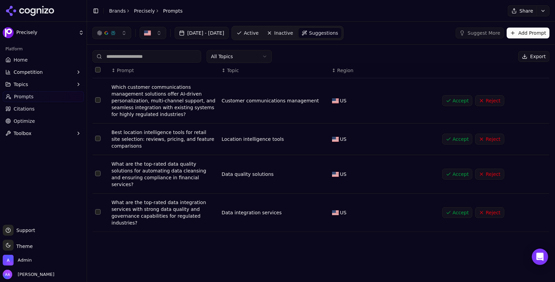
click at [100, 71] on th "Data table" at bounding box center [100, 70] width 16 height 15
click at [96, 68] on button "Select all rows" at bounding box center [97, 69] width 5 height 5
click at [277, 57] on button "Accept ( 4 )" at bounding box center [454, 56] width 40 height 11
click at [277, 42] on div "[DATE] - [DATE] Active Inactive Suggestions Suggest More Add Prompt" at bounding box center [321, 33] width 468 height 22
click at [101, 68] on th "Data table" at bounding box center [100, 70] width 16 height 15
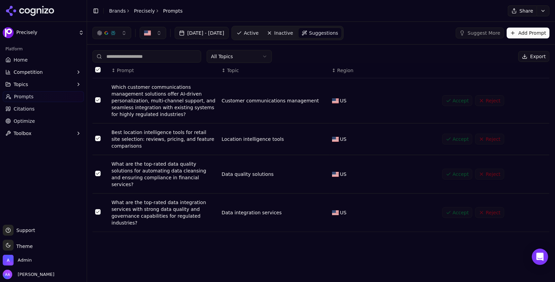
click at [99, 68] on button "Select all rows" at bounding box center [97, 69] width 5 height 5
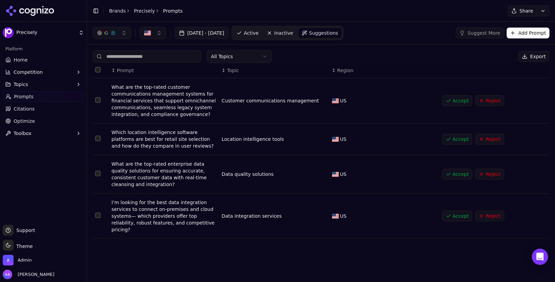
click at [98, 67] on button "Select all rows" at bounding box center [97, 69] width 5 height 5
click at [277, 56] on button "Accept ( 4 )" at bounding box center [454, 56] width 40 height 11
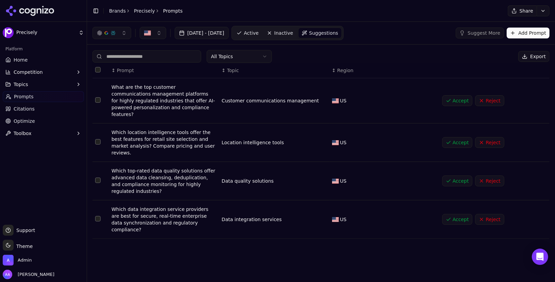
click at [96, 68] on button "Select all rows" at bounding box center [97, 69] width 5 height 5
click at [277, 52] on button "Accept ( 4 )" at bounding box center [454, 56] width 40 height 11
click at [258, 31] on span "Active" at bounding box center [251, 33] width 15 height 7
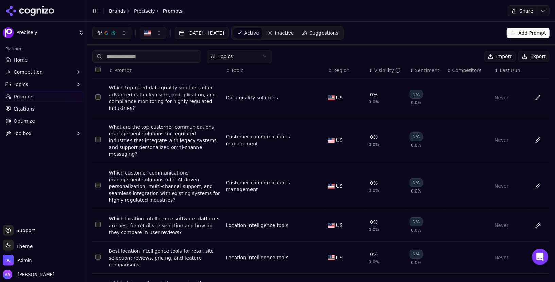
click at [277, 32] on span "Suggestions" at bounding box center [323, 33] width 29 height 7
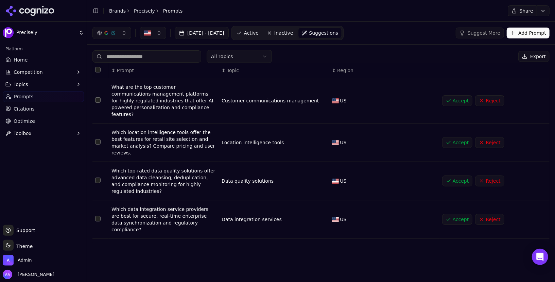
click at [99, 69] on button "Select all rows" at bounding box center [97, 69] width 5 height 5
click at [277, 54] on button "Accept ( 4 )" at bounding box center [454, 56] width 40 height 11
click at [96, 69] on button "Select all rows" at bounding box center [97, 69] width 5 height 5
click at [277, 56] on div "All Topics Accept ( 4 ) Reject ( 4 ) Export" at bounding box center [320, 56] width 457 height 13
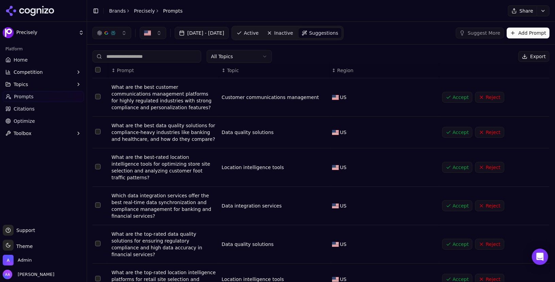
click at [99, 69] on button "Select all rows" at bounding box center [97, 69] width 5 height 5
click at [277, 57] on button "Accept ( 8 )" at bounding box center [454, 56] width 40 height 11
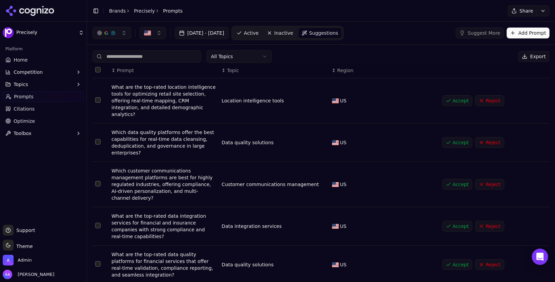
click at [110, 11] on link "Brands" at bounding box center [117, 10] width 17 height 5
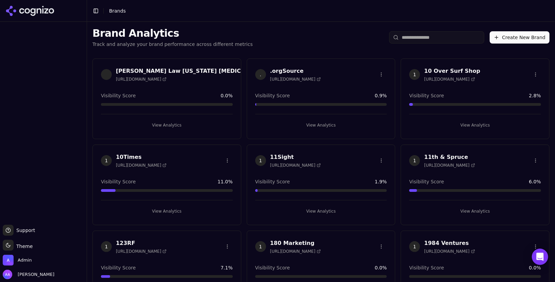
click at [277, 38] on input "search" at bounding box center [436, 37] width 95 height 12
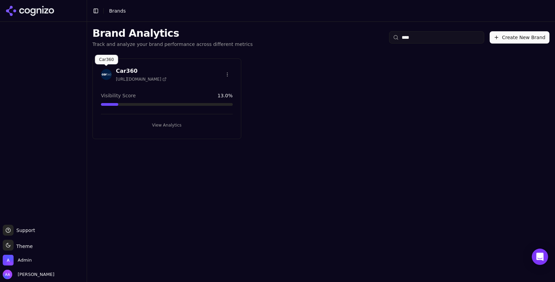
type input "****"
click at [107, 75] on img at bounding box center [106, 74] width 11 height 11
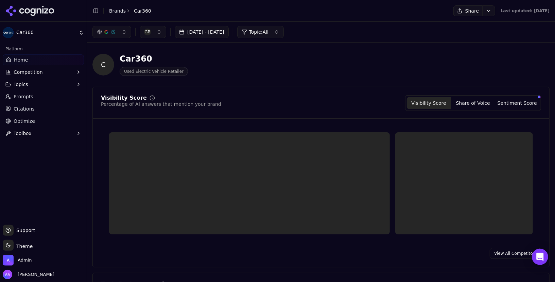
click at [23, 245] on html "Car360 Platform Home Competition Topics Prompts Citations Optimize Toolbox Supp…" at bounding box center [277, 141] width 555 height 282
click at [23, 206] on div "Light" at bounding box center [24, 209] width 40 height 11
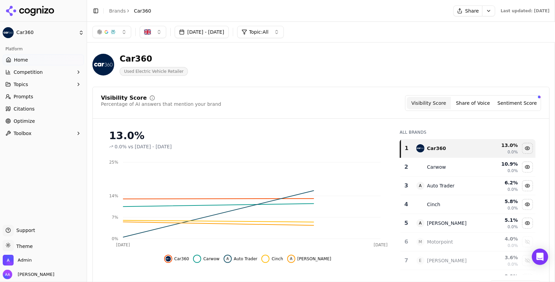
click at [31, 108] on span "Citations" at bounding box center [24, 108] width 21 height 7
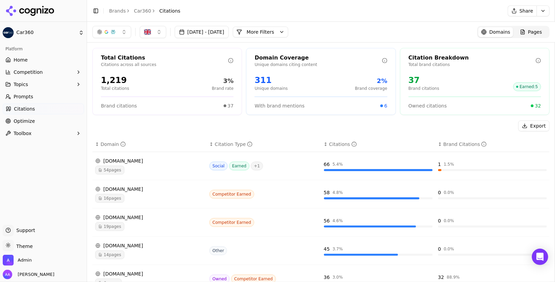
click at [33, 97] on html "Car360 Platform Home Competition Topics Prompts Citations Optimize Toolbox Supp…" at bounding box center [277, 141] width 555 height 282
click at [33, 97] on link "Prompts" at bounding box center [43, 96] width 81 height 11
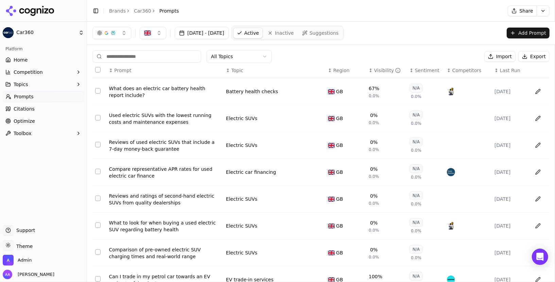
click at [43, 107] on link "Citations" at bounding box center [43, 108] width 81 height 11
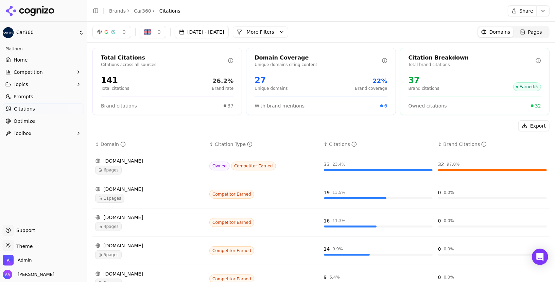
click at [277, 36] on link "Pages" at bounding box center [530, 32] width 35 height 10
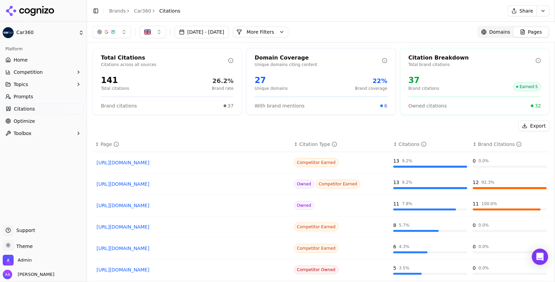
click at [277, 29] on div "[DATE] - [DATE] More More Filters Domains Pages" at bounding box center [320, 32] width 457 height 12
click at [277, 32] on button "More Filters" at bounding box center [260, 31] width 55 height 11
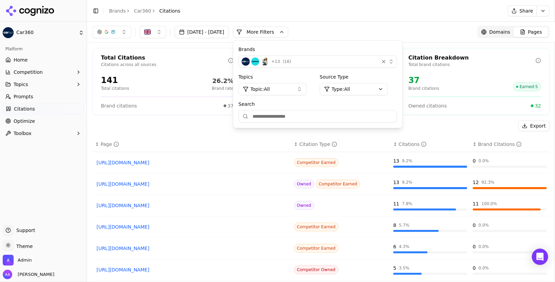
click at [277, 118] on input "Search" at bounding box center [317, 116] width 158 height 12
paste input "**********"
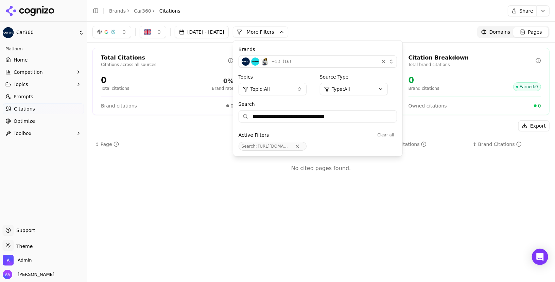
click at [277, 57] on button "+ 13 ( 16 )" at bounding box center [317, 61] width 158 height 12
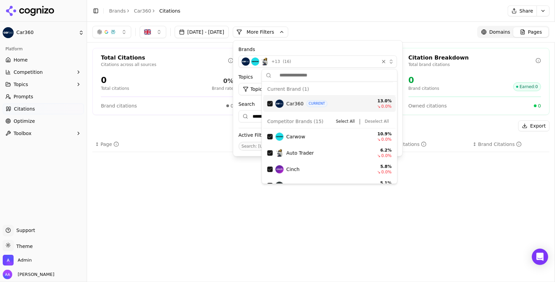
click at [277, 49] on label "Brands" at bounding box center [317, 49] width 158 height 7
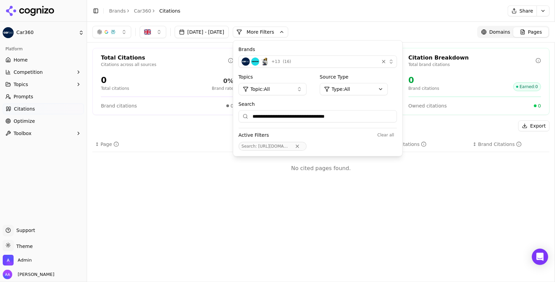
click at [277, 117] on input "**********" at bounding box center [317, 116] width 158 height 12
drag, startPoint x: 291, startPoint y: 116, endPoint x: 286, endPoint y: 116, distance: 5.1
click at [277, 116] on input "**********" at bounding box center [317, 116] width 158 height 12
drag, startPoint x: 287, startPoint y: 116, endPoint x: 244, endPoint y: 111, distance: 43.8
click at [244, 111] on div "**********" at bounding box center [321, 152] width 468 height 260
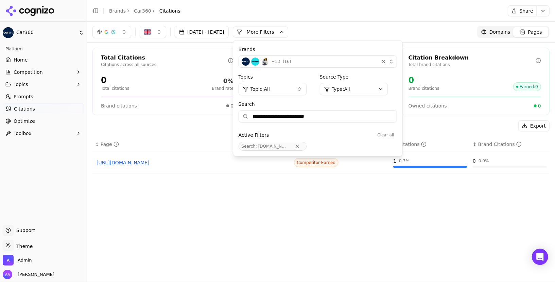
drag, startPoint x: 358, startPoint y: 116, endPoint x: 312, endPoint y: 116, distance: 46.2
click at [277, 116] on input "**********" at bounding box center [317, 116] width 158 height 12
type input "**********"
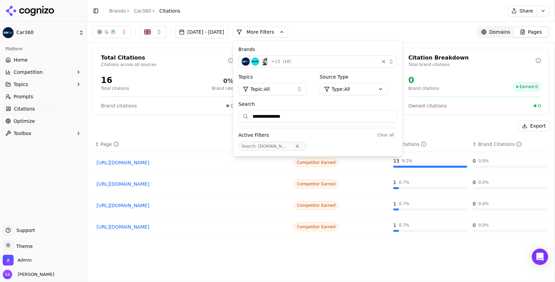
click at [277, 88] on button "Topic: All" at bounding box center [272, 89] width 68 height 12
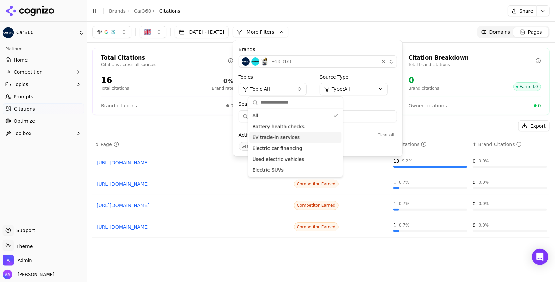
click at [277, 133] on div "EV trade-in services" at bounding box center [295, 137] width 92 height 11
click at [277, 146] on div "Search : [DOMAIN_NAME]" at bounding box center [317, 146] width 158 height 9
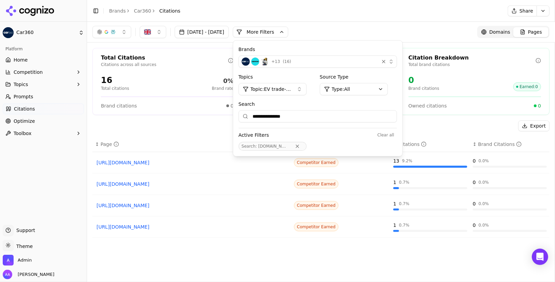
click at [277, 112] on input "**********" at bounding box center [317, 116] width 158 height 12
click at [277, 28] on button "More Filters" at bounding box center [260, 31] width 55 height 11
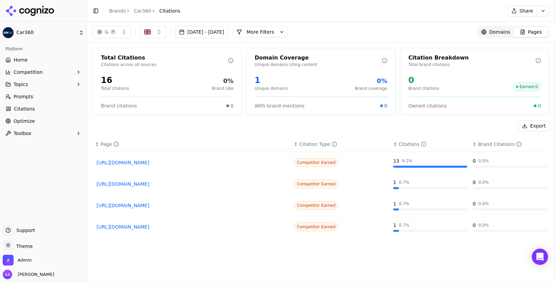
click at [277, 32] on button "More Filters" at bounding box center [260, 31] width 55 height 11
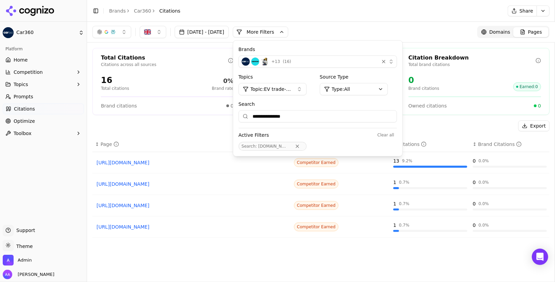
click at [277, 117] on input "**********" at bounding box center [317, 116] width 158 height 12
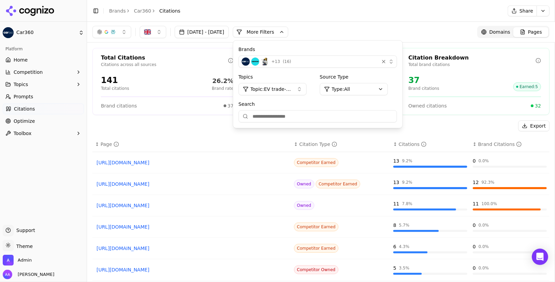
click at [277, 130] on div "Export" at bounding box center [320, 125] width 457 height 11
click at [277, 91] on span "Topic: EV trade-in services" at bounding box center [270, 89] width 41 height 7
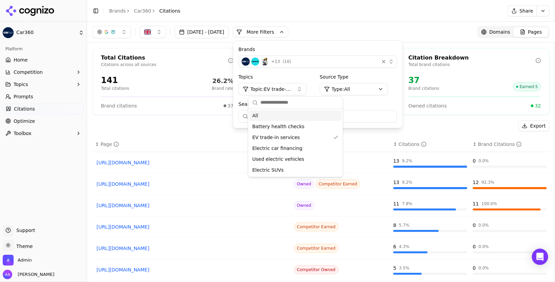
click at [277, 102] on label "Search" at bounding box center [317, 104] width 158 height 7
click at [277, 110] on input "Search" at bounding box center [317, 116] width 158 height 12
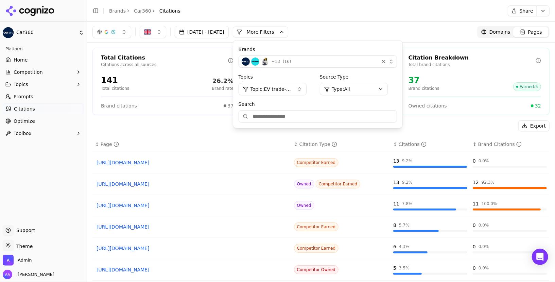
click at [277, 87] on span "Topic: EV trade-in services" at bounding box center [270, 89] width 41 height 7
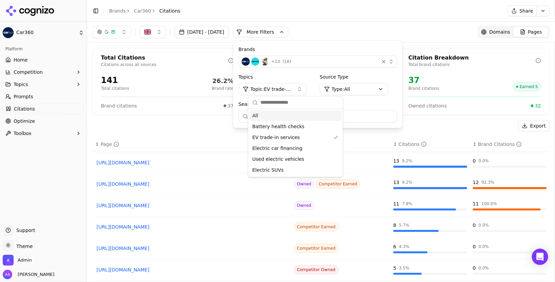
click at [277, 99] on div "Brands + 13 ( 16 ) Topics Topic: EV trade-in services Source Type Type: All Sea…" at bounding box center [317, 83] width 169 height 87
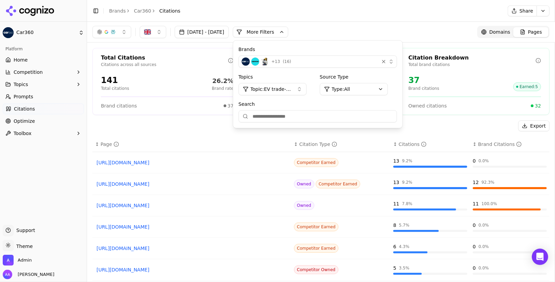
click at [277, 117] on input "Search" at bounding box center [317, 116] width 158 height 12
paste input "**********"
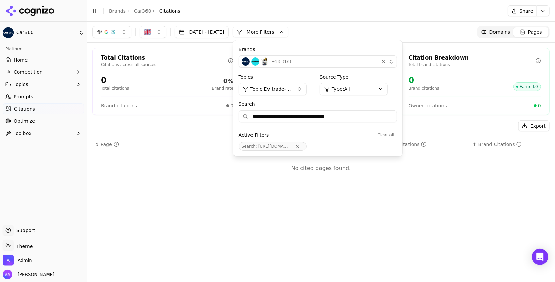
drag, startPoint x: 378, startPoint y: 116, endPoint x: 269, endPoint y: 116, distance: 109.0
click at [266, 116] on div "**********" at bounding box center [317, 116] width 158 height 12
click at [277, 115] on input "**********" at bounding box center [317, 116] width 158 height 12
click at [277, 116] on input "**********" at bounding box center [317, 116] width 158 height 12
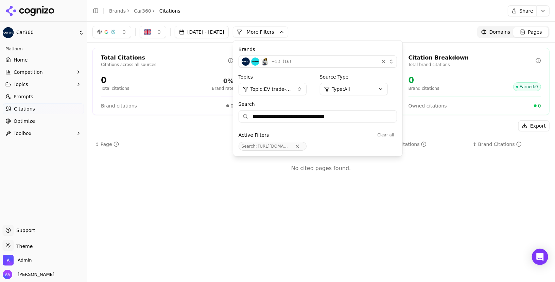
click at [277, 116] on input "**********" at bounding box center [317, 116] width 158 height 12
paste input "**********"
drag, startPoint x: 304, startPoint y: 116, endPoint x: 234, endPoint y: 116, distance: 70.3
click at [234, 116] on div "**********" at bounding box center [321, 152] width 468 height 260
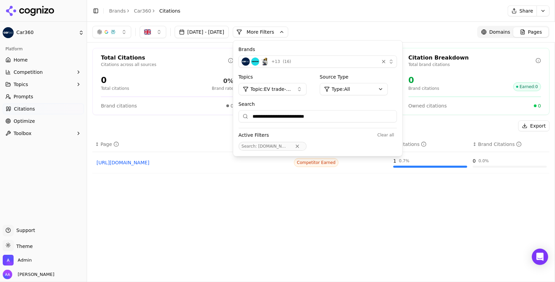
click at [277, 119] on input "**********" at bounding box center [317, 116] width 158 height 12
type input "**********"
click at [235, 145] on div "↕ Page" at bounding box center [191, 144] width 193 height 7
click at [149, 144] on div "↑ Page" at bounding box center [191, 144] width 193 height 7
click at [43, 16] on div at bounding box center [43, 11] width 87 height 22
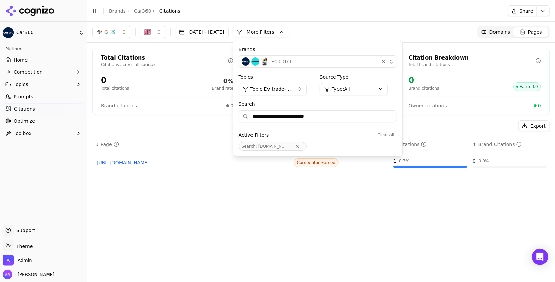
click at [42, 14] on icon at bounding box center [29, 11] width 49 height 10
click at [277, 33] on html "**********" at bounding box center [277, 141] width 555 height 282
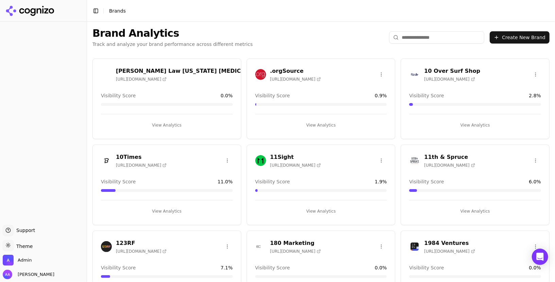
click at [277, 43] on div "Brand Analytics Track and analyze your brand performance across different metri…" at bounding box center [321, 37] width 468 height 31
click at [277, 39] on input "search" at bounding box center [436, 37] width 95 height 12
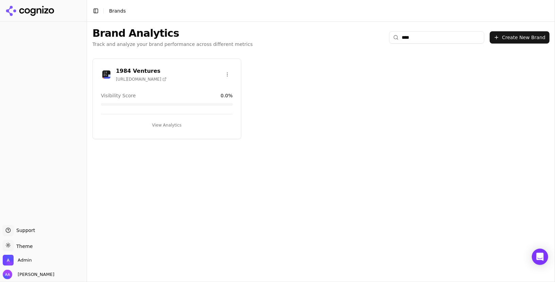
type input "****"
click at [102, 77] on img at bounding box center [106, 74] width 11 height 11
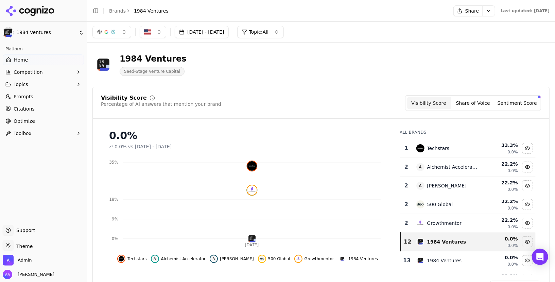
click at [35, 95] on link "Prompts" at bounding box center [43, 96] width 81 height 11
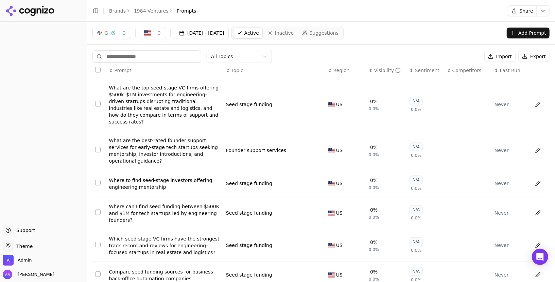
click at [115, 11] on link "Brands" at bounding box center [117, 10] width 17 height 5
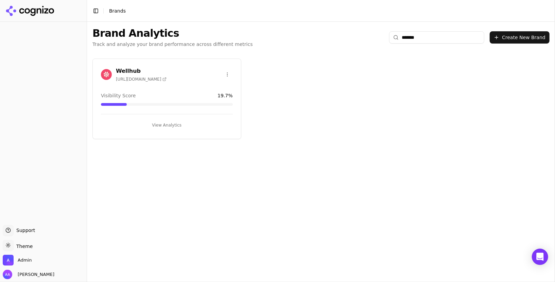
type input "*******"
click at [99, 78] on div "Wellhub [URL][DOMAIN_NAME]" at bounding box center [167, 75] width 148 height 17
click at [104, 77] on img at bounding box center [106, 74] width 11 height 11
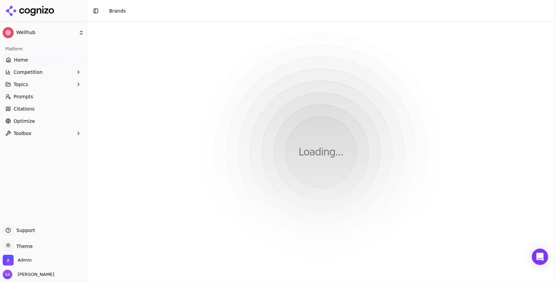
click at [36, 98] on link "Prompts" at bounding box center [43, 96] width 81 height 11
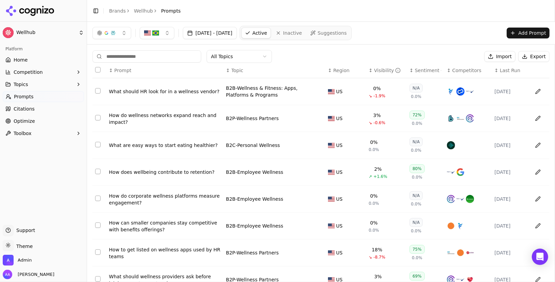
click at [515, 68] on span "Last Run" at bounding box center [510, 70] width 20 height 7
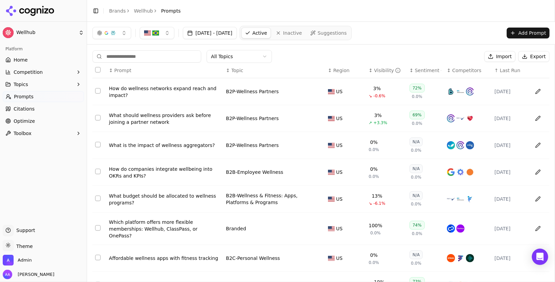
click at [505, 74] on th "↑ Last Run" at bounding box center [509, 70] width 37 height 15
click at [505, 73] on th "↑ Last Run" at bounding box center [509, 70] width 37 height 15
click at [505, 69] on span "Last Run" at bounding box center [510, 70] width 20 height 7
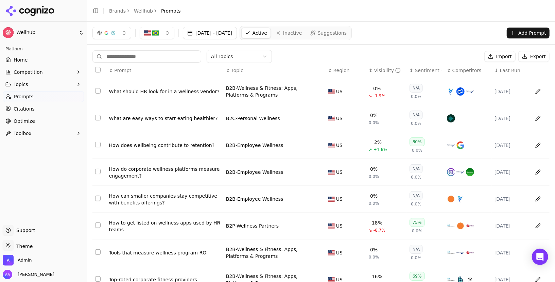
click at [505, 69] on span "Last Run" at bounding box center [510, 70] width 20 height 7
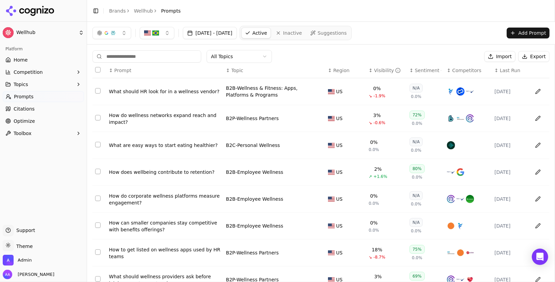
click at [505, 69] on span "Last Run" at bounding box center [510, 70] width 20 height 7
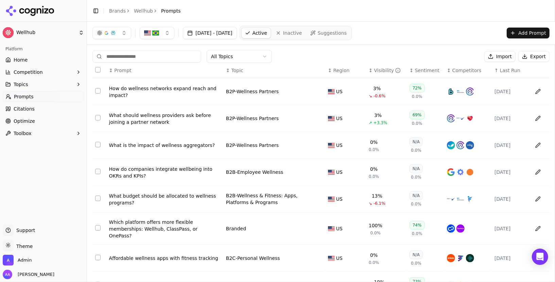
click at [133, 91] on div "How do wellness networks expand reach and impact?" at bounding box center [164, 92] width 111 height 14
click at [502, 74] on th "↑ Last Run" at bounding box center [509, 70] width 37 height 15
click at [504, 70] on span "Last Run" at bounding box center [510, 70] width 20 height 7
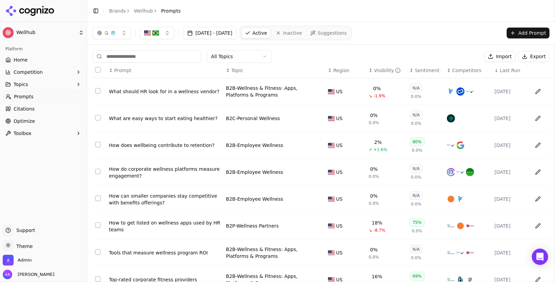
click at [144, 91] on div "What should HR look for in a wellness vendor?" at bounding box center [164, 91] width 111 height 7
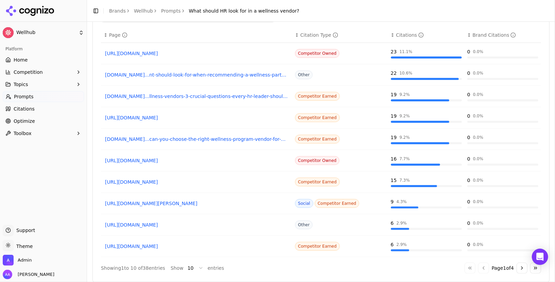
scroll to position [453, 0]
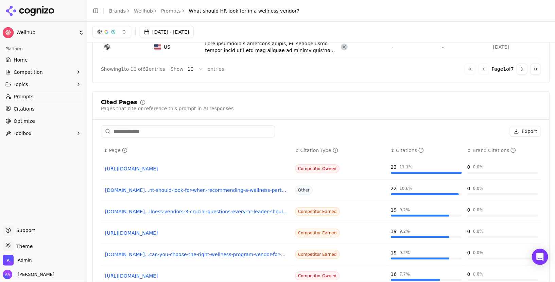
click at [522, 66] on button "Go to next page" at bounding box center [521, 69] width 11 height 11
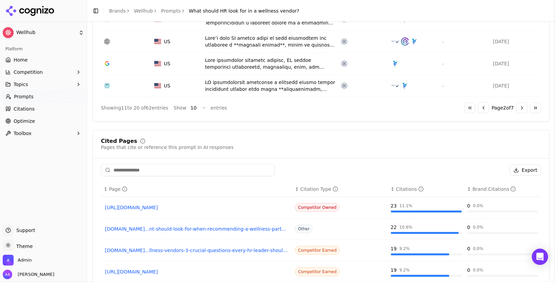
scroll to position [414, 0]
click at [478, 104] on button "Go to previous page" at bounding box center [483, 107] width 11 height 11
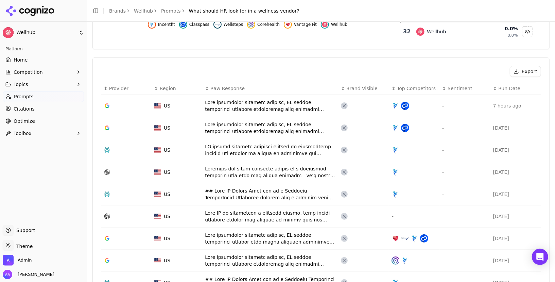
scroll to position [213, 0]
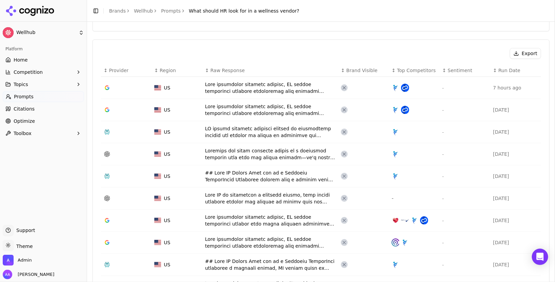
click at [313, 81] on div "Data table" at bounding box center [270, 88] width 130 height 14
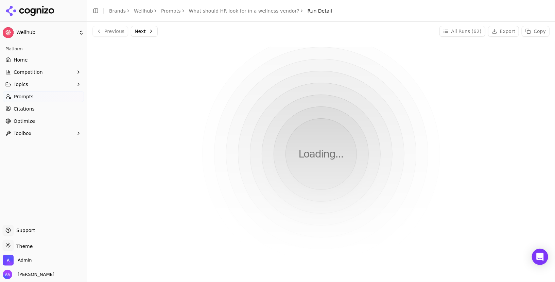
click at [465, 33] on button "All Runs ( 62 )" at bounding box center [462, 31] width 46 height 11
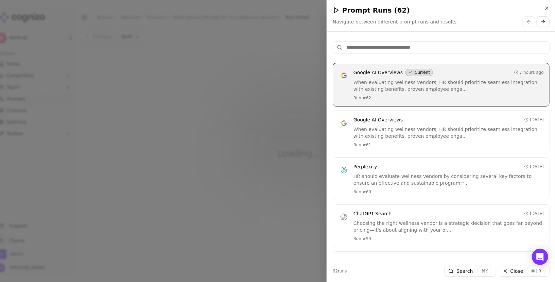
click at [291, 87] on div at bounding box center [277, 141] width 555 height 282
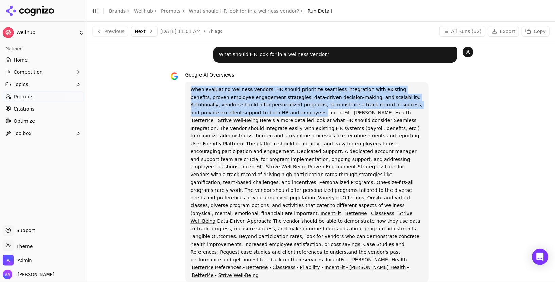
drag, startPoint x: 192, startPoint y: 87, endPoint x: 289, endPoint y: 113, distance: 100.2
click at [289, 113] on p "When evaluating wellness vendors, HR should prioritize seamless integration wit…" at bounding box center [307, 182] width 233 height 193
copy p "When evaluating wellness vendors, HR should prioritize seamless integration wit…"
click at [467, 36] on button "All Runs ( 62 )" at bounding box center [462, 31] width 46 height 11
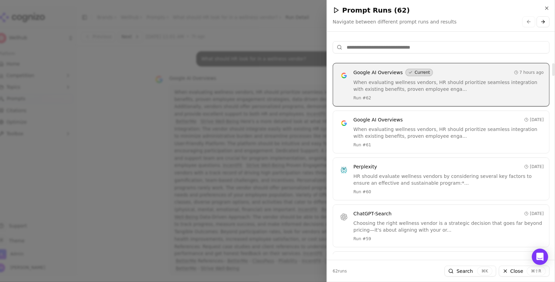
click at [432, 52] on input at bounding box center [440, 47] width 217 height 12
paste input "**********"
type input "**********"
click at [381, 139] on div "Google AI Overviews [DATE] When evaluating wellness vendors, HR should prioriti…" at bounding box center [448, 131] width 190 height 31
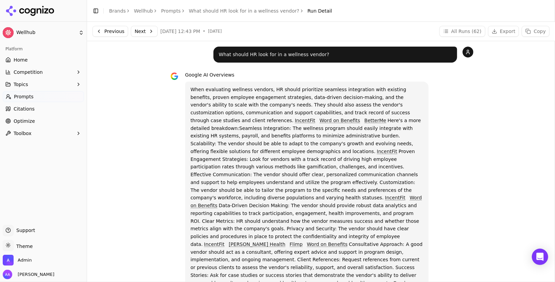
click at [325, 78] on div "Google AI Overviews When evaluating wellness vendors, HR should prioritize seam…" at bounding box center [306, 192] width 243 height 243
click at [271, 15] on div "Toggle Sidebar Brands Wellhub Prompts What should HR look for in a wellness ven…" at bounding box center [212, 11] width 250 height 10
click at [270, 15] on div "Toggle Sidebar Brands Wellhub Prompts What should HR look for in a wellness ven…" at bounding box center [212, 11] width 250 height 10
click at [171, 10] on link "Prompts" at bounding box center [171, 10] width 20 height 7
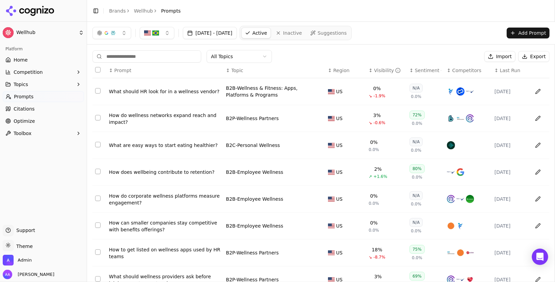
click at [144, 11] on link "Wellhub" at bounding box center [143, 10] width 19 height 7
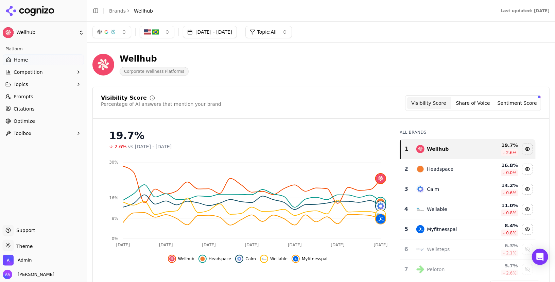
click at [25, 93] on span "Prompts" at bounding box center [24, 96] width 20 height 7
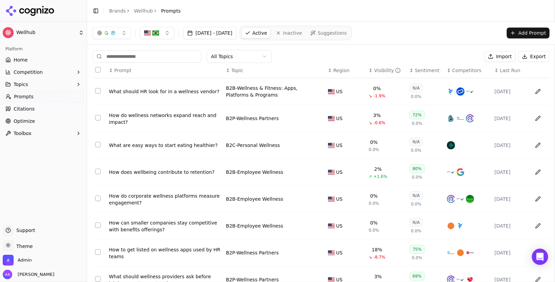
click at [51, 16] on div at bounding box center [43, 11] width 87 height 22
click at [44, 11] on icon at bounding box center [29, 11] width 49 height 10
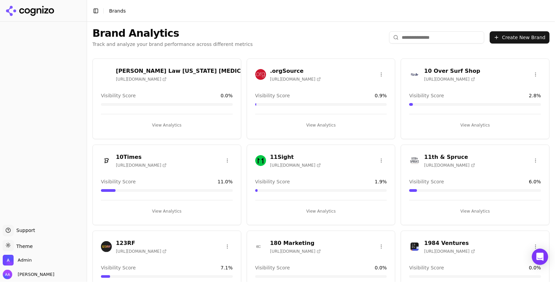
click at [413, 38] on input "search" at bounding box center [436, 37] width 95 height 12
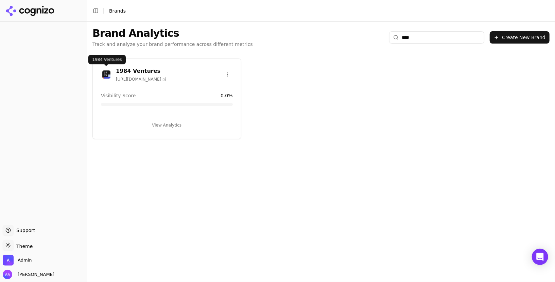
type input "****"
click at [105, 77] on img at bounding box center [106, 74] width 11 height 11
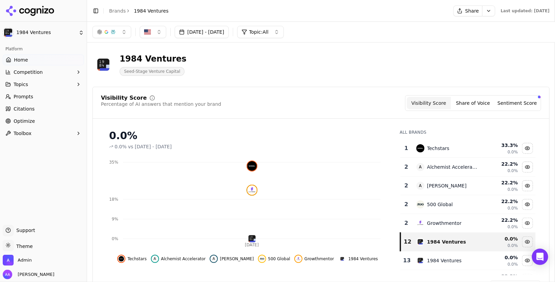
click at [470, 14] on html "1984 Ventures Platform Home Competition Topics Prompts Citations Optimize Toolb…" at bounding box center [277, 141] width 555 height 282
click at [461, 24] on div "Run Again" at bounding box center [456, 24] width 40 height 11
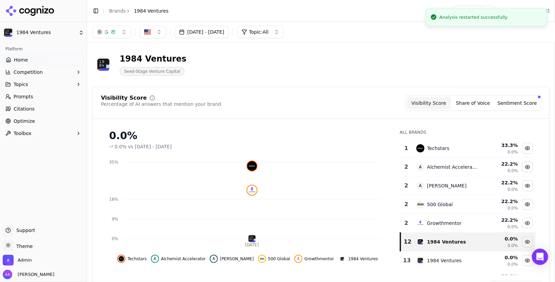
drag, startPoint x: 501, startPoint y: 18, endPoint x: 501, endPoint y: 7, distance: 10.2
click at [501, 14] on div "Analysis restarted successfully." at bounding box center [473, 17] width 69 height 7
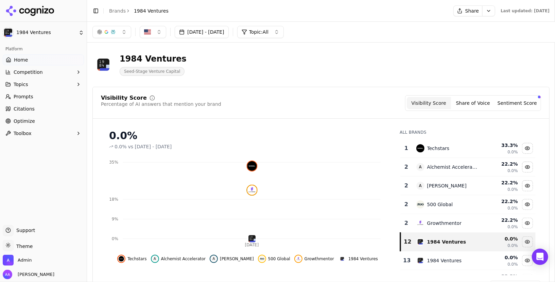
click at [37, 93] on link "Prompts" at bounding box center [43, 96] width 81 height 11
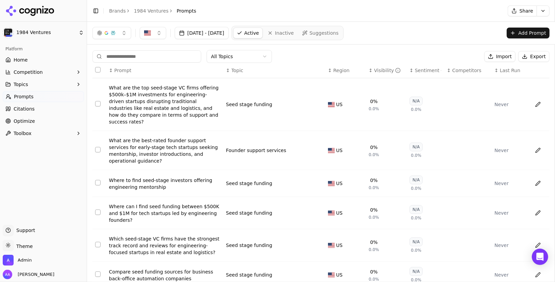
click at [36, 57] on link "Home" at bounding box center [43, 59] width 81 height 11
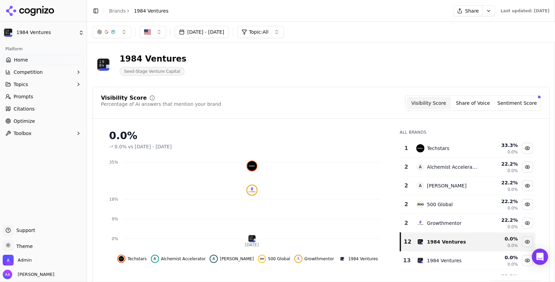
click at [47, 99] on link "Prompts" at bounding box center [43, 96] width 81 height 11
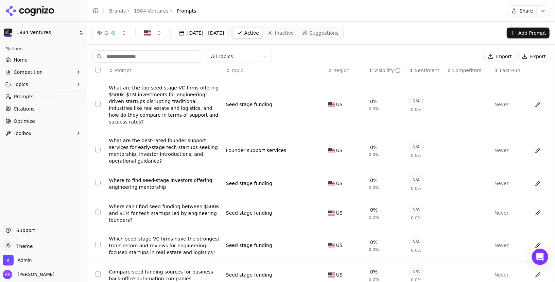
click at [505, 70] on span "Last Run" at bounding box center [510, 70] width 20 height 7
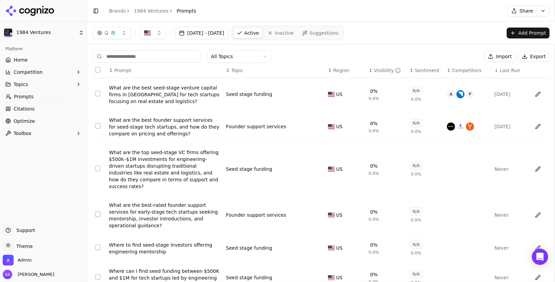
click at [150, 12] on link "1984 Ventures" at bounding box center [151, 10] width 35 height 7
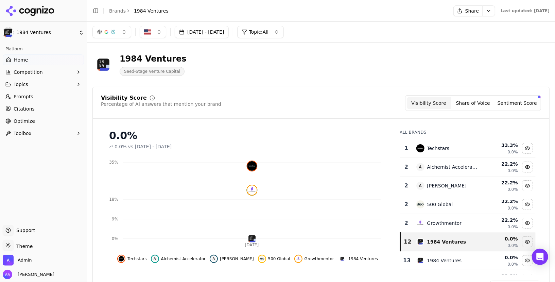
click at [116, 11] on link "Brands" at bounding box center [117, 10] width 17 height 5
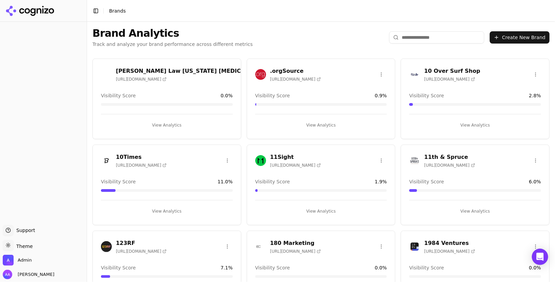
click at [422, 32] on input "search" at bounding box center [436, 37] width 95 height 12
click at [422, 37] on input "search" at bounding box center [436, 37] width 95 height 12
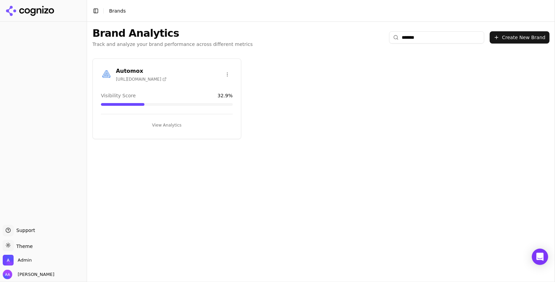
type input "*******"
click at [110, 73] on img at bounding box center [106, 74] width 11 height 11
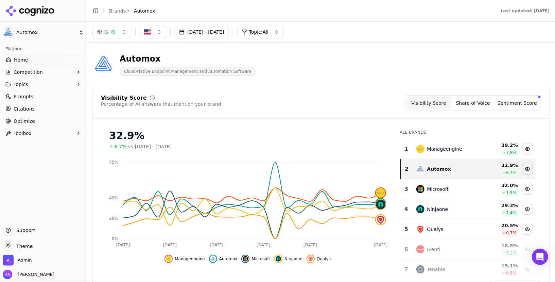
click at [47, 102] on ul "Home Competition Topics Prompts Citations Optimize Toolbox" at bounding box center [43, 96] width 81 height 84
click at [48, 99] on link "Prompts" at bounding box center [43, 96] width 81 height 11
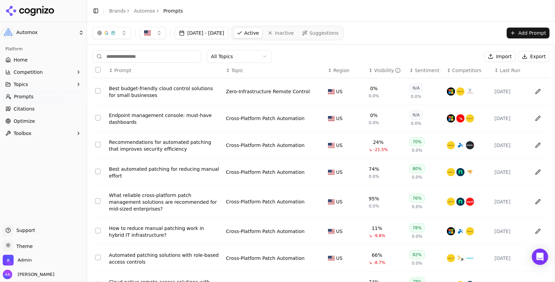
click at [511, 71] on span "Last Run" at bounding box center [510, 70] width 20 height 7
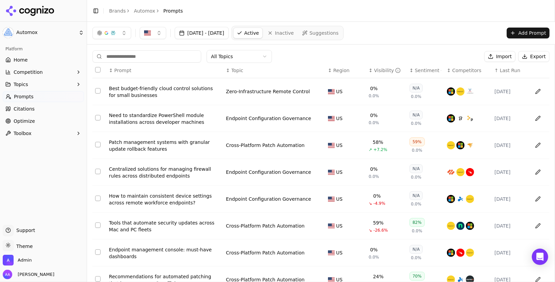
click at [511, 71] on span "Last Run" at bounding box center [510, 70] width 20 height 7
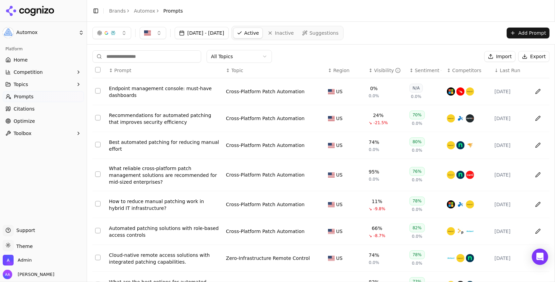
click at [503, 67] on span "Last Run" at bounding box center [510, 70] width 20 height 7
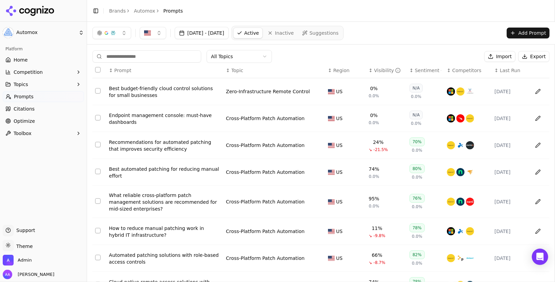
click at [142, 87] on div "Best budget-friendly cloud control solutions for small businesses" at bounding box center [164, 92] width 111 height 14
click at [507, 70] on span "Last Run" at bounding box center [510, 70] width 20 height 7
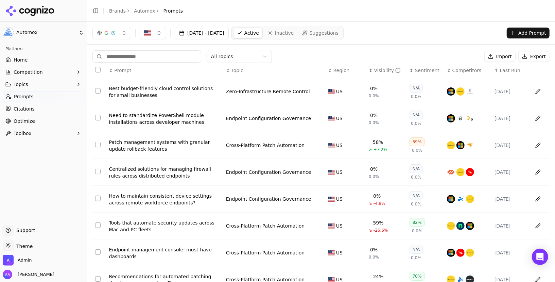
click at [507, 70] on span "Last Run" at bounding box center [510, 70] width 20 height 7
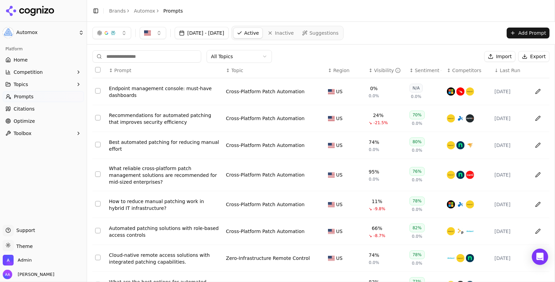
click at [160, 88] on div "Endpoint management console: must-have dashboards" at bounding box center [164, 92] width 111 height 14
click at [511, 73] on th "↓ Last Run" at bounding box center [509, 70] width 37 height 15
click at [512, 70] on span "Last Run" at bounding box center [510, 70] width 20 height 7
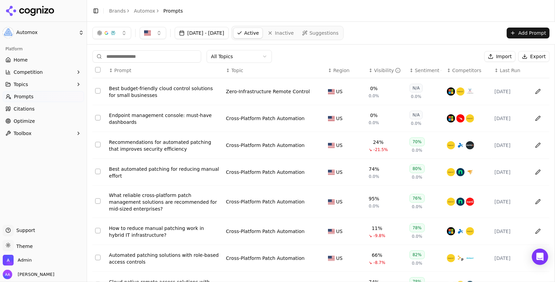
click at [508, 70] on span "Last Run" at bounding box center [510, 70] width 20 height 7
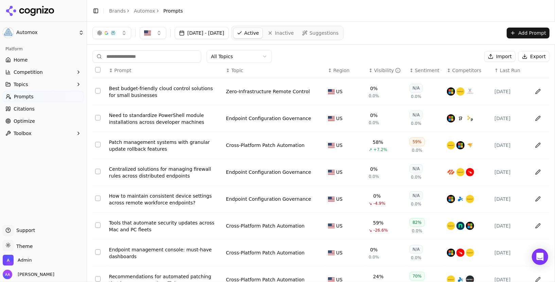
click at [156, 88] on div "Best budget-friendly cloud control solutions for small businesses" at bounding box center [164, 92] width 111 height 14
click at [503, 67] on span "Last Run" at bounding box center [510, 70] width 20 height 7
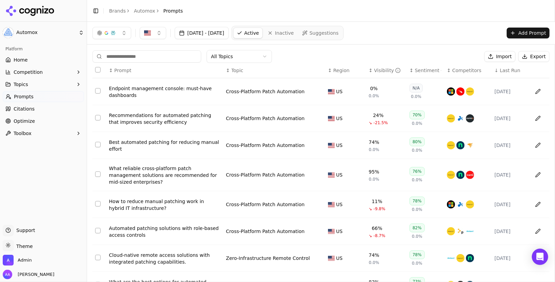
click at [508, 67] on span "Last Run" at bounding box center [510, 70] width 20 height 7
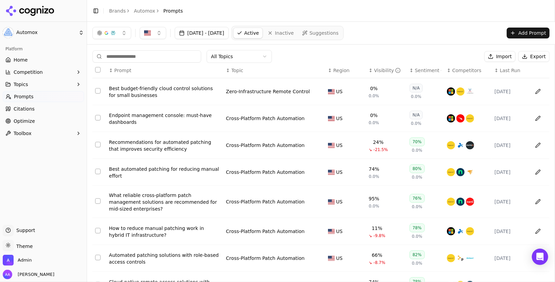
click at [508, 69] on span "Last Run" at bounding box center [510, 70] width 20 height 7
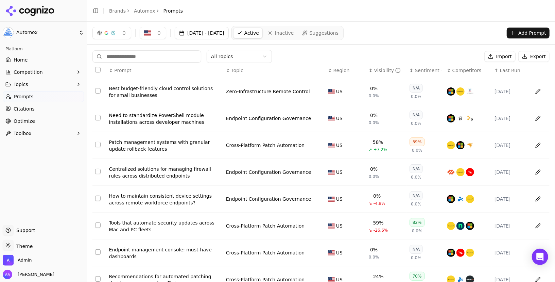
click at [136, 171] on div "Centralized solutions for managing firewall rules across distributed endpoints" at bounding box center [164, 172] width 111 height 14
click at [36, 58] on link "Home" at bounding box center [43, 59] width 81 height 11
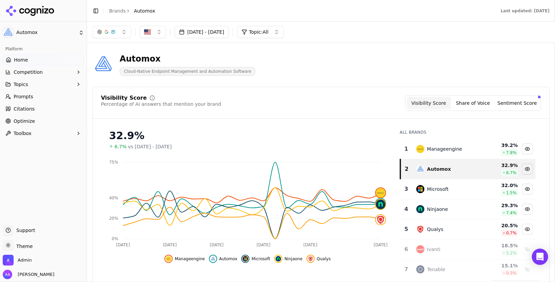
click at [116, 13] on link "Brands" at bounding box center [117, 10] width 17 height 5
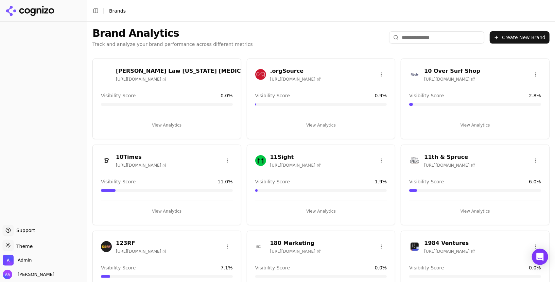
click at [253, 45] on div "Brand Analytics Track and analyze your brand performance across different metri…" at bounding box center [321, 37] width 468 height 31
click at [411, 31] on input "search" at bounding box center [436, 37] width 95 height 12
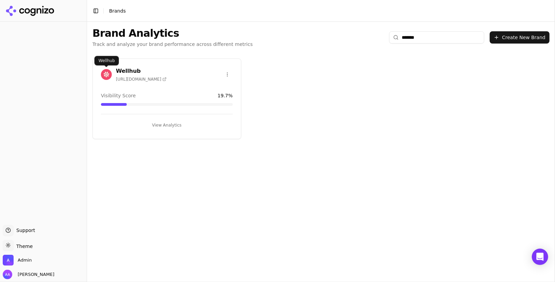
type input "*******"
click at [108, 71] on img at bounding box center [106, 74] width 11 height 11
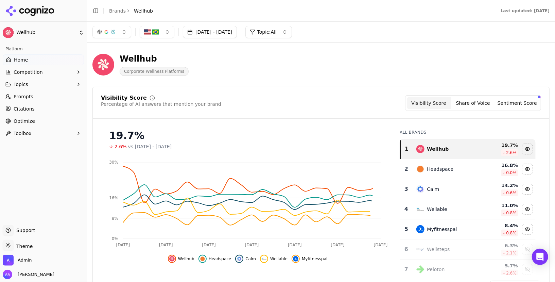
click at [50, 94] on link "Prompts" at bounding box center [43, 96] width 81 height 11
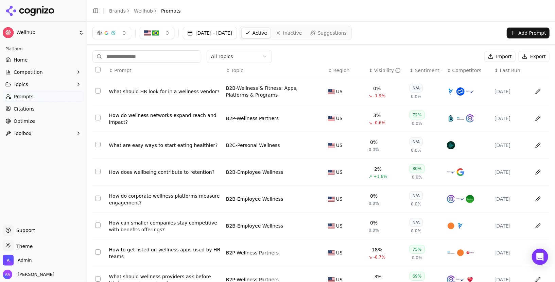
click at [516, 72] on span "Last Run" at bounding box center [510, 70] width 20 height 7
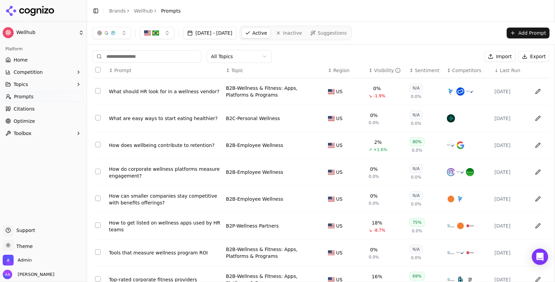
click at [516, 72] on span "Last Run" at bounding box center [510, 70] width 20 height 7
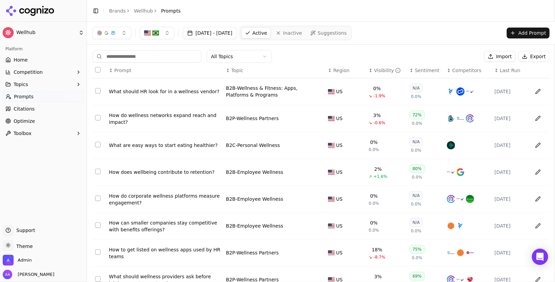
click at [516, 72] on span "Last Run" at bounding box center [510, 70] width 20 height 7
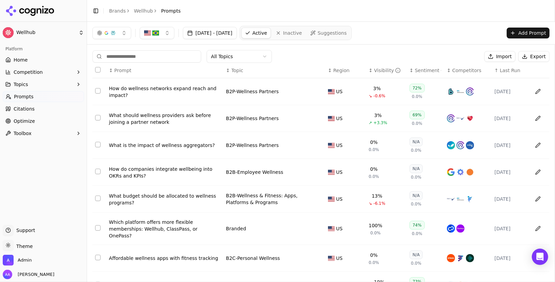
scroll to position [84, 0]
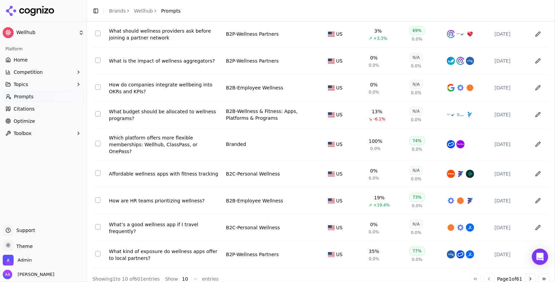
click at [528, 273] on button "Go to next page" at bounding box center [530, 278] width 11 height 11
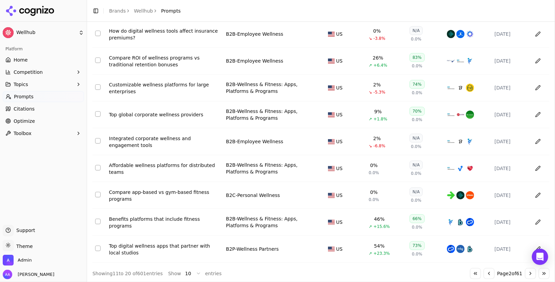
click at [528, 270] on button "Go to next page" at bounding box center [530, 273] width 11 height 11
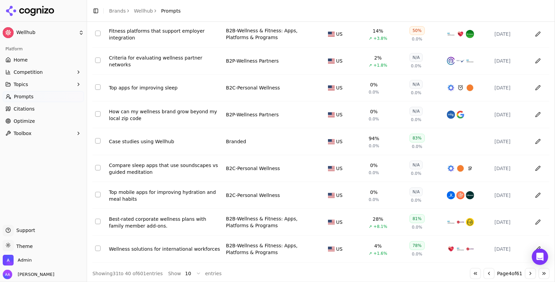
click at [528, 270] on button "Go to next page" at bounding box center [530, 273] width 11 height 11
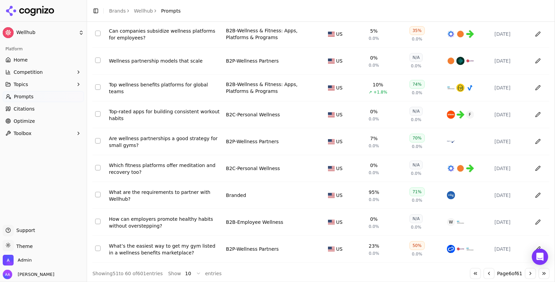
click at [528, 270] on button "Go to next page" at bounding box center [530, 273] width 11 height 11
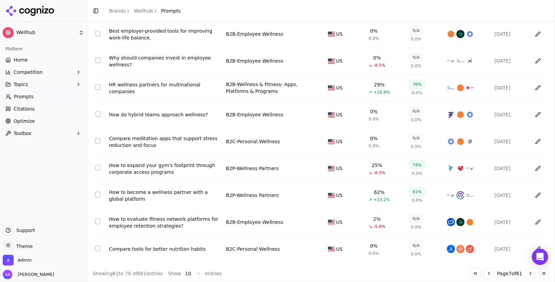
click at [528, 270] on button "Go to next page" at bounding box center [530, 273] width 11 height 11
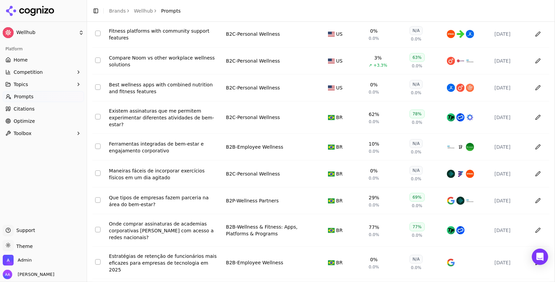
click at [528, 270] on td "8/19/2025" at bounding box center [509, 262] width 37 height 32
click at [177, 170] on div "Maneiras fáceis de incorporar exercícios físicos em um dia agitado" at bounding box center [164, 174] width 111 height 14
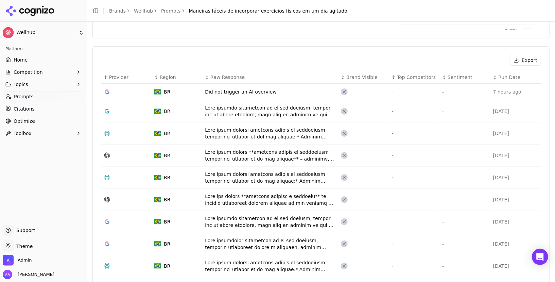
scroll to position [257, 0]
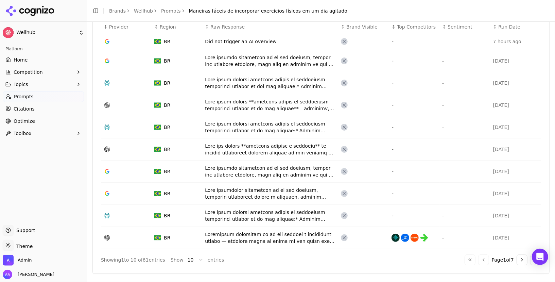
click at [522, 258] on button "Go to next page" at bounding box center [521, 259] width 11 height 11
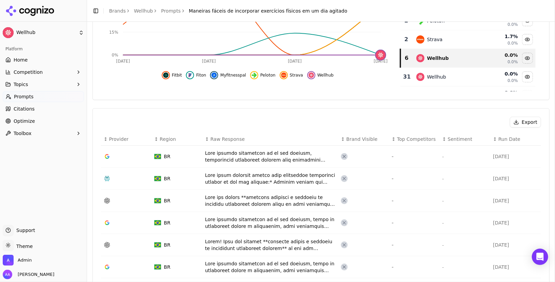
scroll to position [346, 0]
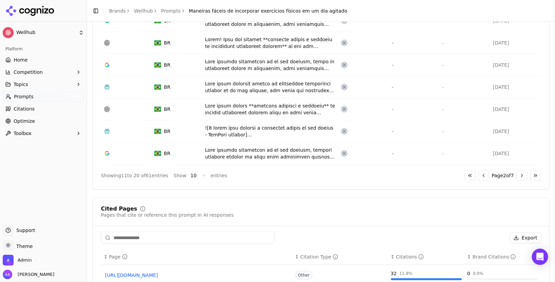
click at [482, 173] on button "Go to previous page" at bounding box center [483, 175] width 11 height 11
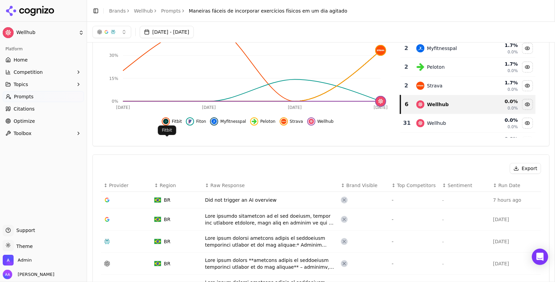
scroll to position [0, 0]
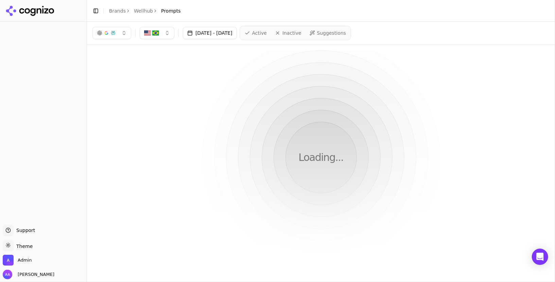
click at [87, 53] on button "Toggle Sidebar" at bounding box center [86, 141] width 5 height 282
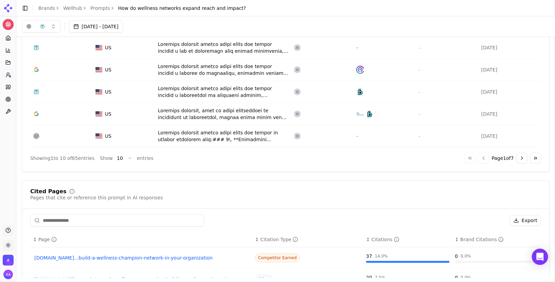
scroll to position [322, 0]
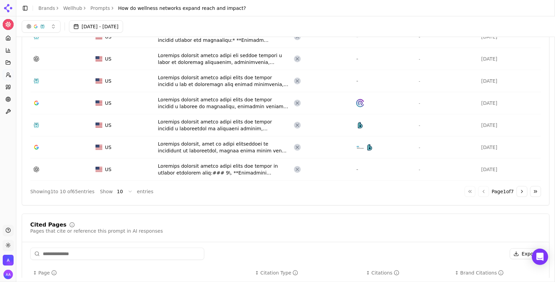
click at [519, 189] on button "Go to next page" at bounding box center [521, 191] width 11 height 11
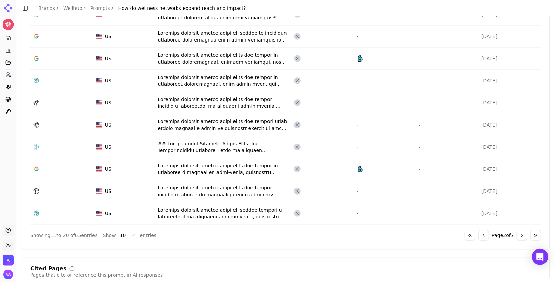
scroll to position [292, 0]
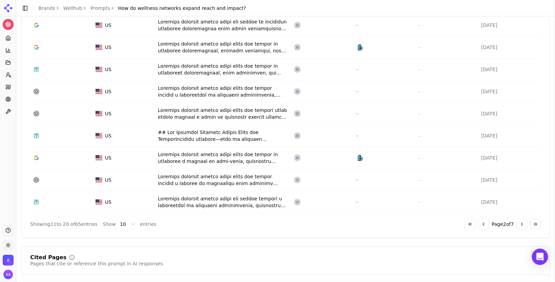
click at [481, 223] on button "Go to previous page" at bounding box center [483, 223] width 11 height 11
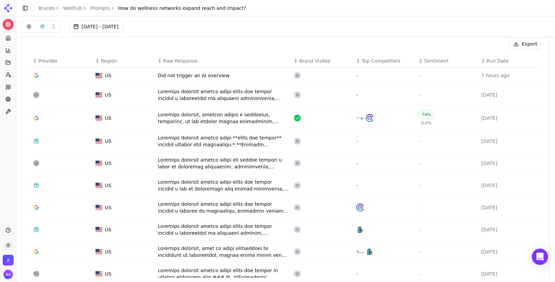
scroll to position [216, 0]
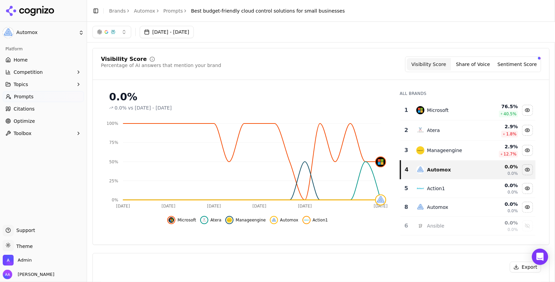
click at [110, 34] on div "button" at bounding box center [112, 31] width 5 height 5
click at [110, 33] on div "button" at bounding box center [112, 31] width 5 height 5
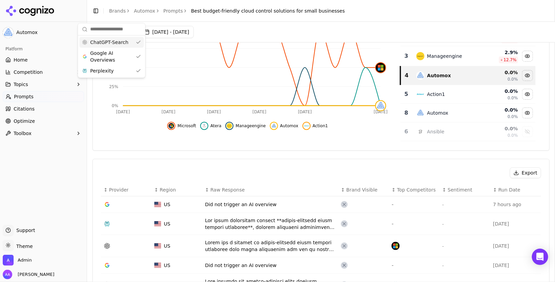
scroll to position [54, 0]
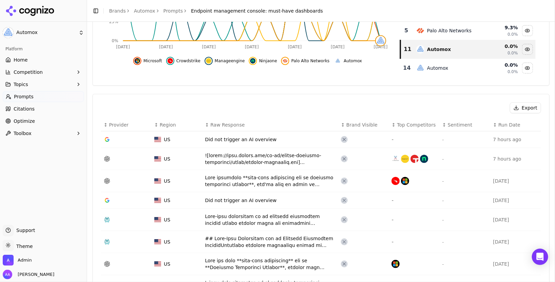
scroll to position [160, 0]
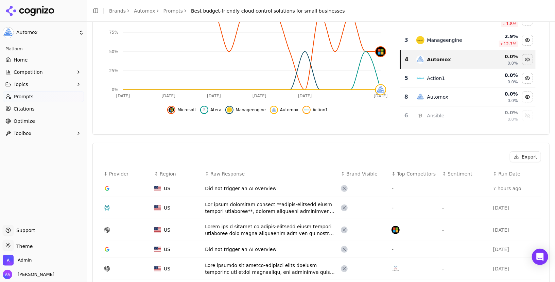
scroll to position [120, 0]
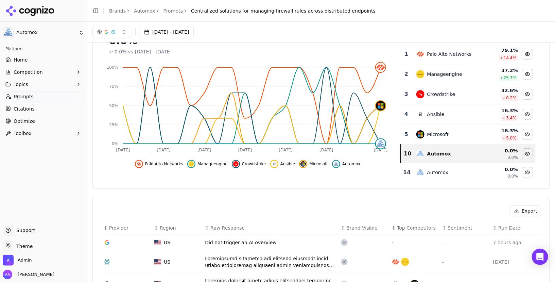
scroll to position [49, 0]
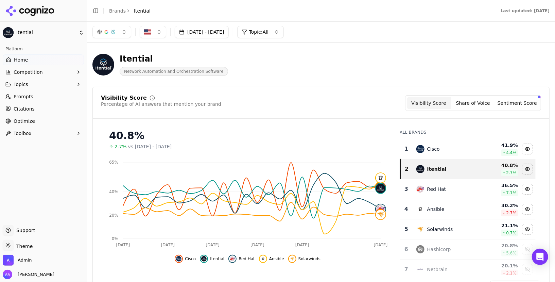
click at [39, 97] on link "Prompts" at bounding box center [43, 96] width 81 height 11
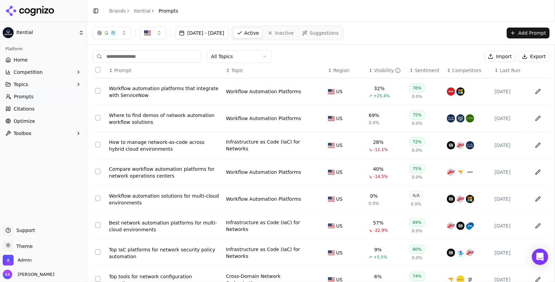
click at [515, 70] on span "Last Run" at bounding box center [510, 70] width 20 height 7
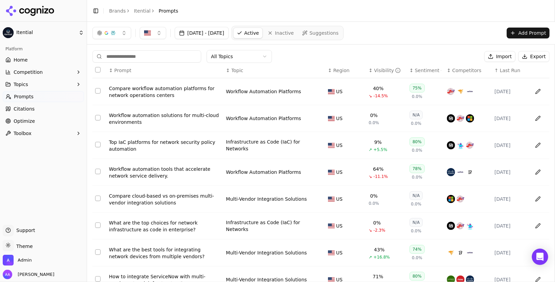
click at [164, 93] on div "Compare workflow automation platforms for network operations centers" at bounding box center [164, 92] width 111 height 14
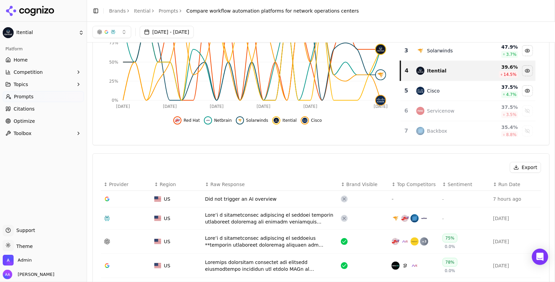
scroll to position [69, 0]
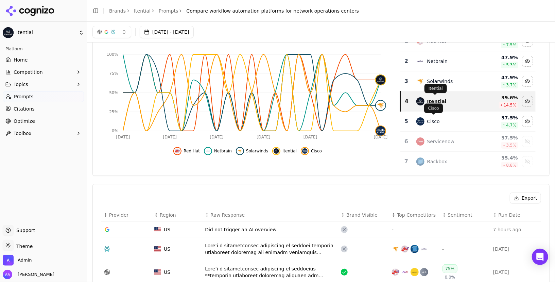
click at [433, 116] on span at bounding box center [433, 114] width 3 height 3
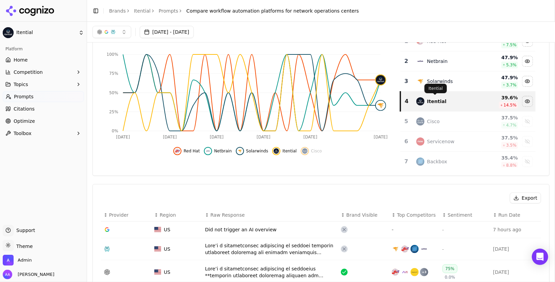
click at [441, 84] on div "Itential Itential" at bounding box center [435, 89] width 22 height 10
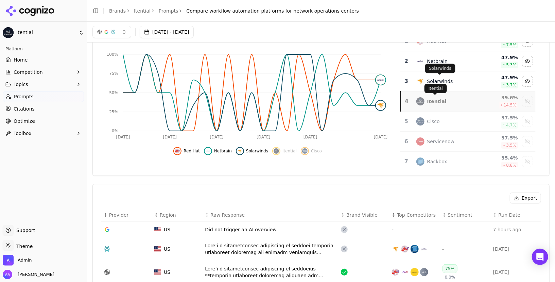
click at [443, 78] on div "Solarwinds" at bounding box center [440, 81] width 26 height 7
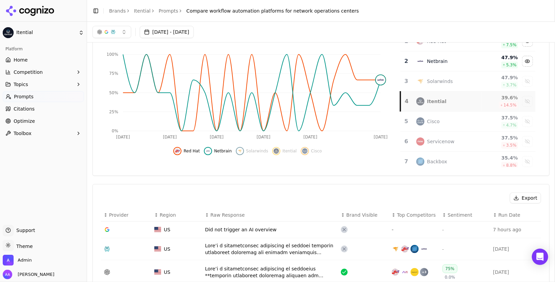
click at [442, 65] on td "Netbrain" at bounding box center [447, 61] width 70 height 20
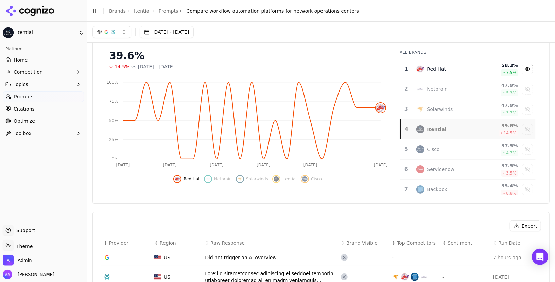
scroll to position [31, 0]
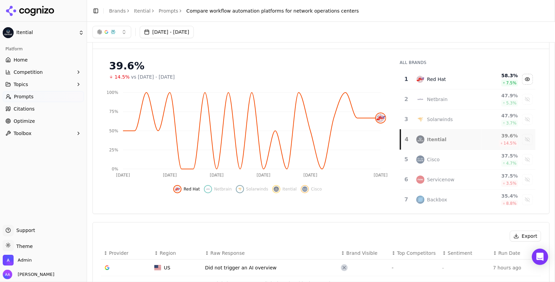
click at [439, 75] on div "Red Hat" at bounding box center [447, 79] width 62 height 8
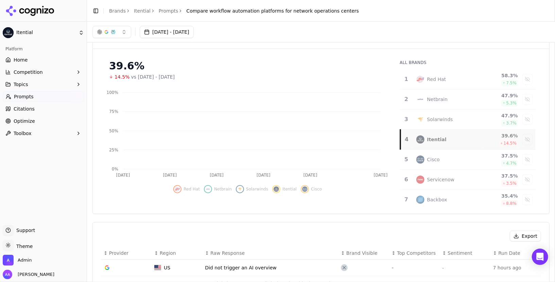
click at [445, 137] on div "Itential" at bounding box center [447, 139] width 62 height 8
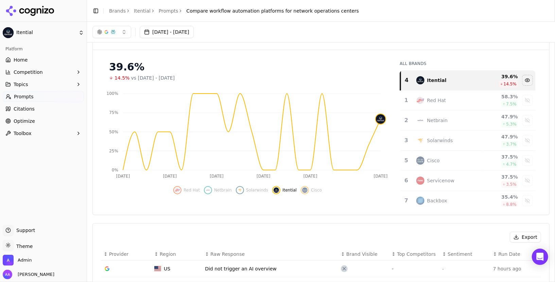
scroll to position [29, 0]
click at [160, 10] on link "Prompts" at bounding box center [169, 10] width 20 height 7
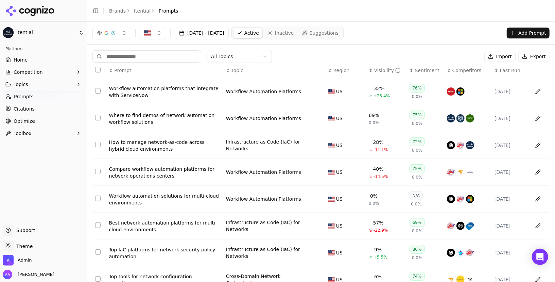
click at [121, 10] on link "Brands" at bounding box center [117, 10] width 17 height 5
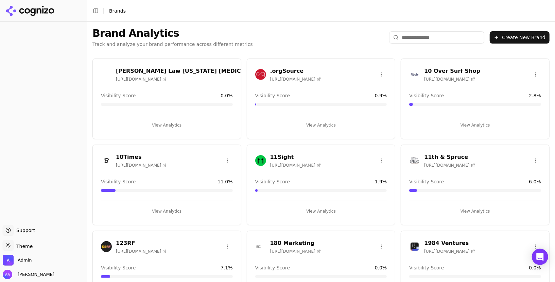
click at [245, 28] on div "Brand Analytics Track and analyze your brand performance across different metri…" at bounding box center [321, 37] width 468 height 31
click at [412, 32] on input "search" at bounding box center [436, 37] width 95 height 12
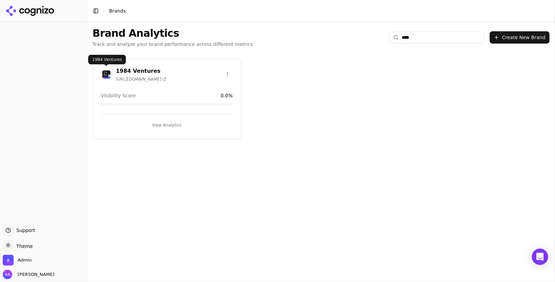
type input "****"
click at [101, 74] on img at bounding box center [106, 74] width 11 height 11
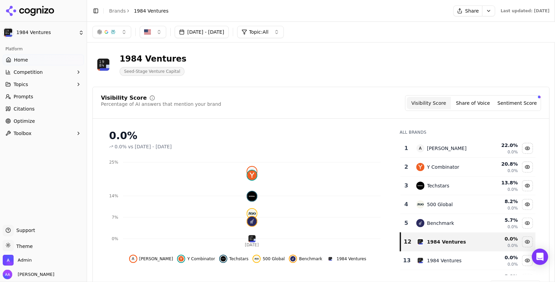
click at [30, 98] on span "Prompts" at bounding box center [24, 96] width 20 height 7
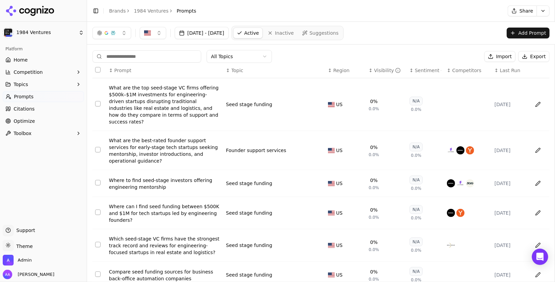
click at [528, 35] on button "Add Prompt" at bounding box center [527, 33] width 43 height 11
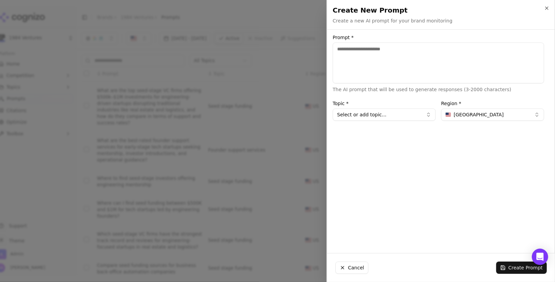
click at [297, 71] on div at bounding box center [277, 141] width 555 height 282
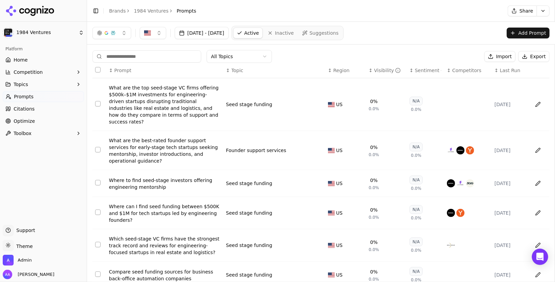
click at [31, 60] on link "Home" at bounding box center [43, 59] width 81 height 11
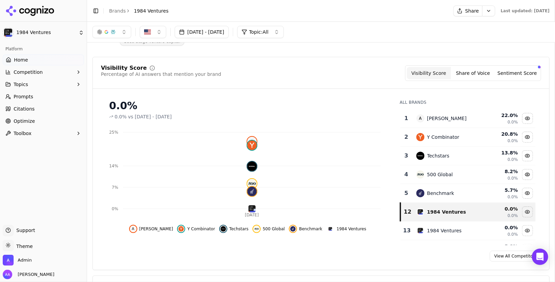
scroll to position [33, 0]
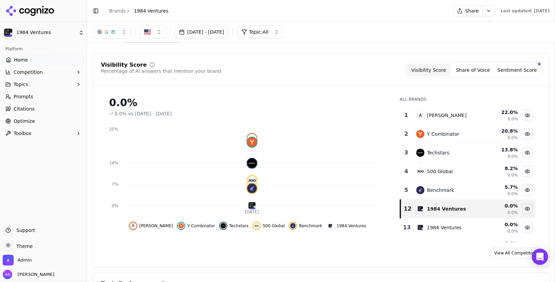
click at [51, 110] on link "Citations" at bounding box center [43, 108] width 81 height 11
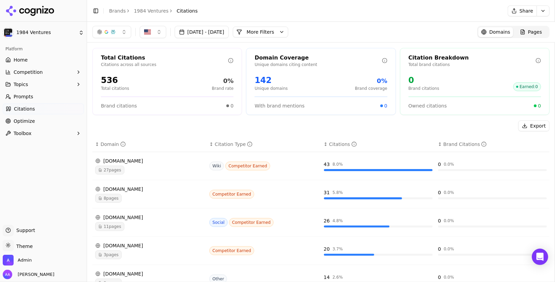
click at [288, 26] on button "More Filters" at bounding box center [260, 31] width 55 height 11
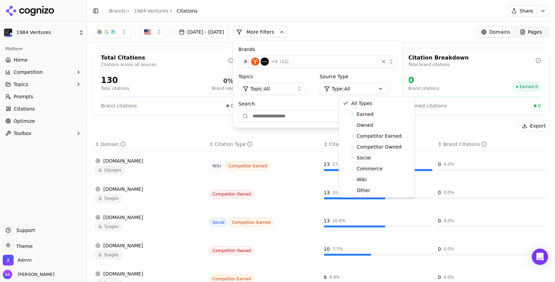
click at [384, 86] on html "1984 Ventures Platform Home Competition Topics Prompts Citations Optimize Toolb…" at bounding box center [277, 141] width 555 height 282
click at [369, 119] on div "Earned" at bounding box center [376, 114] width 73 height 11
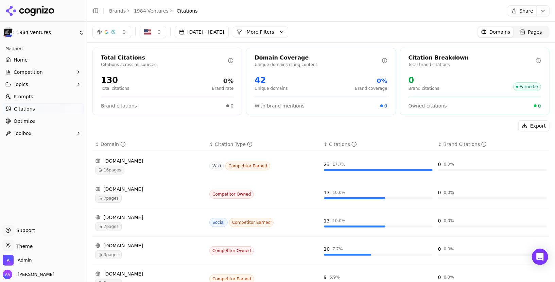
click at [287, 30] on button "More Filters" at bounding box center [260, 31] width 55 height 11
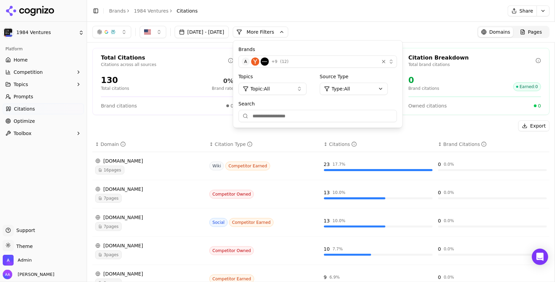
click at [287, 30] on button "More Filters" at bounding box center [260, 31] width 55 height 11
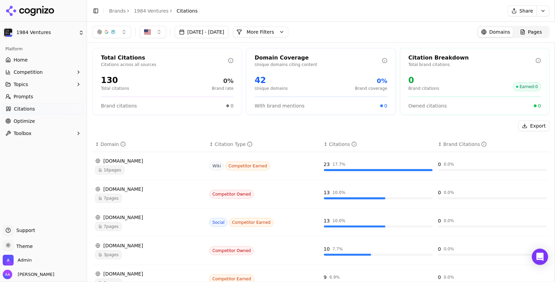
click at [288, 35] on button "More Filters" at bounding box center [260, 31] width 55 height 11
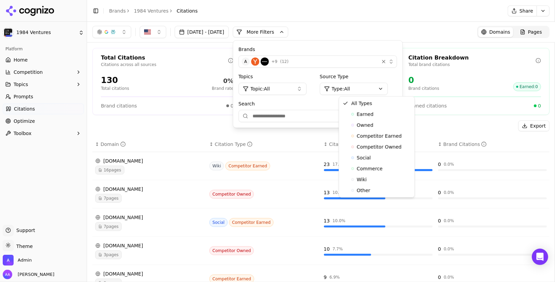
click at [366, 90] on html "1984 Ventures Platform Home Competition Topics Prompts Citations Optimize Toolb…" at bounding box center [277, 141] width 555 height 282
click at [366, 161] on div "Social" at bounding box center [376, 157] width 73 height 11
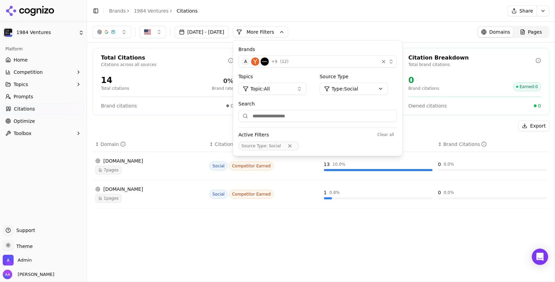
click at [43, 62] on link "Home" at bounding box center [43, 59] width 81 height 11
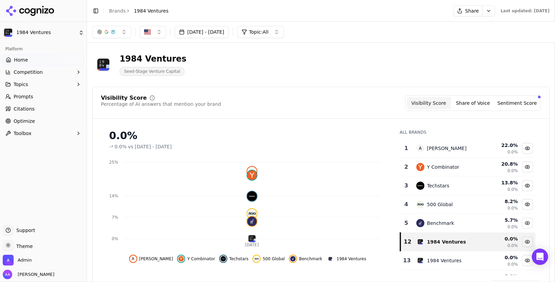
click at [522, 105] on button "Sentiment Score" at bounding box center [517, 103] width 44 height 12
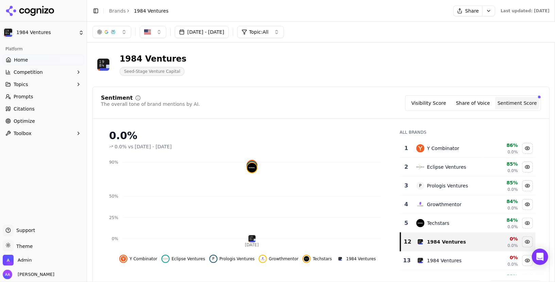
click at [436, 101] on button "Visibility Score" at bounding box center [428, 103] width 44 height 12
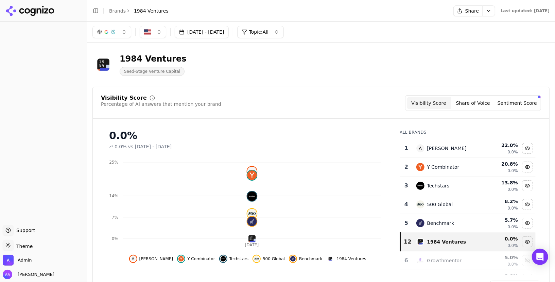
click at [457, 11] on button "Share" at bounding box center [467, 10] width 29 height 11
